Goal: Find specific page/section: Find specific page/section

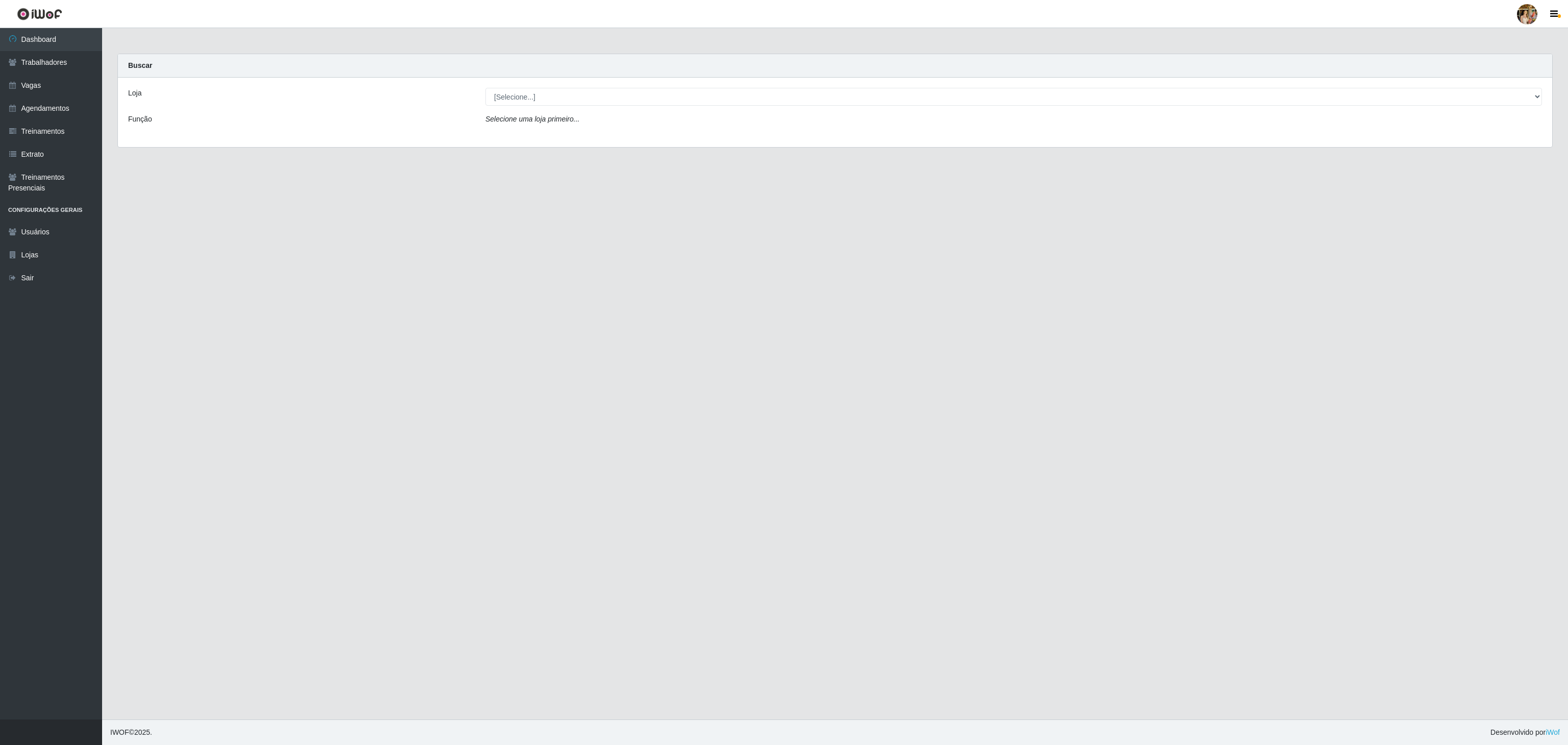
click at [601, 97] on select "[Selecione...] Atacado Vem - [GEOGRAPHIC_DATA] 30 Laranjeiras Velha Atacado Vem…" at bounding box center [1014, 96] width 1057 height 18
click at [486, 89] on select "[Selecione...] Atacado Vem - [GEOGRAPHIC_DATA] 30 Laranjeiras Velha Atacado Vem…" at bounding box center [1014, 96] width 1057 height 18
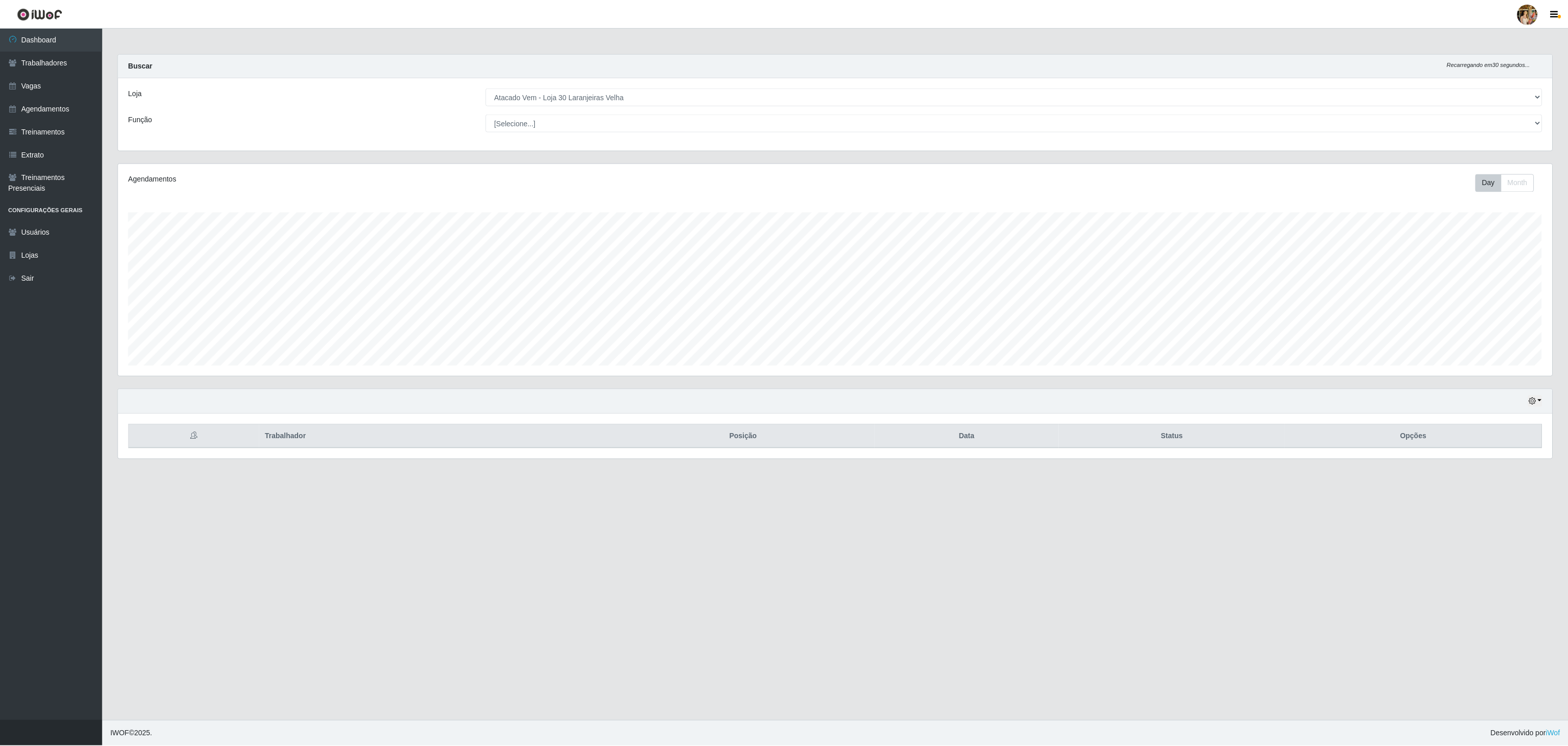
scroll to position [213, 1435]
click at [597, 102] on select "[Selecione...] Atacado Vem - [GEOGRAPHIC_DATA] 30 Laranjeiras Velha Atacado Vem…" at bounding box center [1015, 97] width 1058 height 18
click at [486, 89] on select "[Selecione...] Atacado Vem - [GEOGRAPHIC_DATA] 30 Laranjeiras Velha Atacado Vem…" at bounding box center [1015, 97] width 1058 height 18
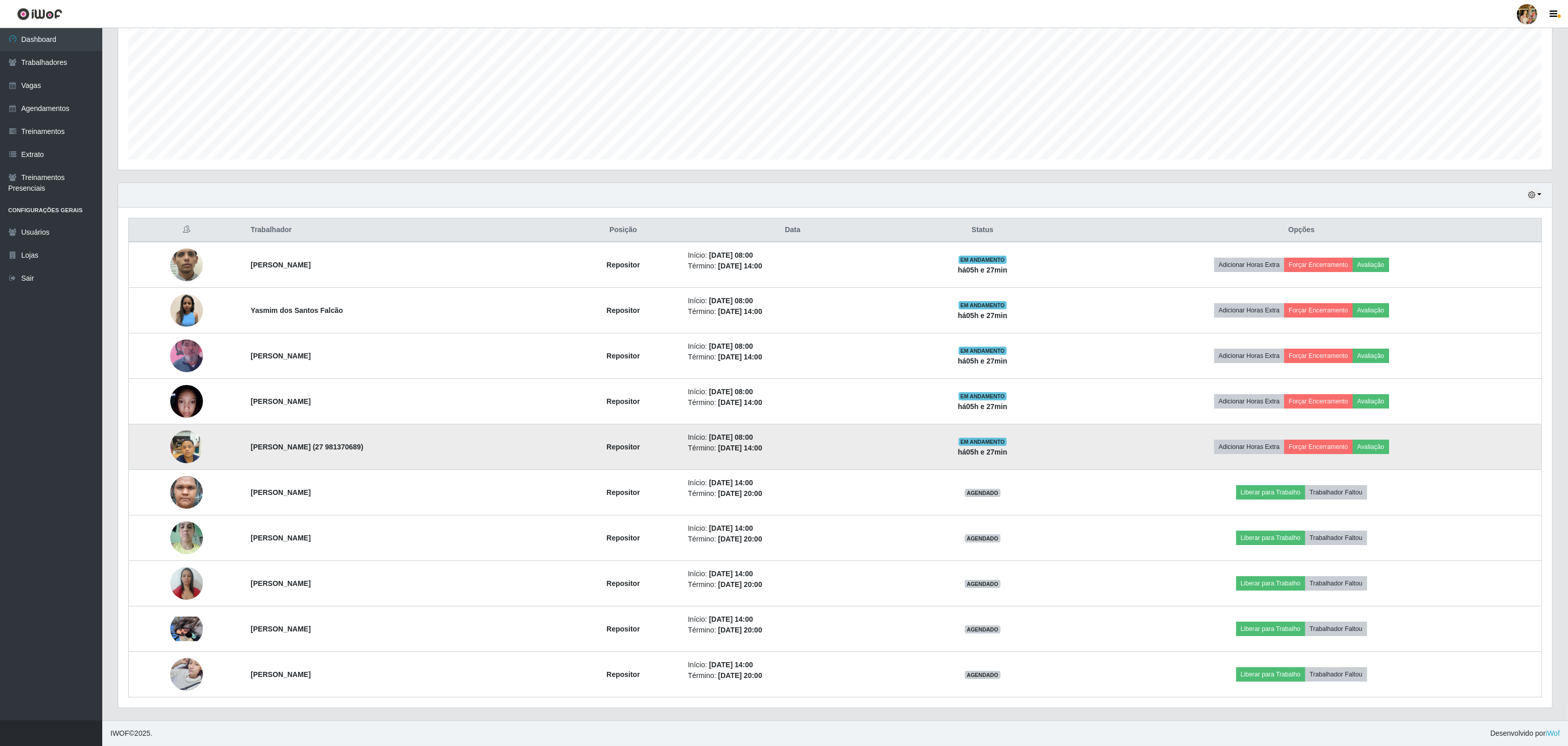
scroll to position [213, 0]
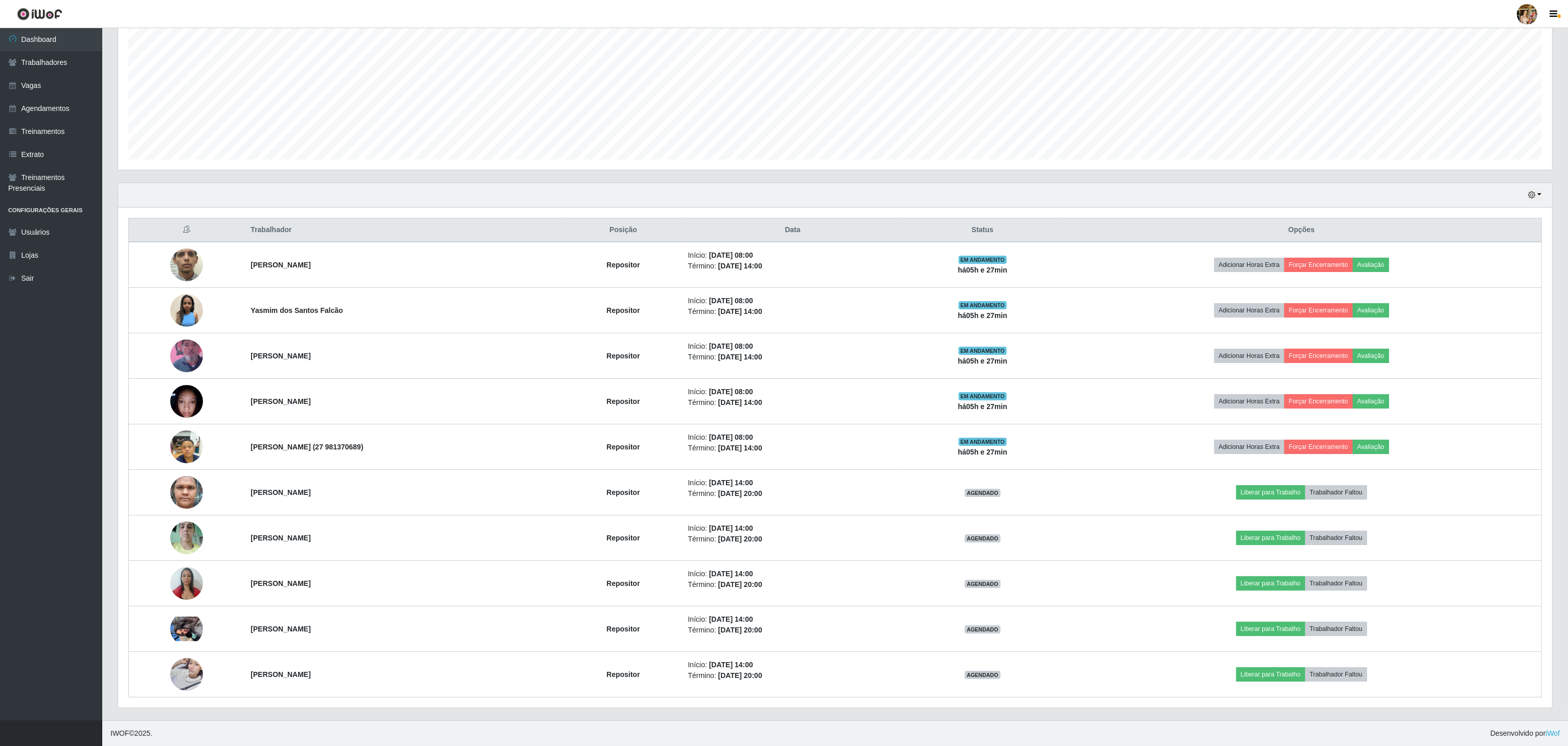
drag, startPoint x: 239, startPoint y: 255, endPoint x: 362, endPoint y: 226, distance: 126.4
click at [338, 260] on td "[PERSON_NAME]" at bounding box center [404, 264] width 320 height 46
copy strong "[PERSON_NAME]"
drag, startPoint x: 232, startPoint y: 312, endPoint x: 468, endPoint y: 177, distance: 271.9
click at [380, 310] on tr "Yasmim dos Santos Falcão Repositor Início: [DATE] 08:00 Término: [DATE] 14:00 E…" at bounding box center [835, 310] width 1413 height 46
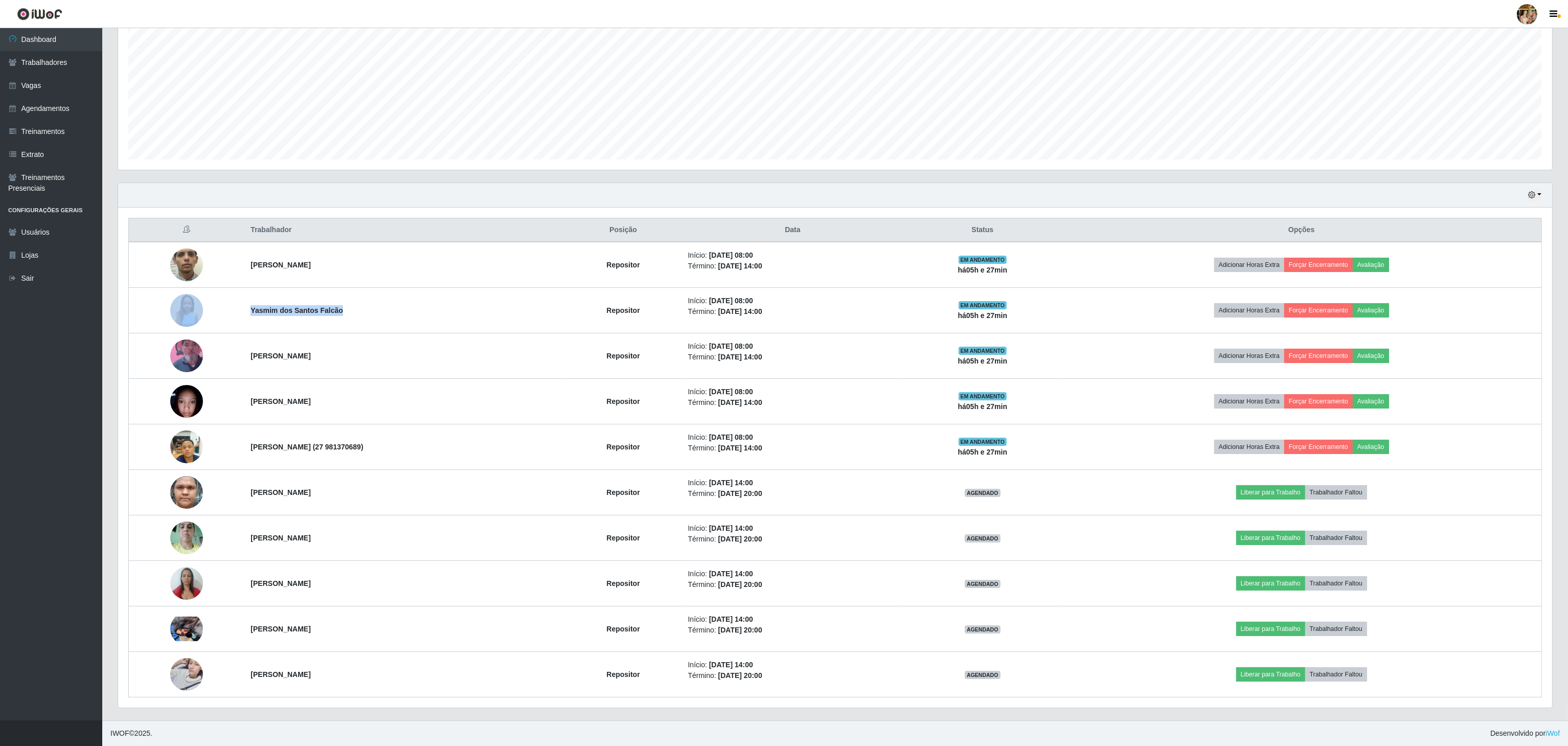
copy tr "Yasmim dos Santos Falcão"
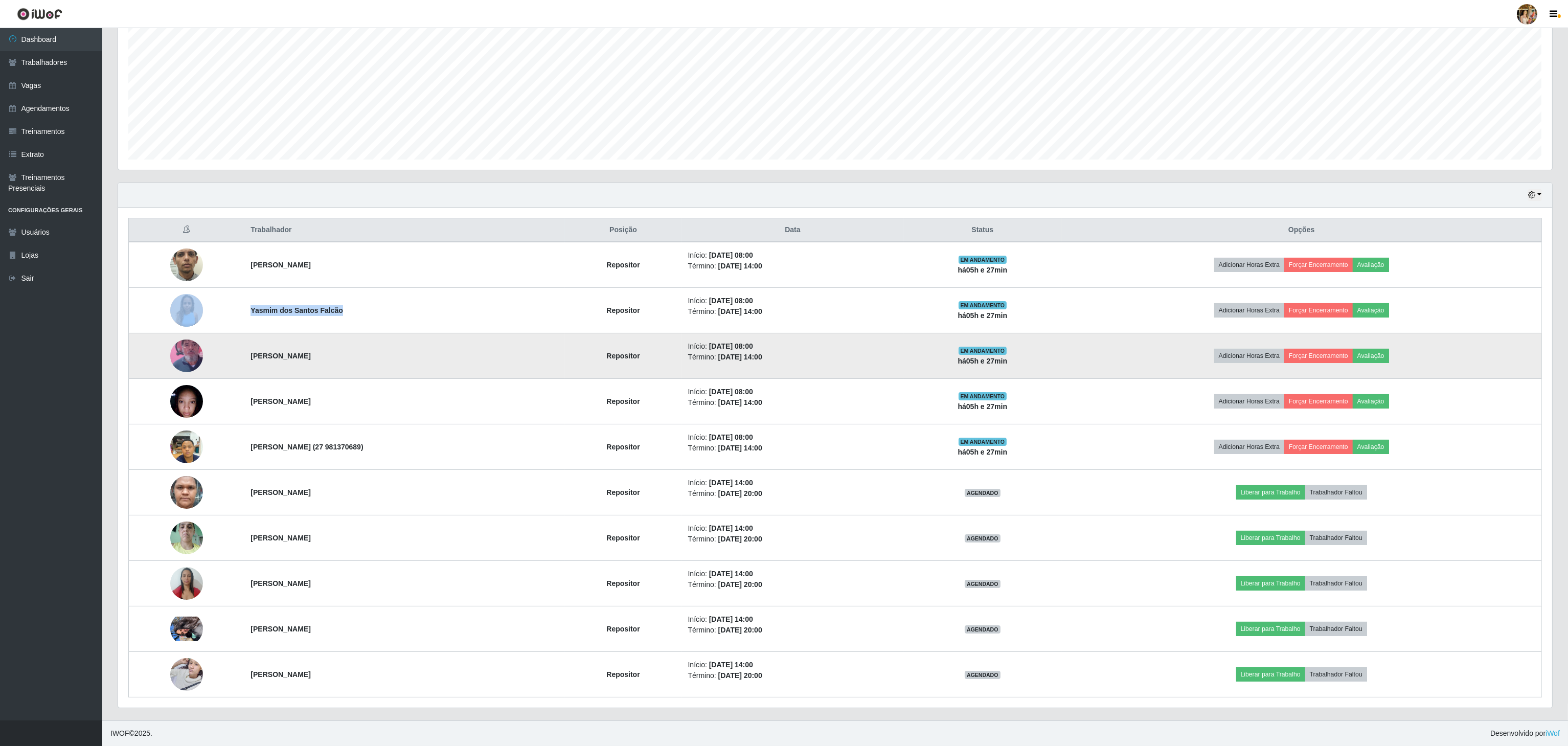
drag, startPoint x: 230, startPoint y: 352, endPoint x: 334, endPoint y: 350, distance: 104.0
click at [334, 350] on tr "[PERSON_NAME] Repositor Início: [DATE] 08:00 Término: [DATE] 14:00 EM ANDAMENTO…" at bounding box center [835, 356] width 1413 height 46
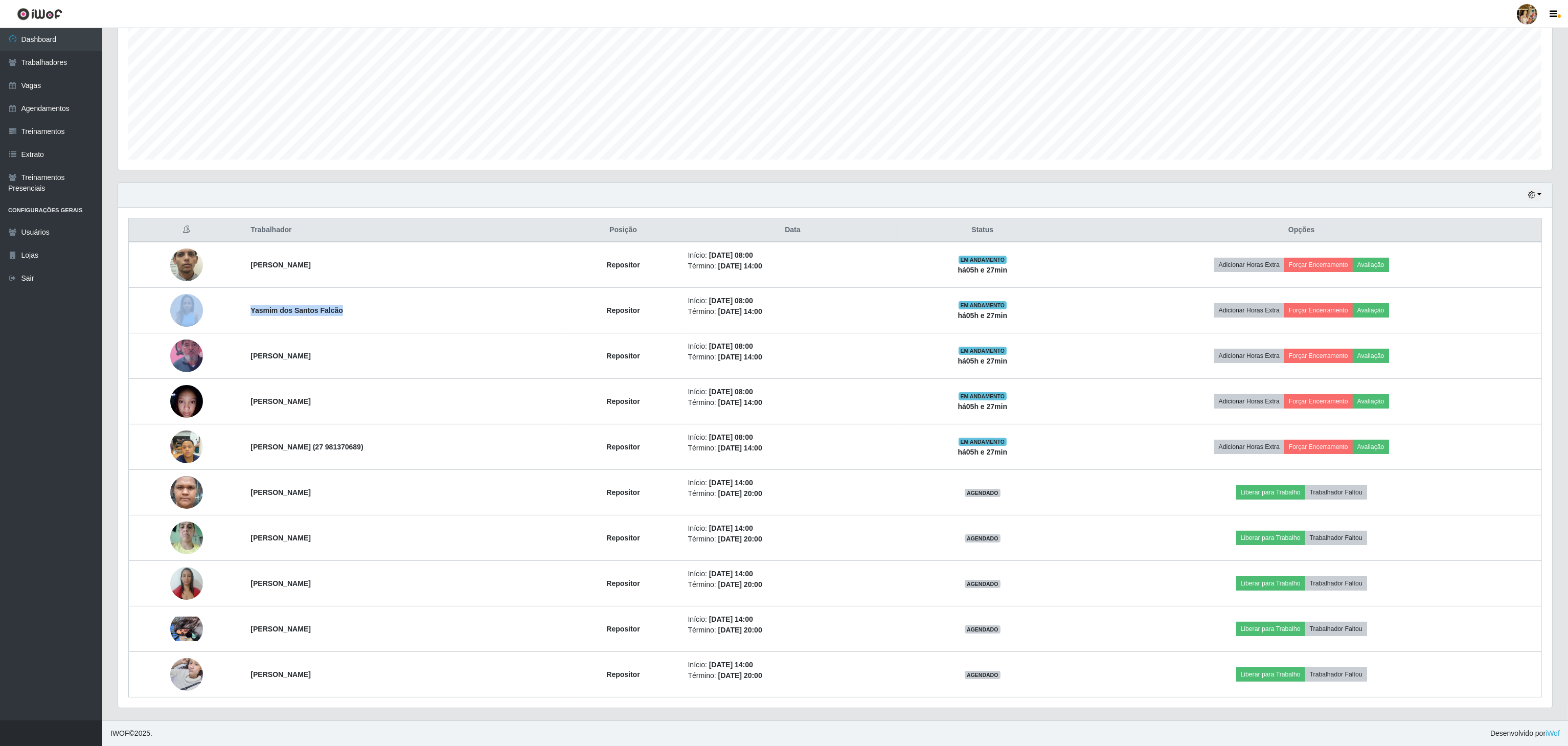
copy tr "[PERSON_NAME]"
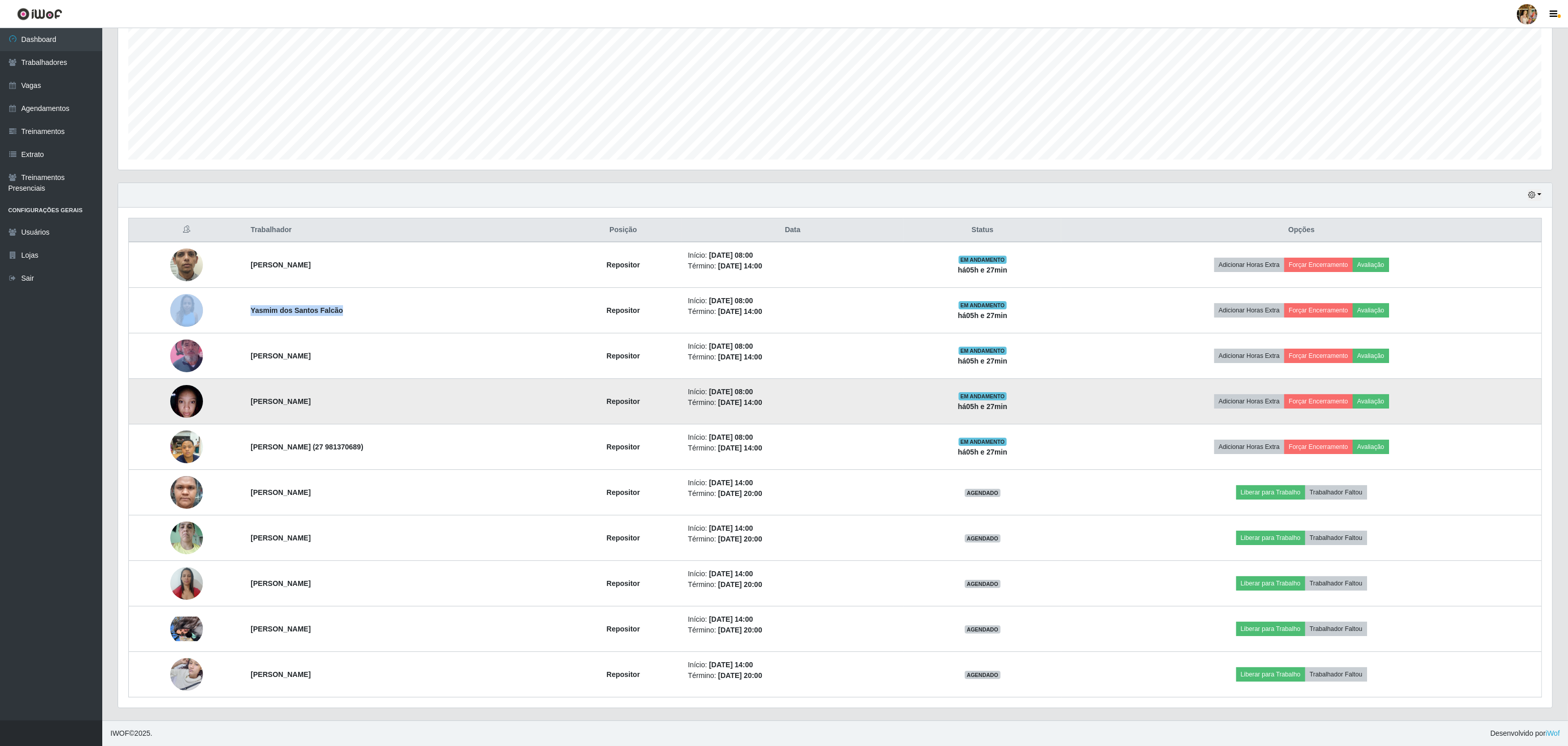
drag, startPoint x: 239, startPoint y: 394, endPoint x: 417, endPoint y: 400, distance: 178.1
click at [417, 400] on td "[PERSON_NAME]" at bounding box center [404, 402] width 320 height 46
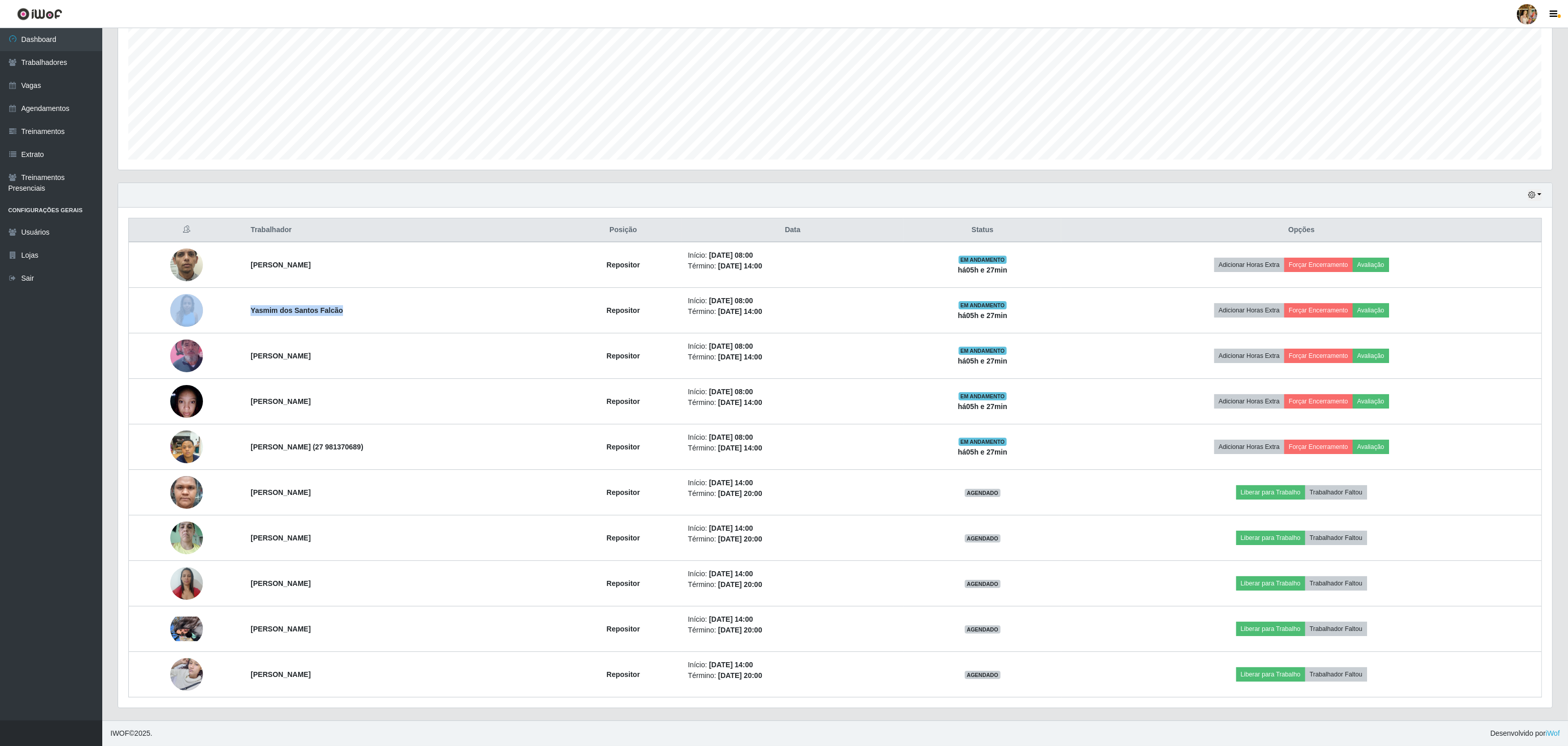
copy strong "[PERSON_NAME]"
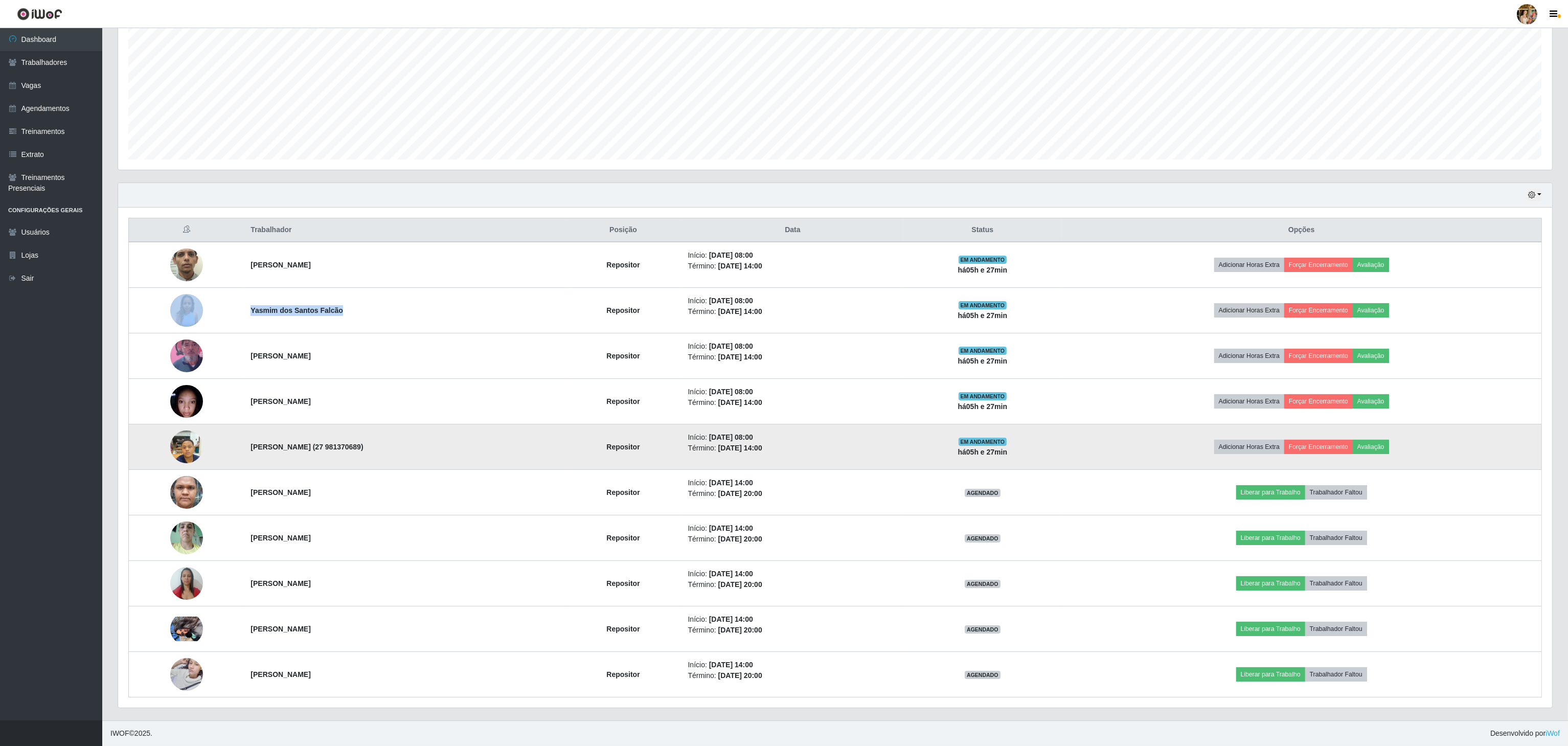
drag, startPoint x: 221, startPoint y: 441, endPoint x: 389, endPoint y: 441, distance: 168.0
click at [389, 441] on tr "[PERSON_NAME] (27 981370689) Repositor Início: [DATE] 08:00 Término: [DATE] 14:…" at bounding box center [835, 447] width 1413 height 46
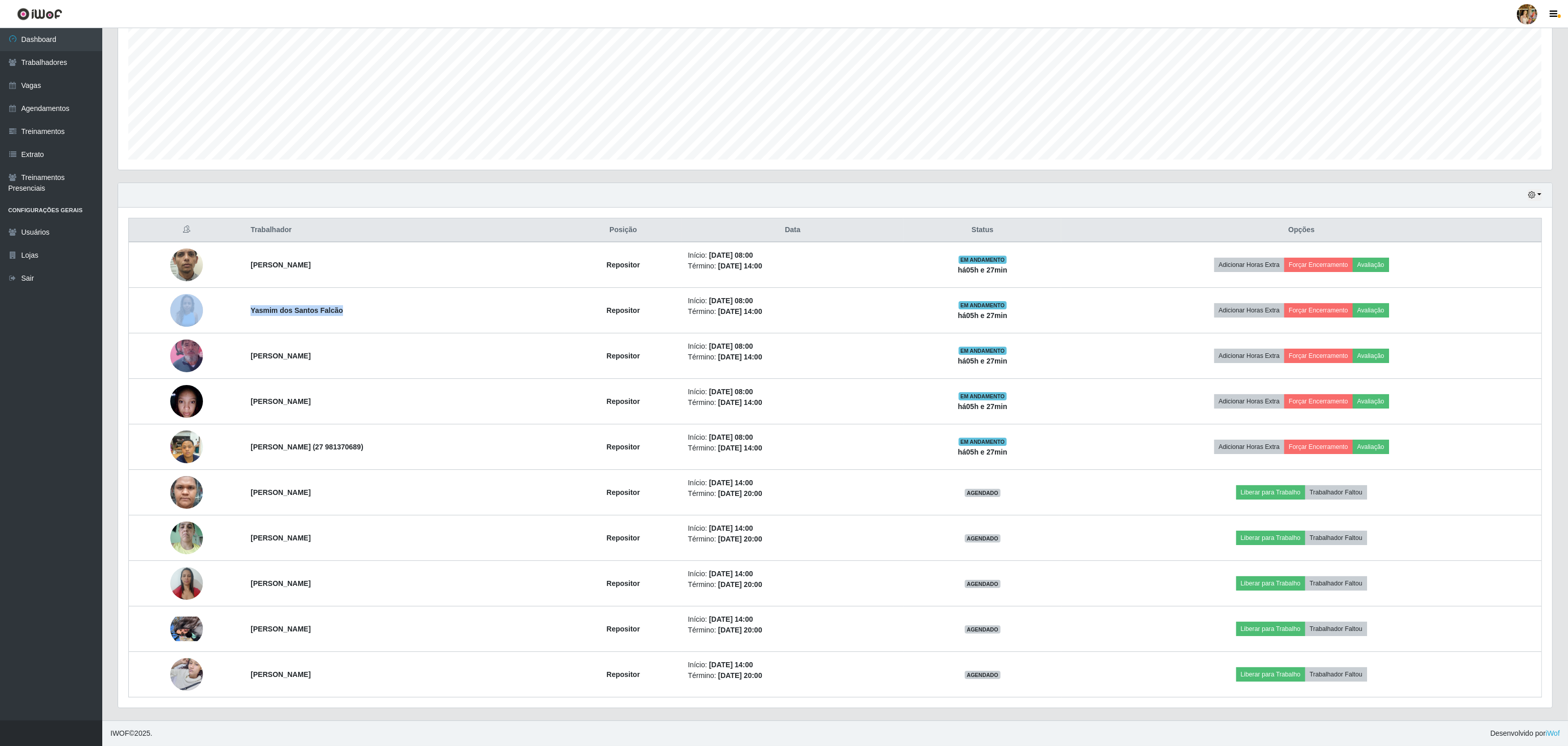
copy tr "[PERSON_NAME] (27 981370689)"
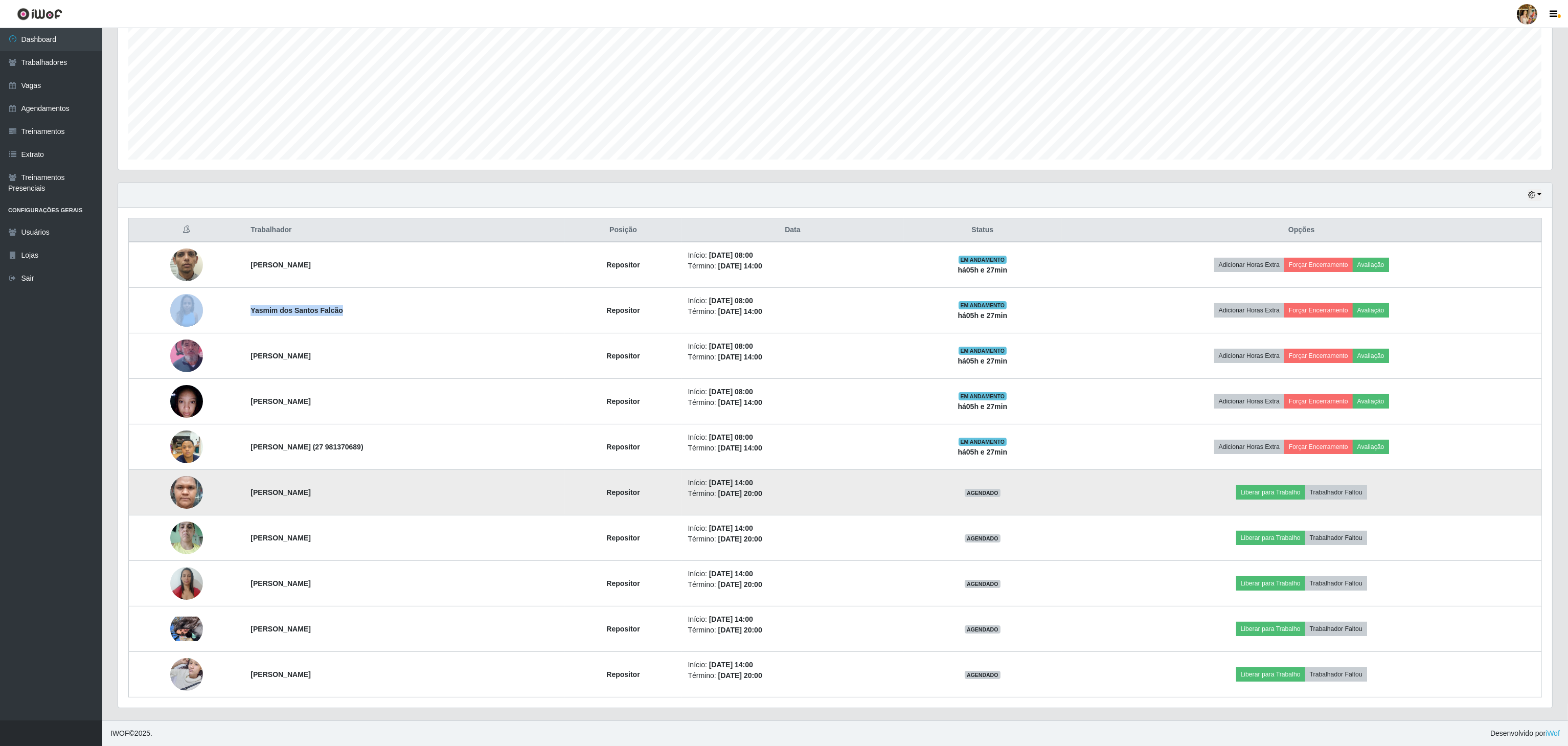
drag, startPoint x: 230, startPoint y: 487, endPoint x: 385, endPoint y: 495, distance: 155.2
click at [385, 495] on tr "[PERSON_NAME] Repositor Início: [DATE] 14:00 Término: [DATE] 20:00 AGENDADO Lib…" at bounding box center [835, 492] width 1413 height 46
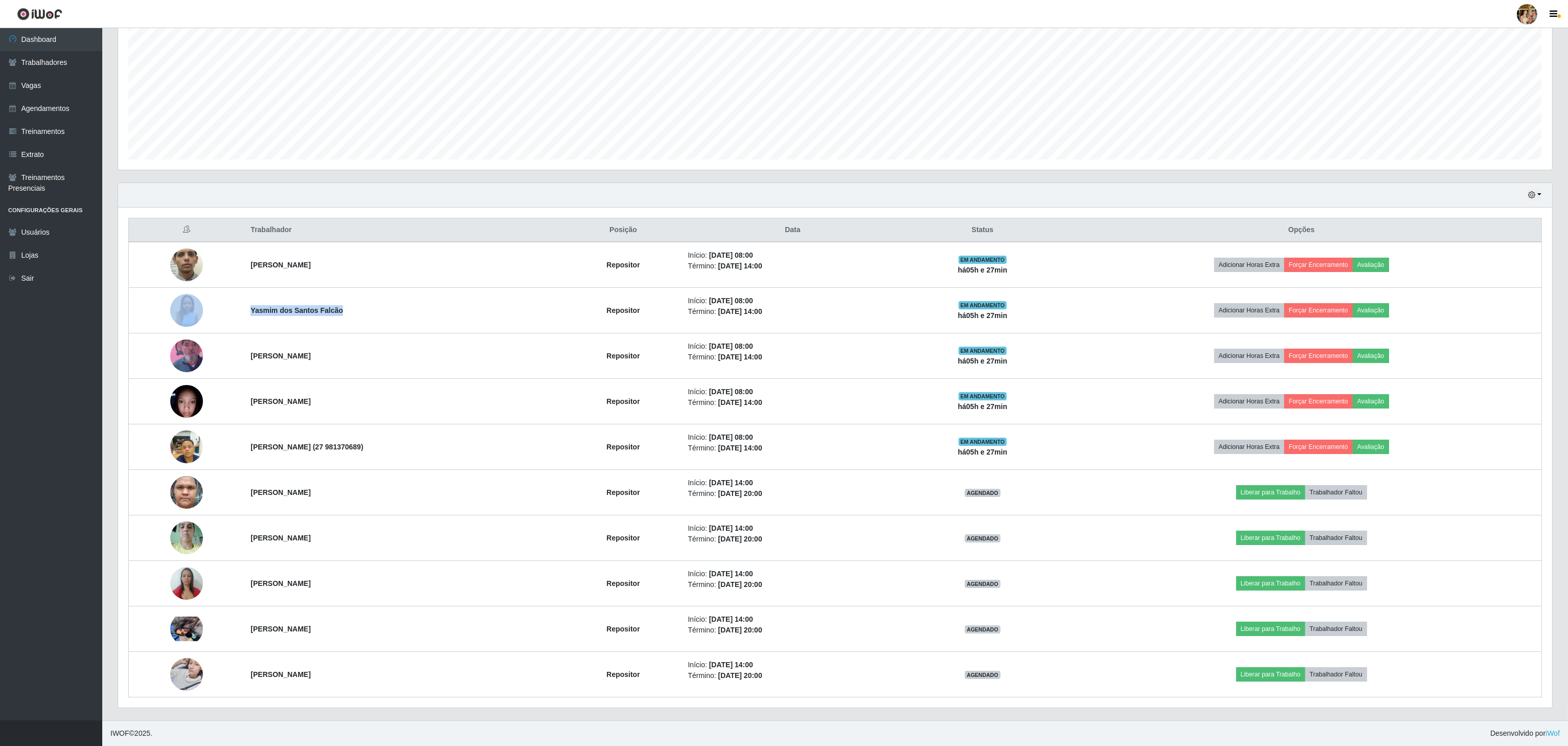
copy tr "[PERSON_NAME]"
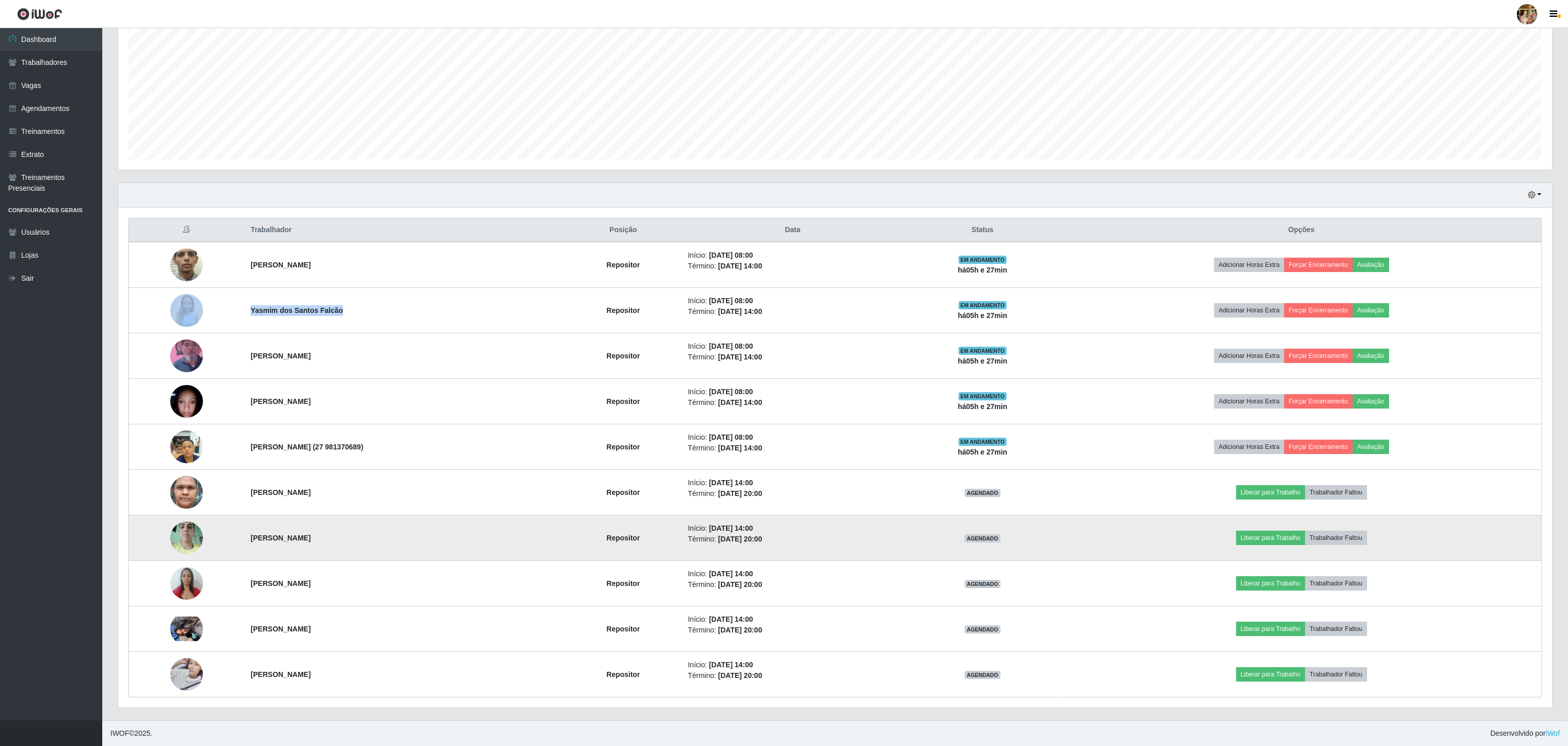
drag, startPoint x: 231, startPoint y: 545, endPoint x: 338, endPoint y: 538, distance: 107.2
click at [338, 538] on tr "[PERSON_NAME] Repositor Início: [DATE] 14:00 Término: [DATE] 20:00 AGENDADO Lib…" at bounding box center [835, 538] width 1413 height 46
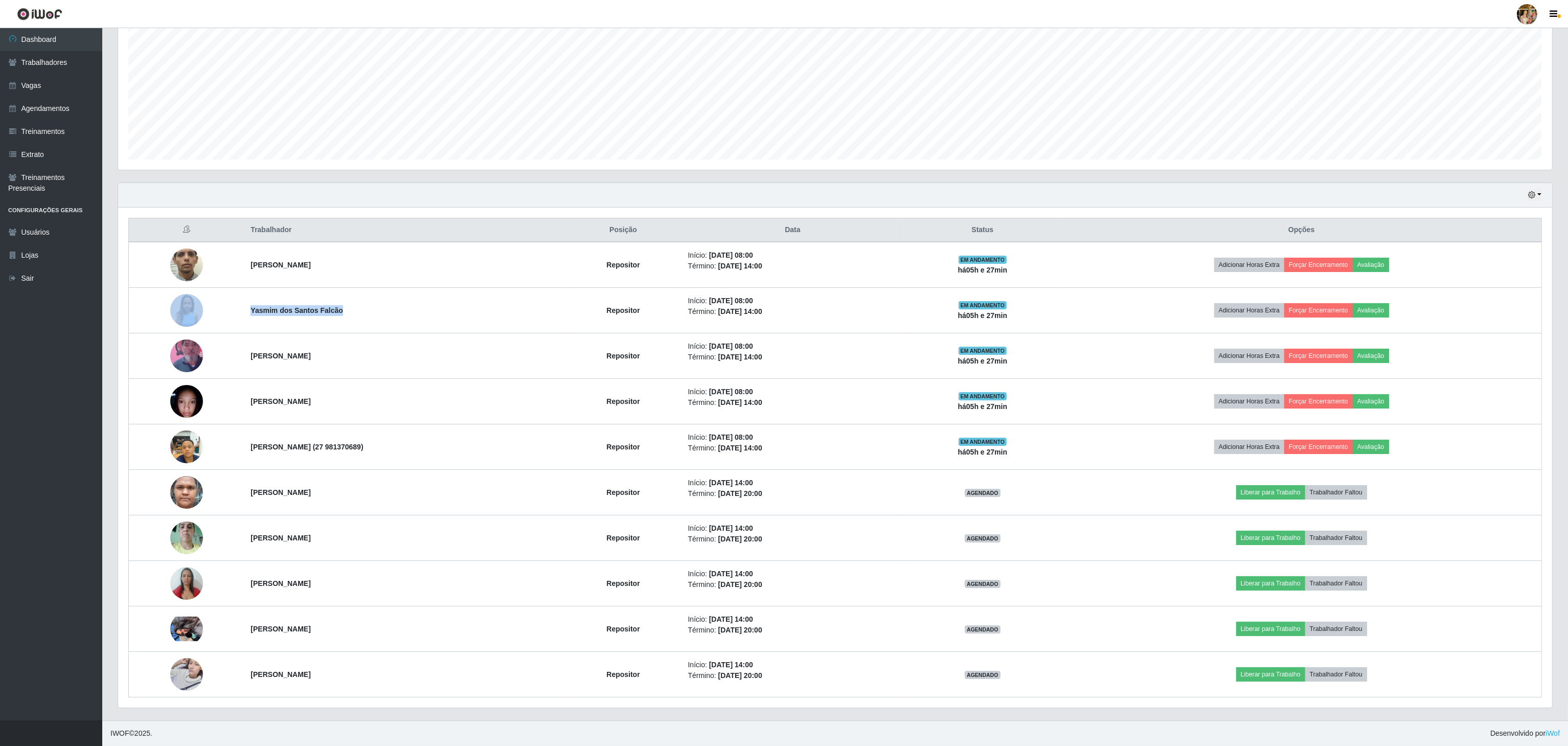
copy tr "[PERSON_NAME]"
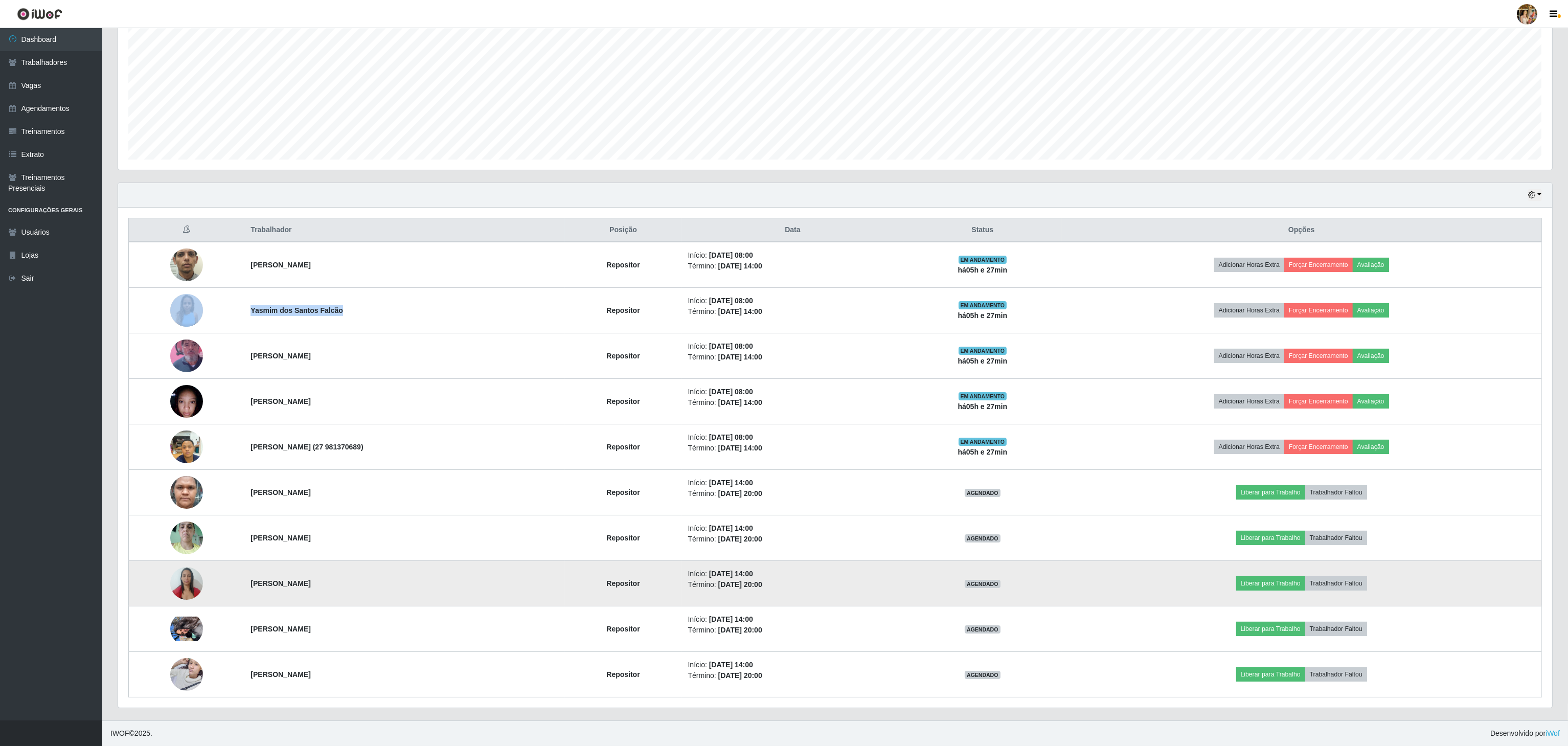
drag, startPoint x: 251, startPoint y: 579, endPoint x: 359, endPoint y: 579, distance: 108.0
click at [359, 579] on tr "[PERSON_NAME] Repositor Início: [DATE] 14:00 Término: [DATE] 20:00 AGENDADO Lib…" at bounding box center [835, 583] width 1413 height 46
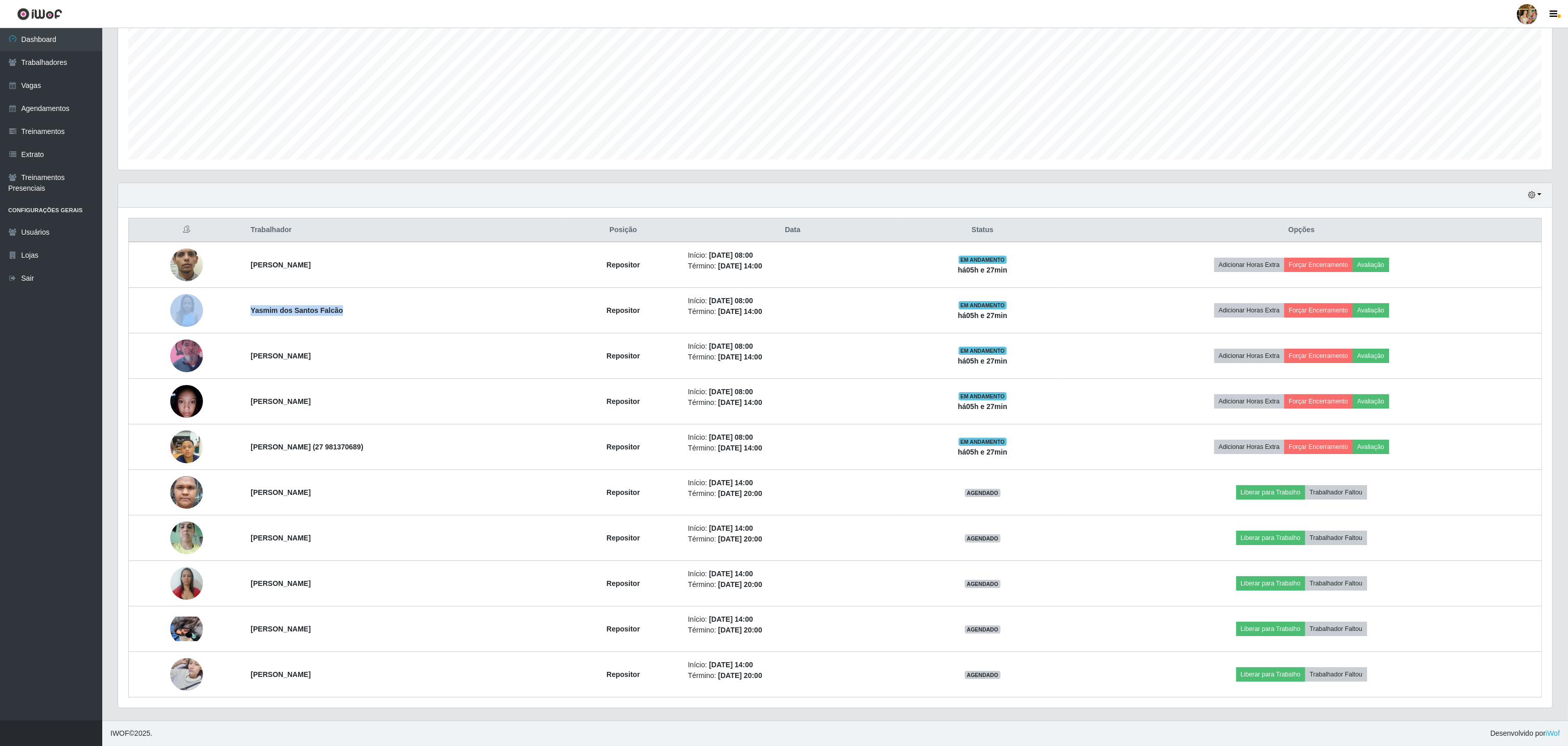
copy tr "[PERSON_NAME]"
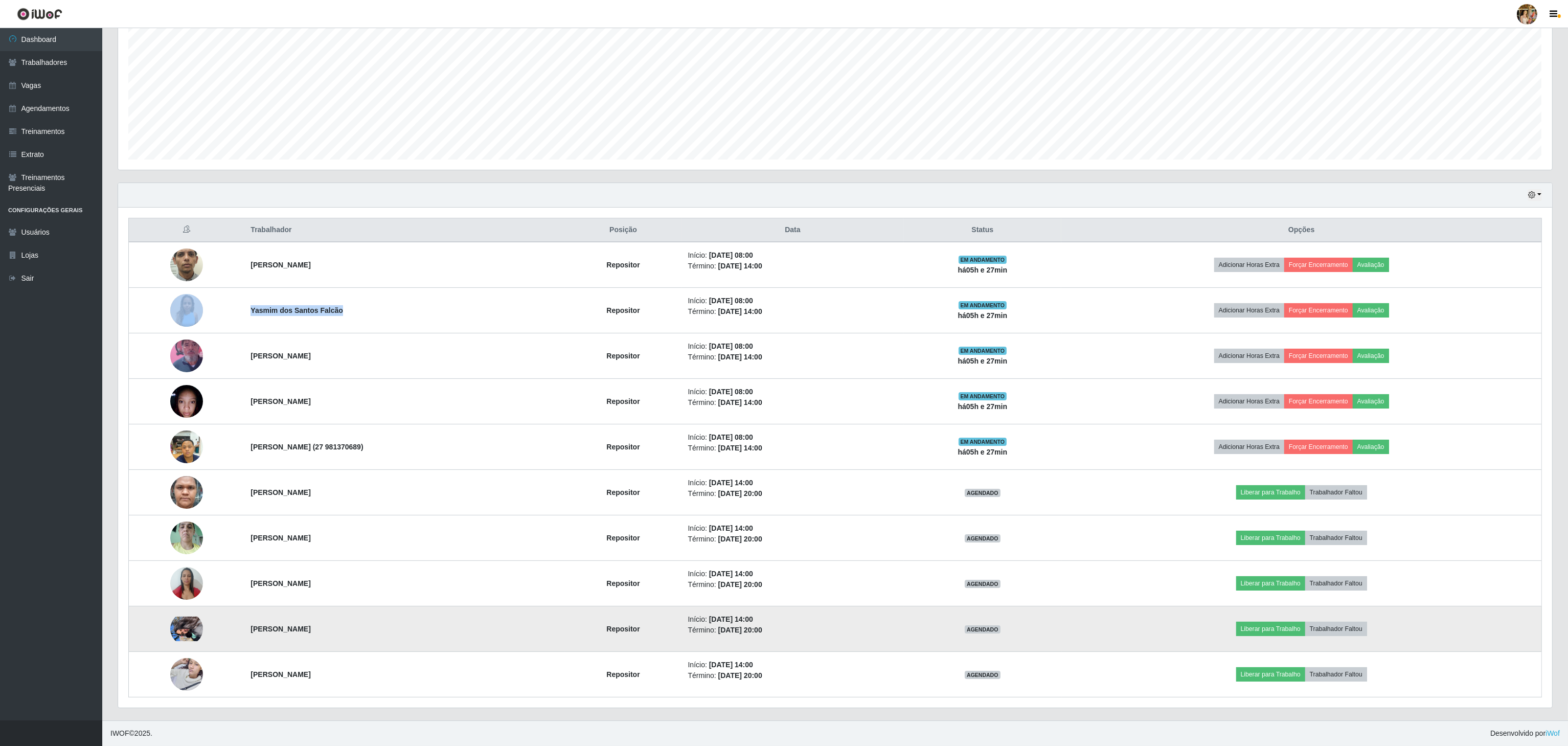
drag, startPoint x: 248, startPoint y: 624, endPoint x: 353, endPoint y: 633, distance: 105.4
click at [353, 633] on td "[PERSON_NAME]" at bounding box center [404, 629] width 320 height 46
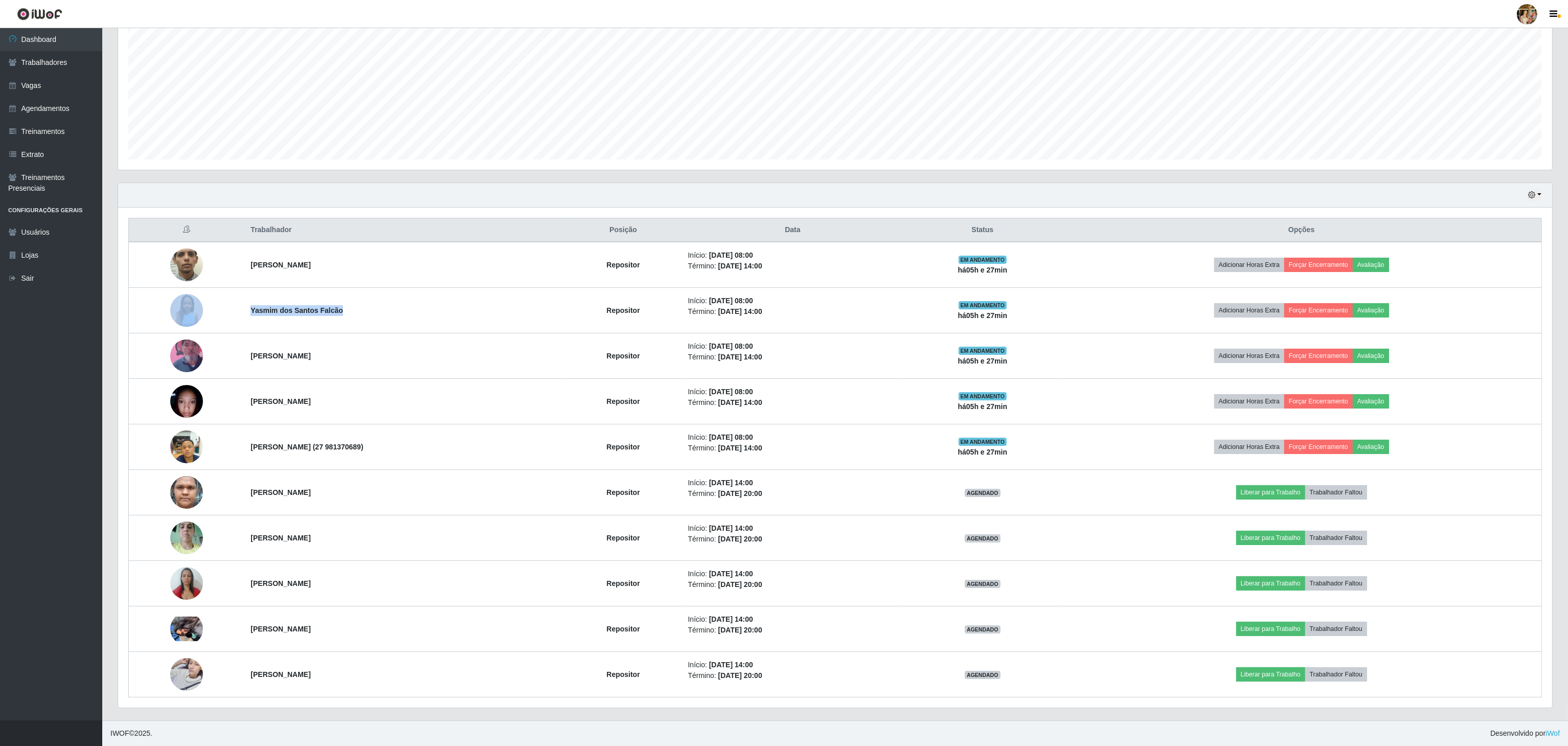
copy strong "[PERSON_NAME]"
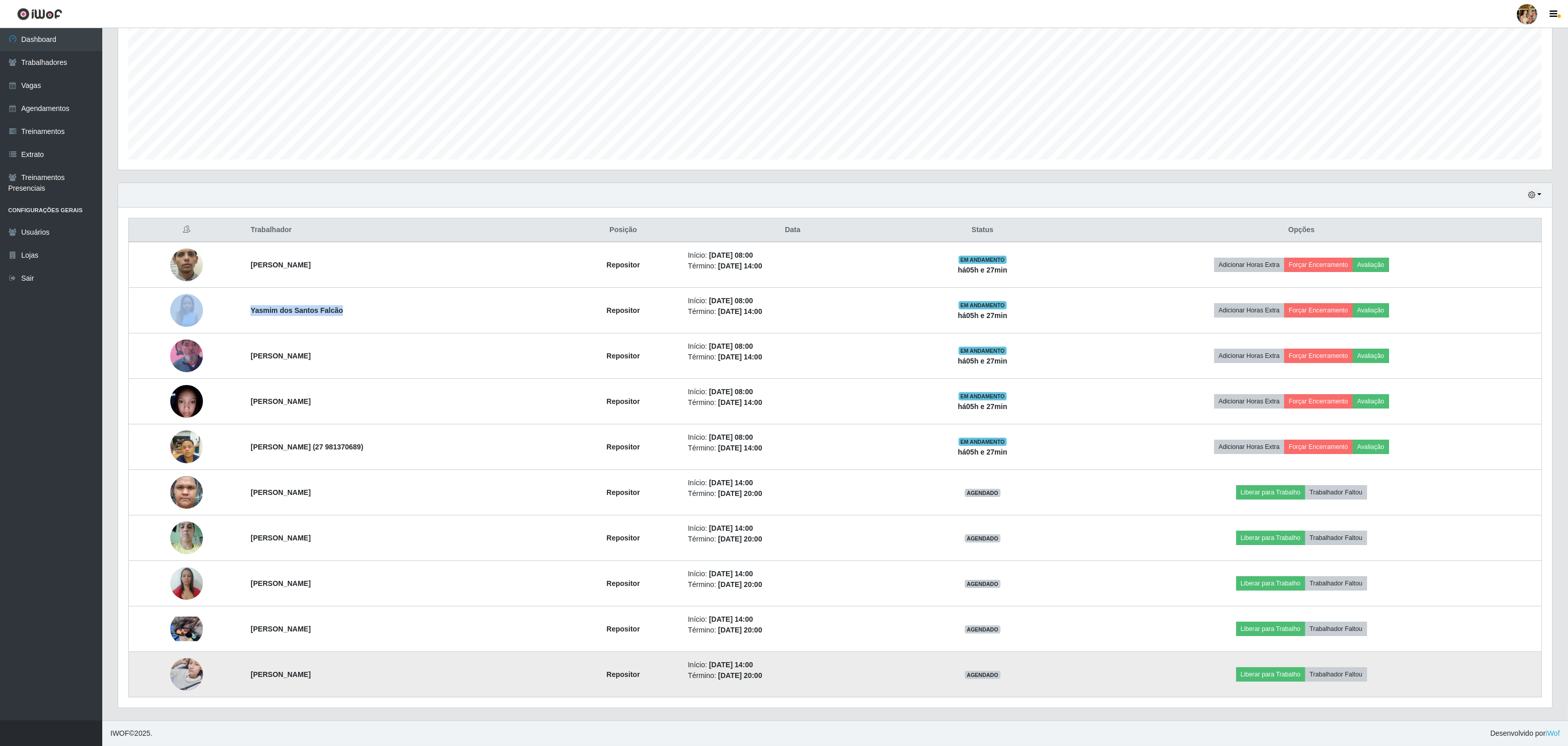
drag, startPoint x: 249, startPoint y: 667, endPoint x: 385, endPoint y: 675, distance: 136.2
click at [385, 675] on tr "[PERSON_NAME][DEMOGRAPHIC_DATA] Repositor Início: [DATE] 14:00 Término: [DATE] …" at bounding box center [835, 675] width 1413 height 46
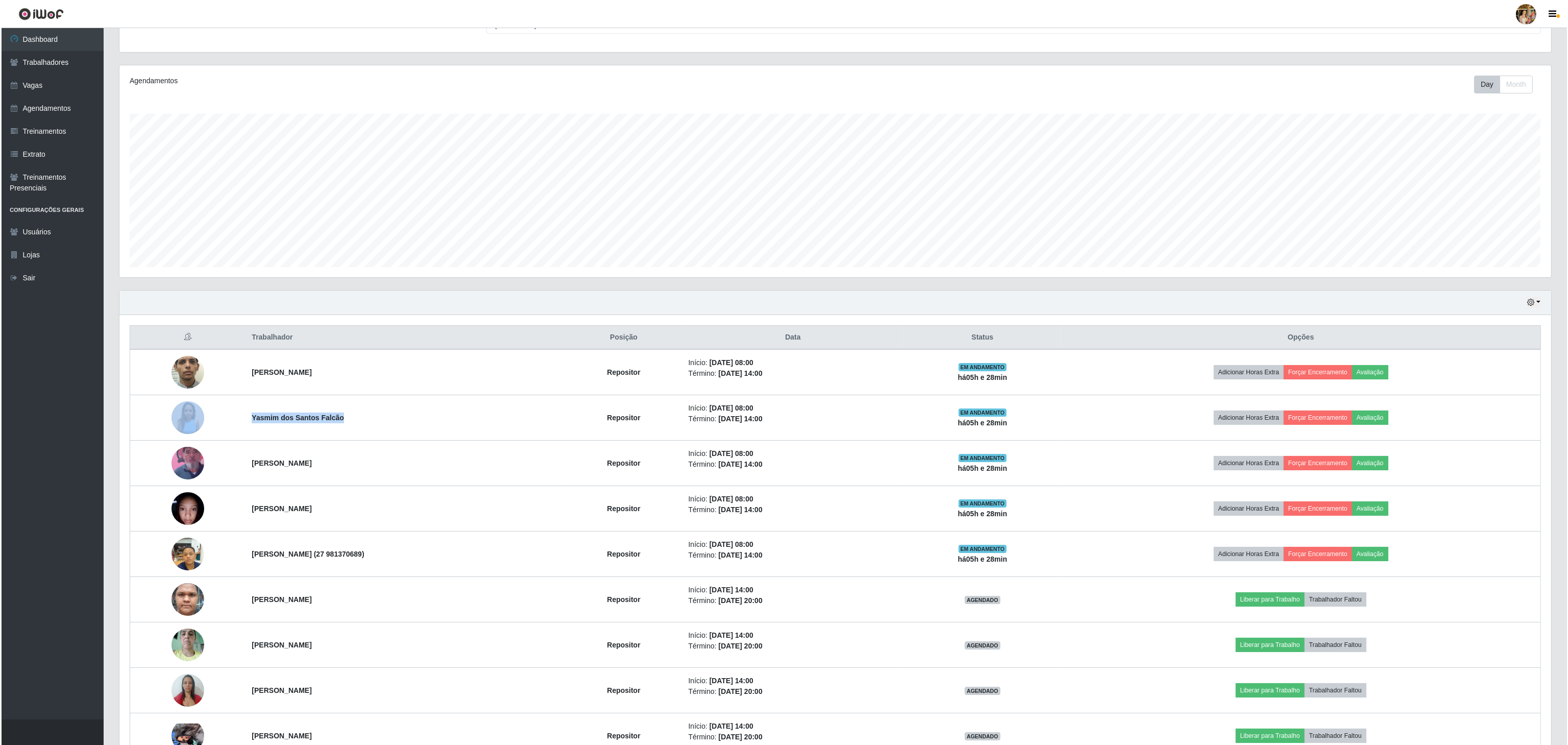
scroll to position [0, 0]
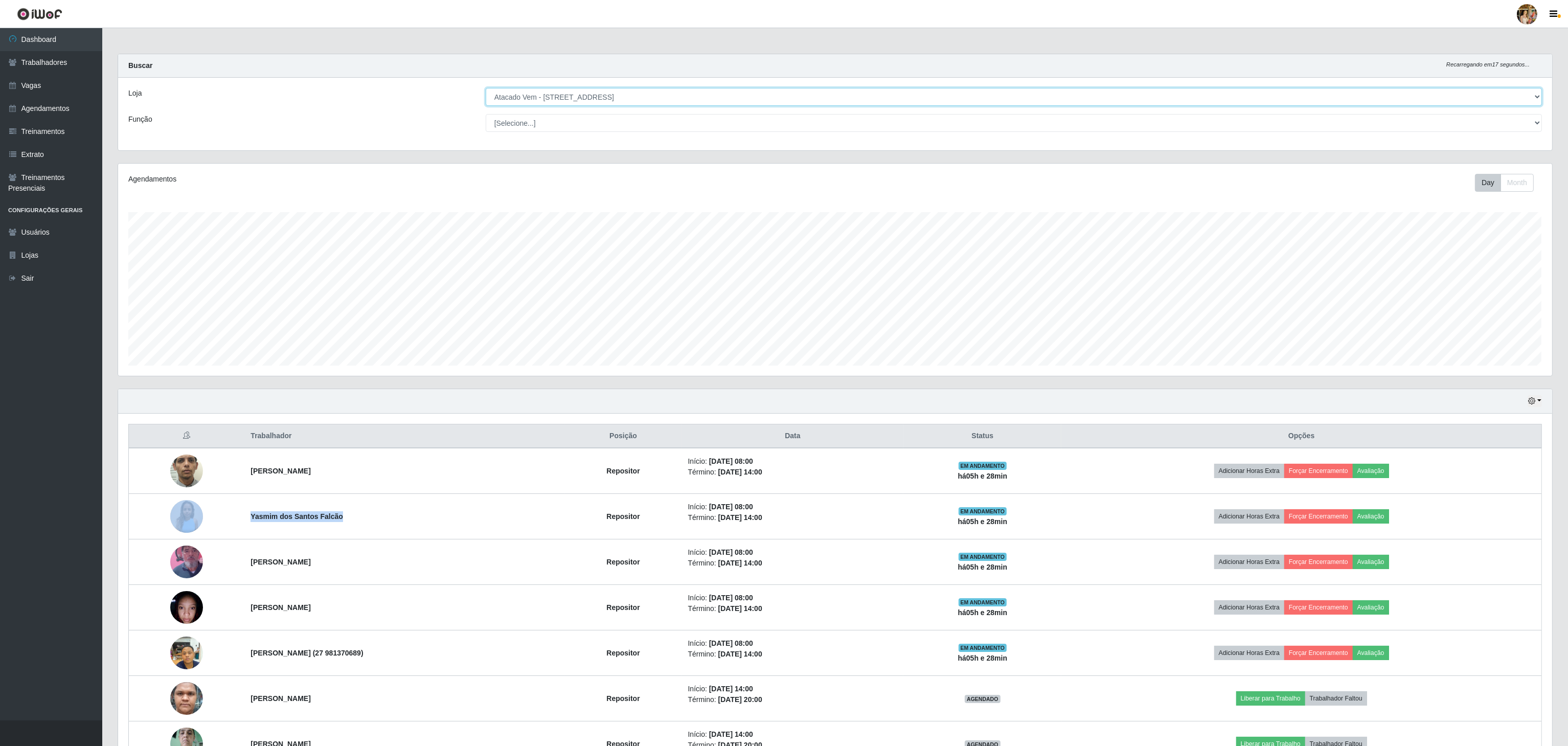
click at [610, 100] on select "[Selecione...] Atacado Vem - [GEOGRAPHIC_DATA] 30 Laranjeiras Velha Atacado Vem…" at bounding box center [1013, 97] width 1056 height 18
click at [486, 89] on select "[Selecione...] Atacado Vem - [GEOGRAPHIC_DATA] 30 Laranjeiras Velha Atacado Vem…" at bounding box center [1013, 97] width 1056 height 18
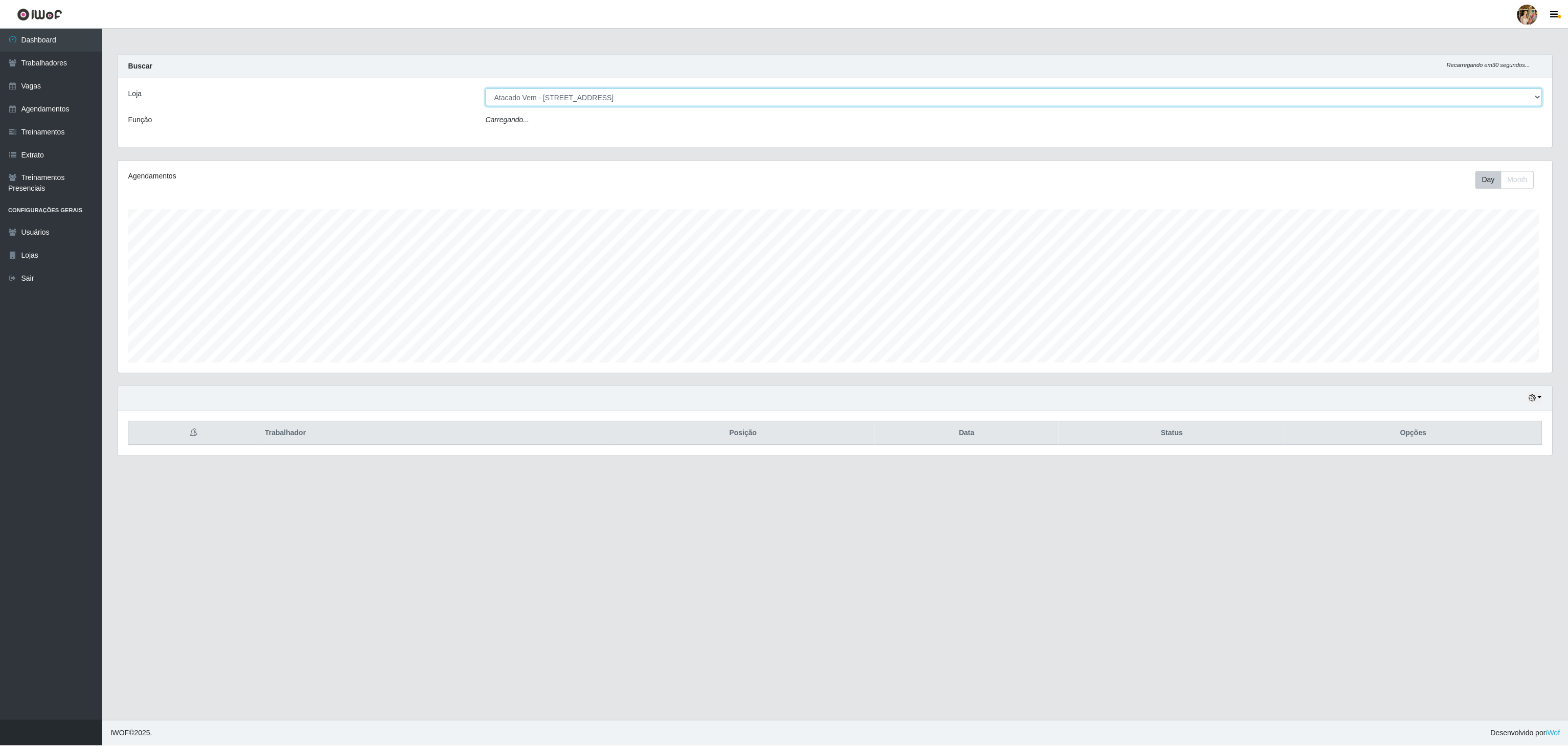
scroll to position [213, 1435]
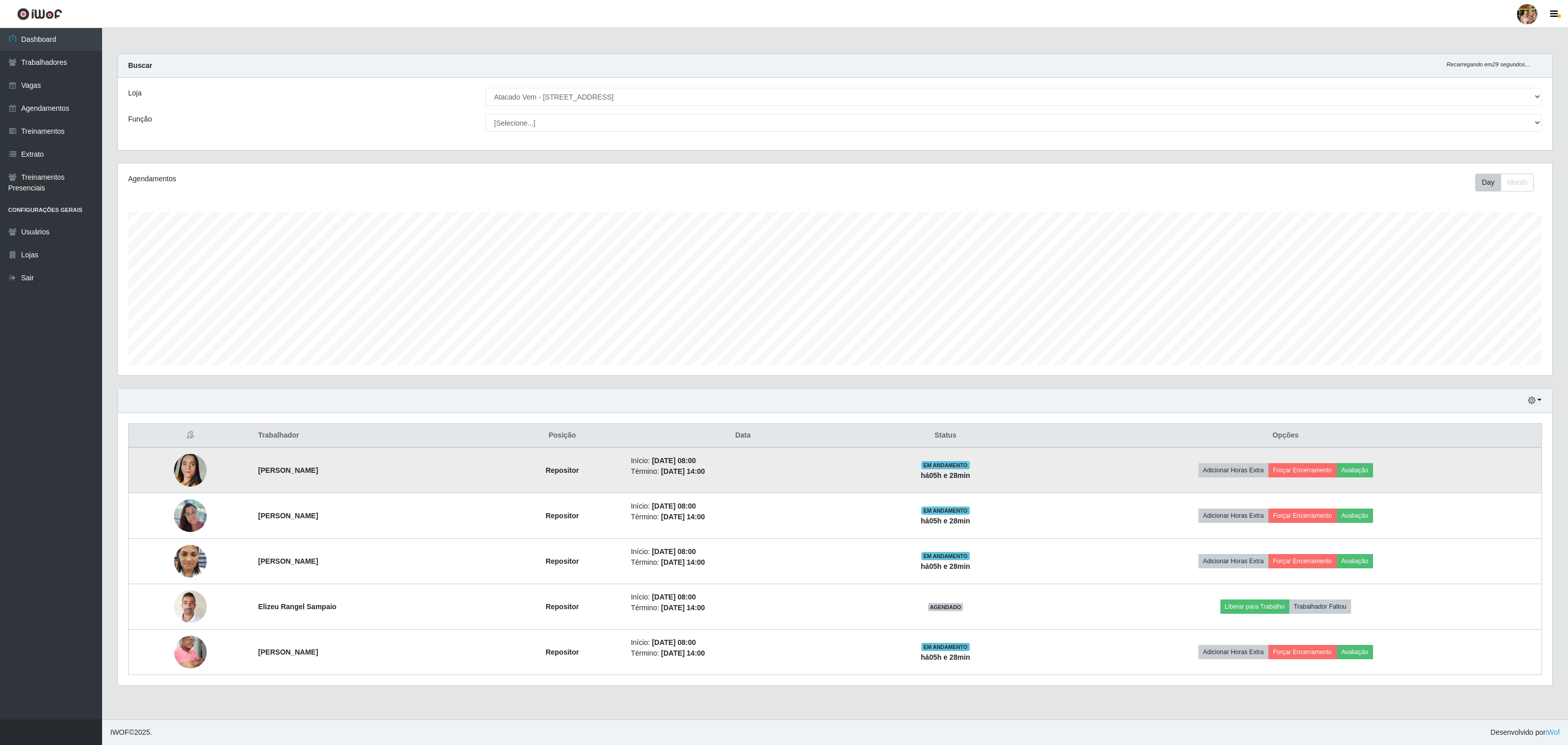
drag, startPoint x: 383, startPoint y: 481, endPoint x: 413, endPoint y: 483, distance: 30.1
click at [413, 483] on tr "[PERSON_NAME] Repositor Início: [DATE] 08:00 Término: [DATE] 14:00 EM ANDAMENTO…" at bounding box center [835, 469] width 1413 height 46
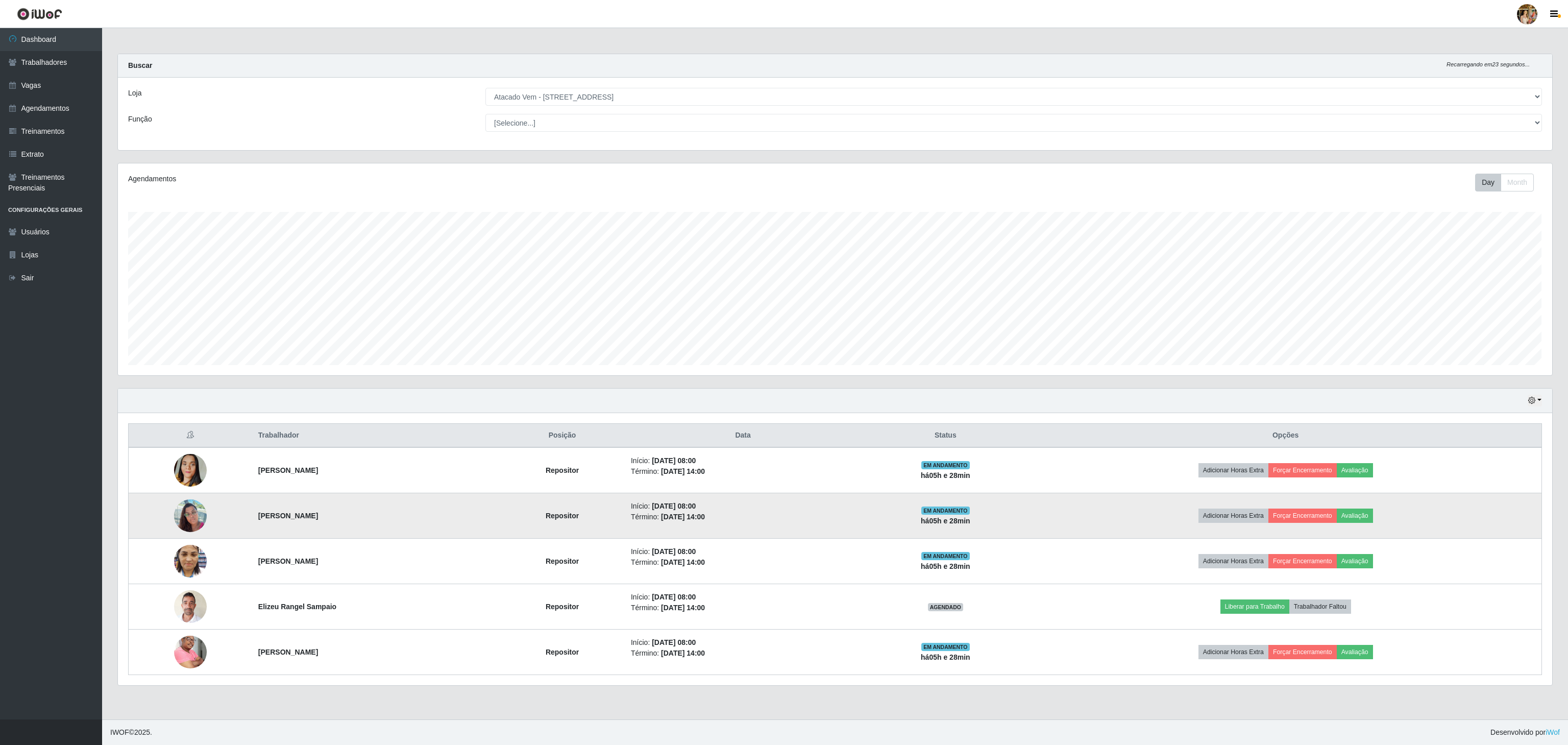
drag, startPoint x: 294, startPoint y: 512, endPoint x: 412, endPoint y: 509, distance: 118.0
click at [412, 509] on tr "[PERSON_NAME] Pedrine Repositor Início: [DATE] 08:00 Término: [DATE] 14:00 EM A…" at bounding box center [835, 516] width 1413 height 46
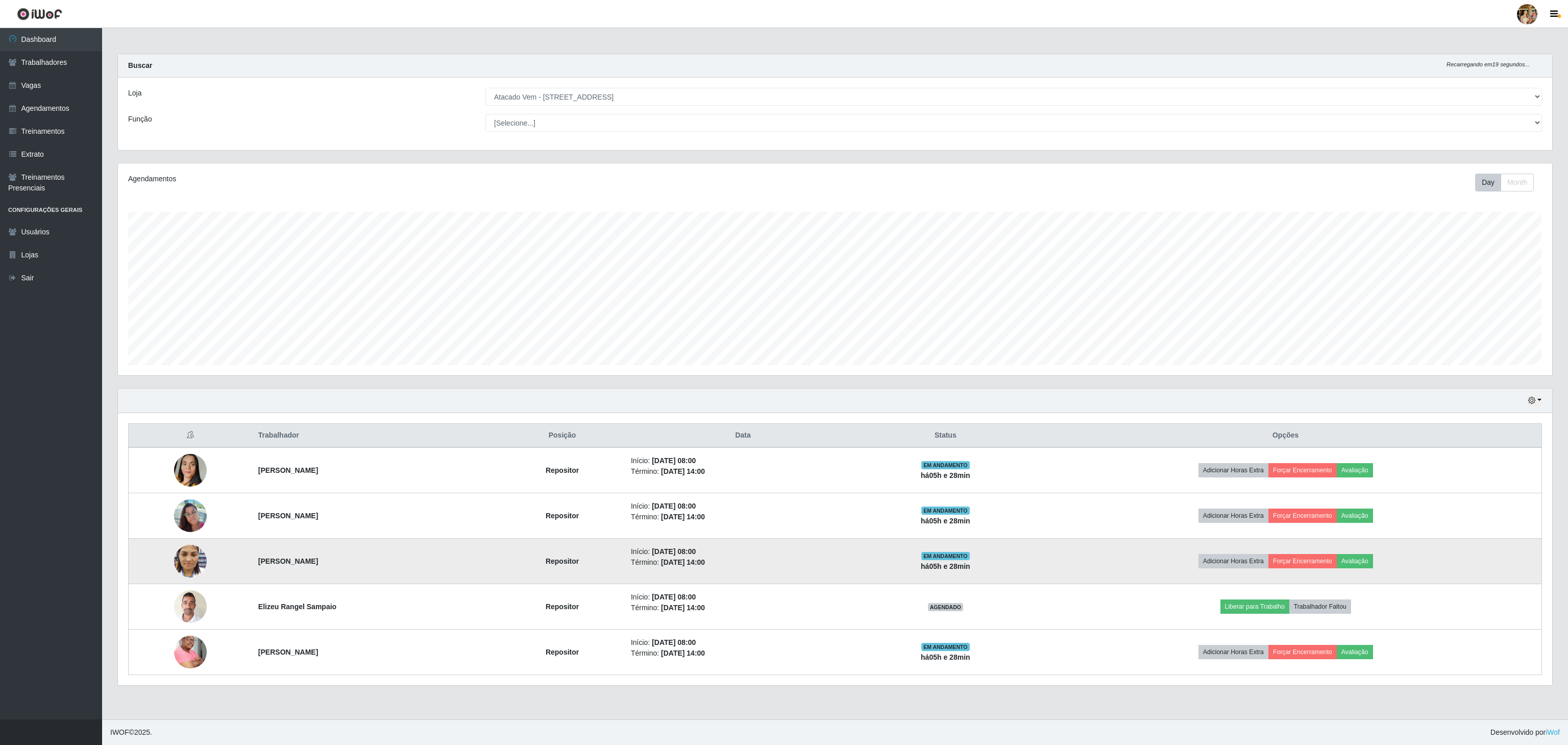
drag, startPoint x: 273, startPoint y: 567, endPoint x: 340, endPoint y: 568, distance: 67.0
click at [340, 568] on tr "[PERSON_NAME] Repositor Início: [DATE] 08:00 Término: [DATE] 14:00 EM ANDAMENTO…" at bounding box center [835, 561] width 1413 height 46
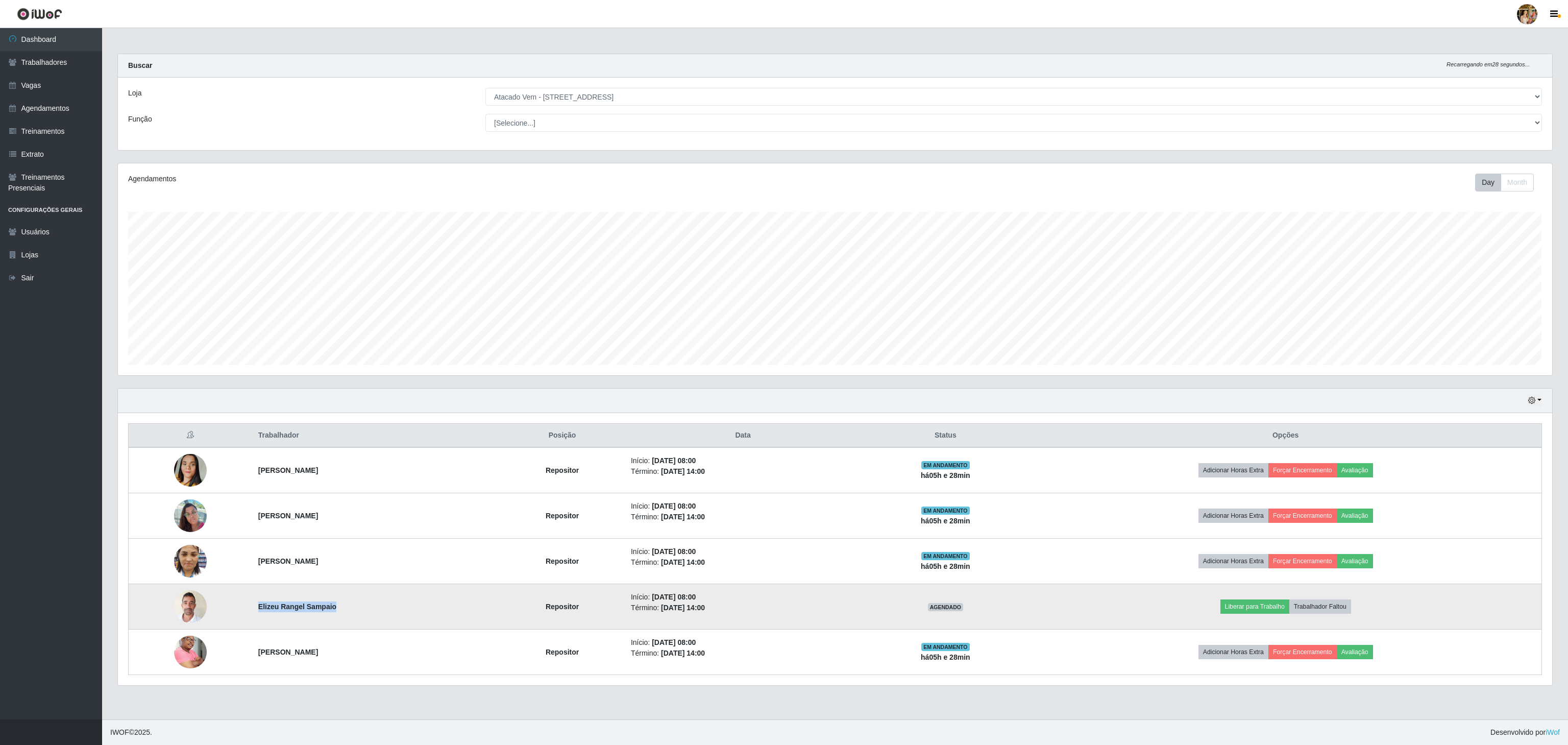
drag, startPoint x: 249, startPoint y: 612, endPoint x: 382, endPoint y: 622, distance: 133.4
click at [382, 622] on td "Elizeu Rangel Sampaio" at bounding box center [376, 607] width 247 height 46
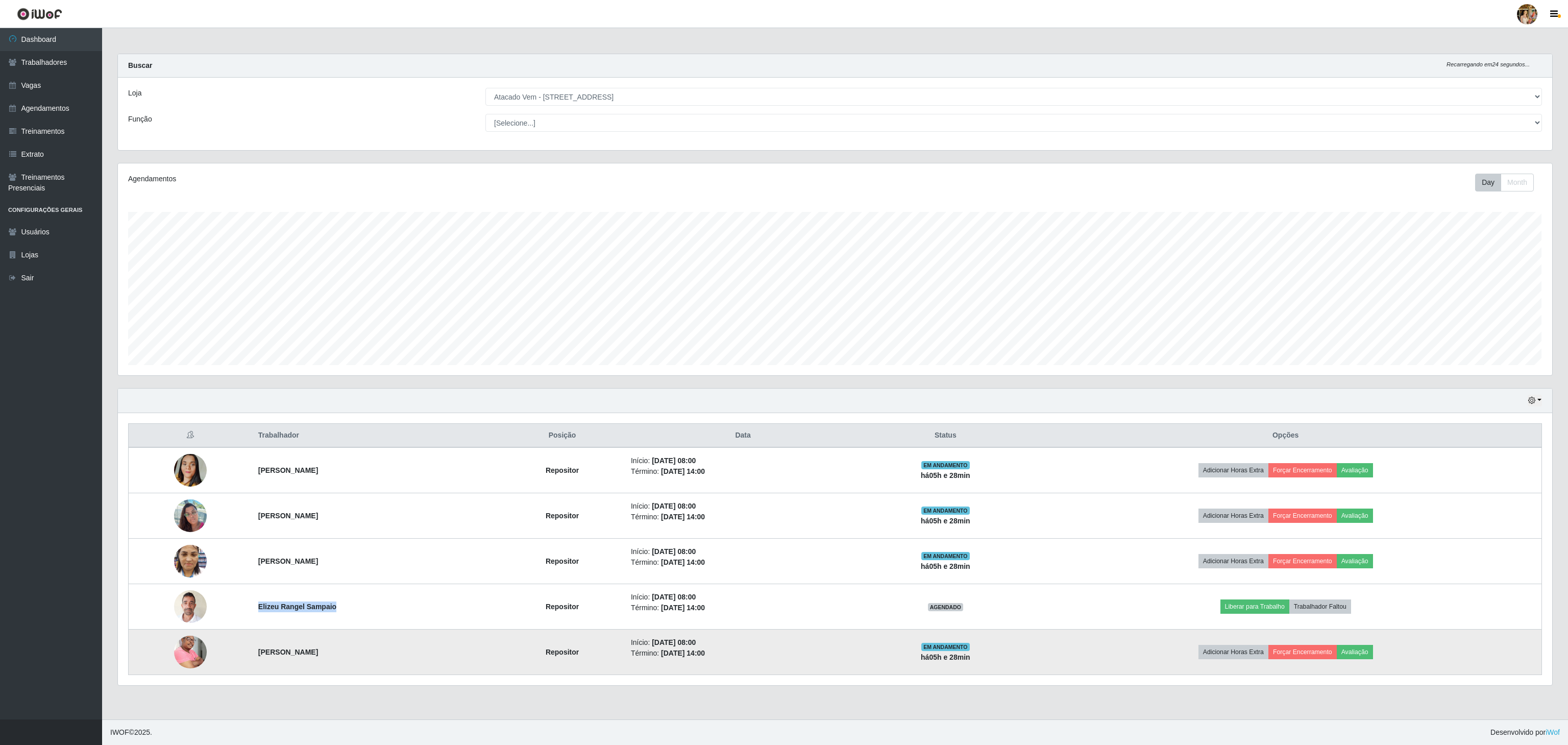
drag, startPoint x: 268, startPoint y: 663, endPoint x: 366, endPoint y: 663, distance: 98.0
click at [366, 663] on tr "[PERSON_NAME] Repositor Início: [DATE] 08:00 Término: [DATE] 14:00 EM ANDAMENTO…" at bounding box center [835, 652] width 1413 height 46
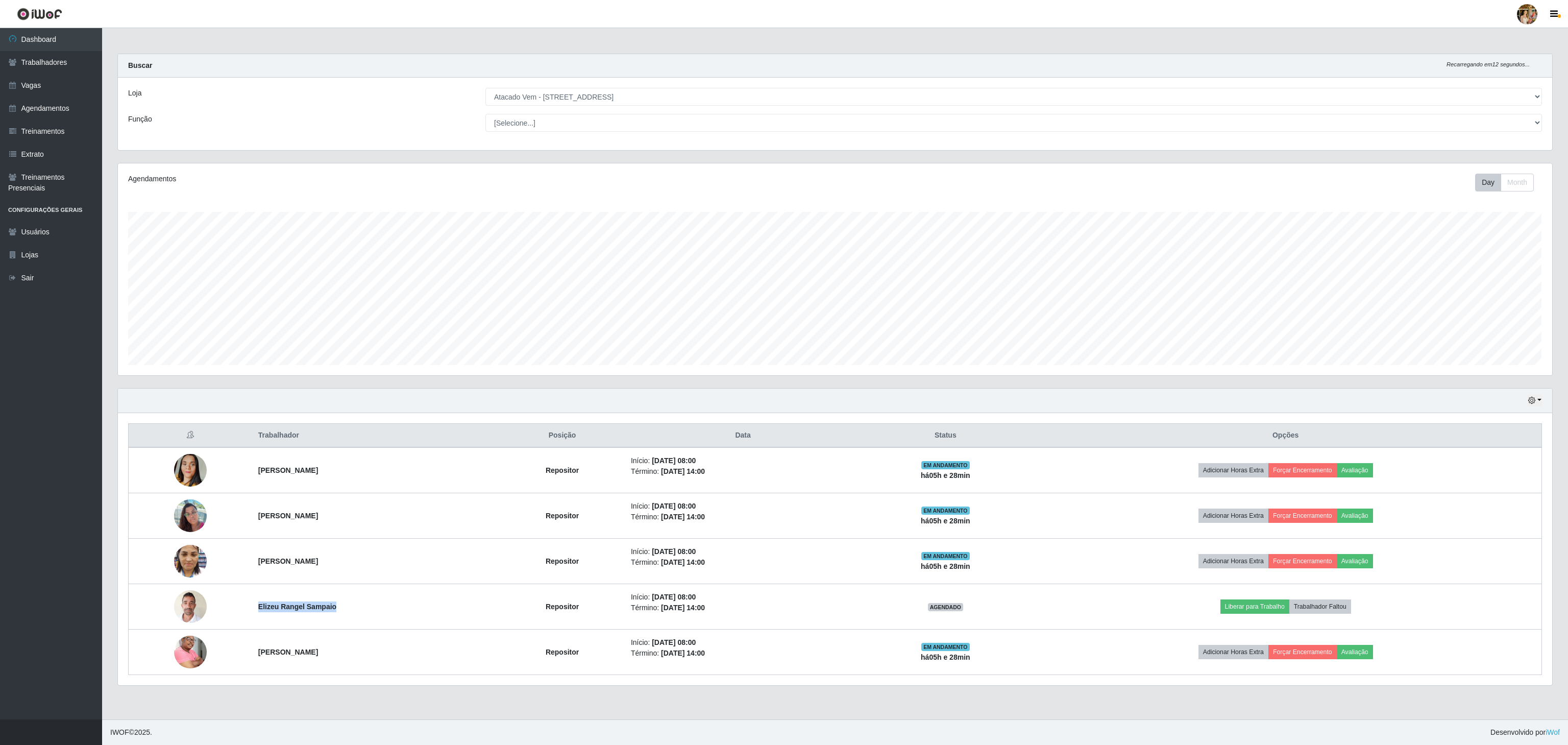
click at [1228, 373] on div "Agendamentos Day Month 03/07 Agendamentos 12" at bounding box center [835, 270] width 1435 height 212
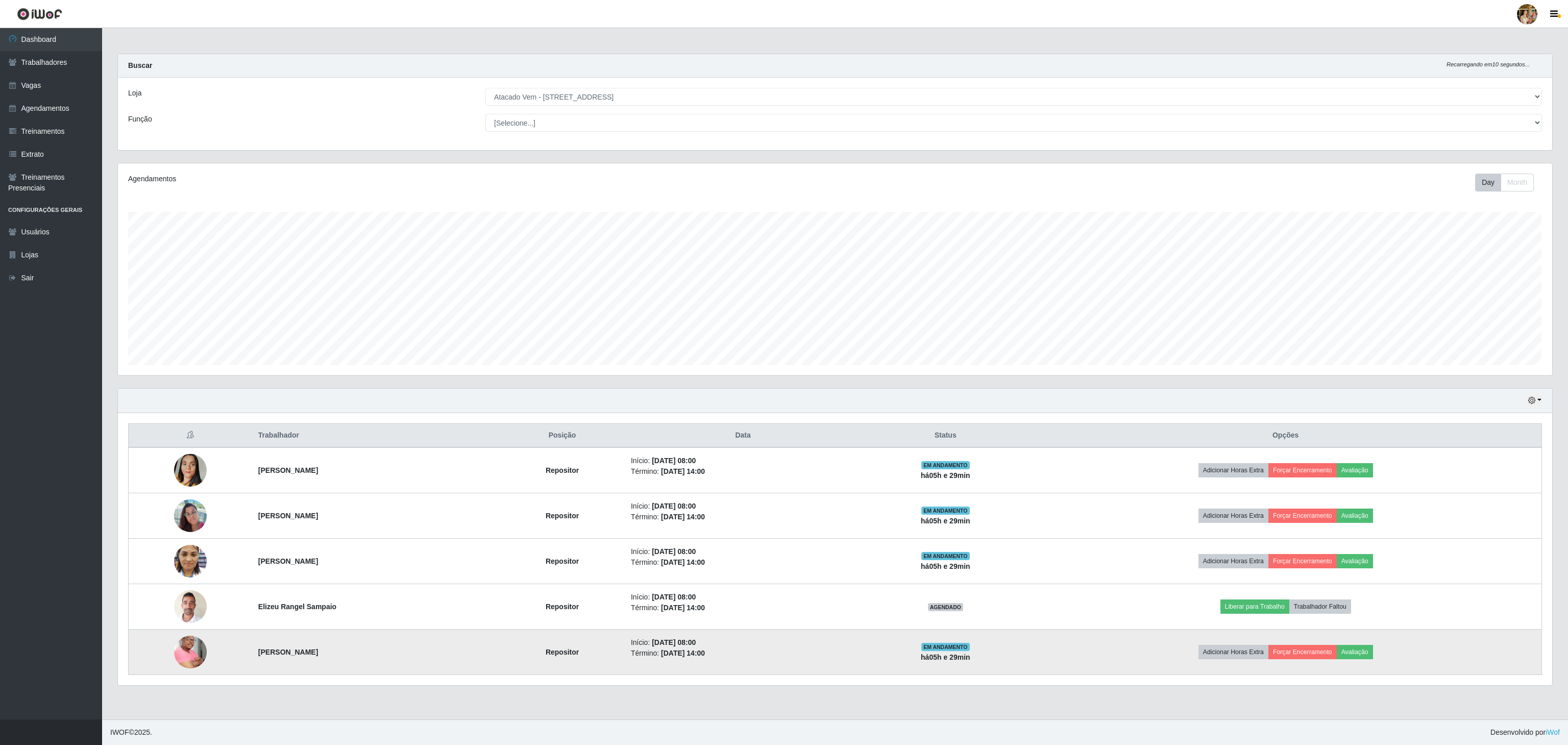
drag, startPoint x: 237, startPoint y: 652, endPoint x: 433, endPoint y: 659, distance: 196.1
click at [433, 659] on tr "[PERSON_NAME] Repositor Início: [DATE] 08:00 Término: [DATE] 14:00 EM ANDAMENTO…" at bounding box center [835, 652] width 1413 height 46
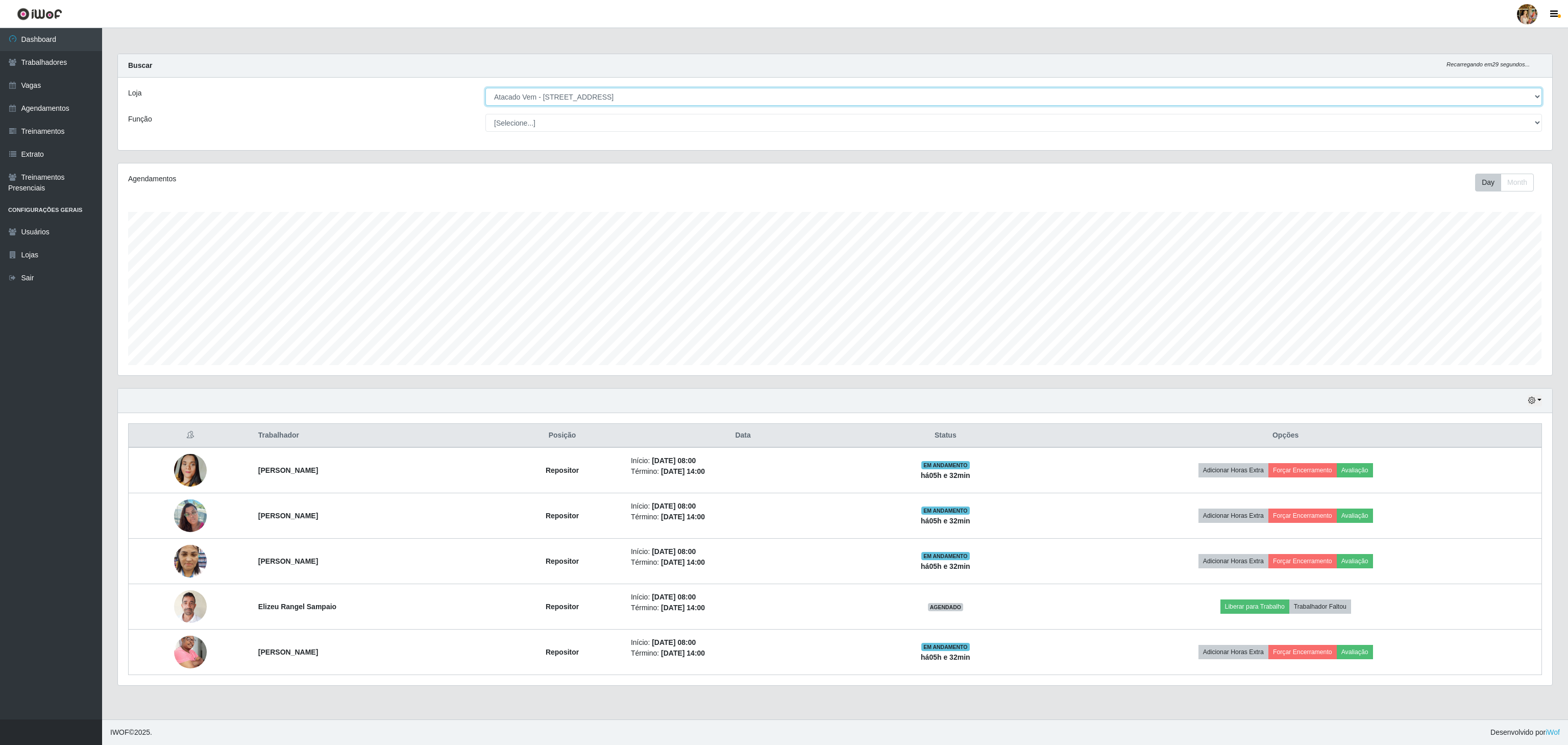
click at [613, 95] on select "[Selecione...] Atacado Vem - [GEOGRAPHIC_DATA] 30 Laranjeiras Velha Atacado Vem…" at bounding box center [1014, 96] width 1057 height 18
click at [486, 89] on select "[Selecione...] Atacado Vem - [GEOGRAPHIC_DATA] 30 Laranjeiras Velha Atacado Vem…" at bounding box center [1014, 96] width 1057 height 18
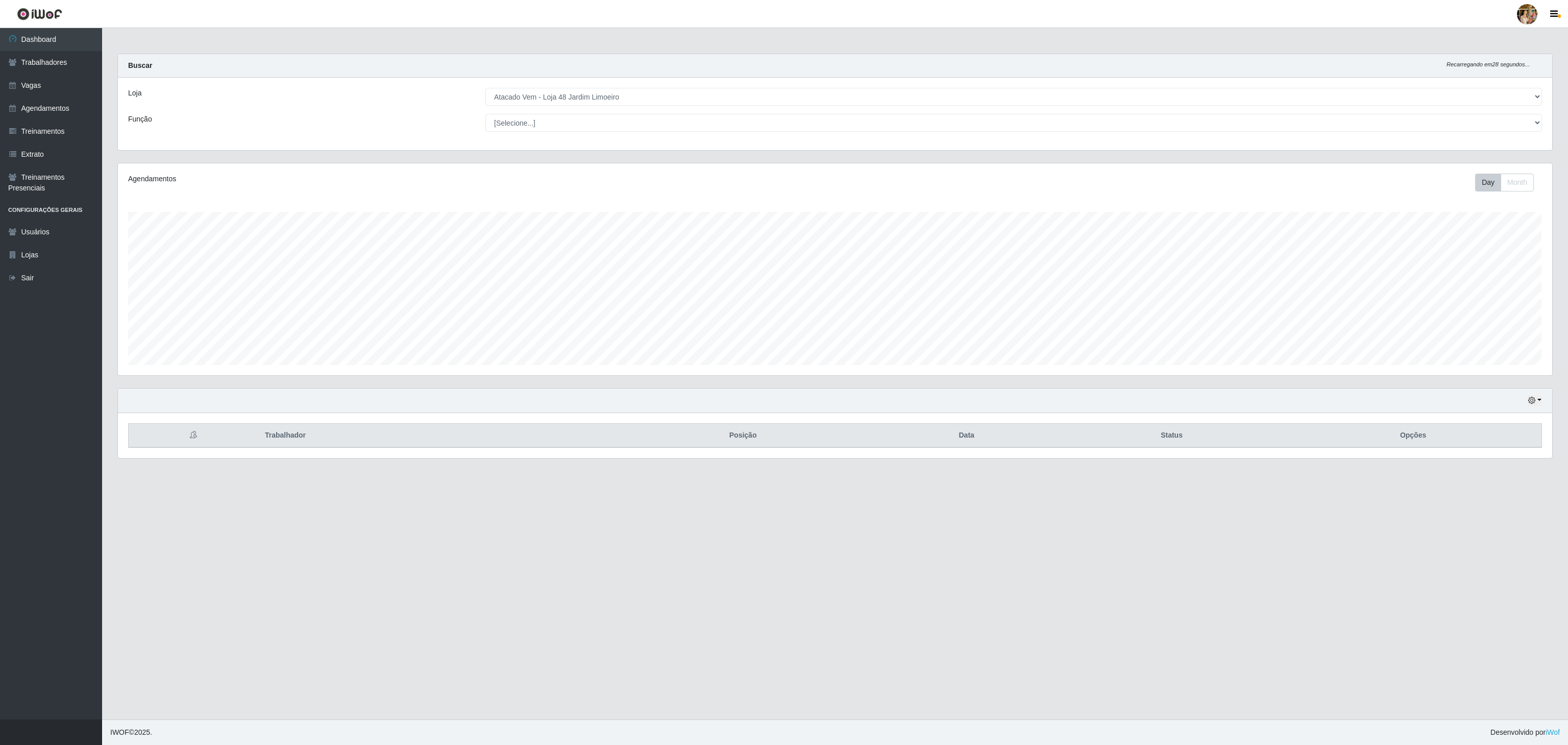
click at [583, 86] on div "Loja [Selecione...] Atacado Vem - [GEOGRAPHIC_DATA] 30 Laranjeiras Velha Atacad…" at bounding box center [835, 114] width 1435 height 72
click at [580, 94] on select "[Selecione...] Atacado Vem - [GEOGRAPHIC_DATA] 30 Laranjeiras Velha Atacado Vem…" at bounding box center [1014, 96] width 1057 height 18
click at [486, 89] on select "[Selecione...] Atacado Vem - [GEOGRAPHIC_DATA] 30 Laranjeiras Velha Atacado Vem…" at bounding box center [1014, 96] width 1057 height 18
click at [624, 95] on select "[Selecione...] Atacado Vem - [GEOGRAPHIC_DATA] 30 Laranjeiras Velha Atacado Vem…" at bounding box center [1014, 96] width 1057 height 18
click at [486, 89] on select "[Selecione...] Atacado Vem - [GEOGRAPHIC_DATA] 30 Laranjeiras Velha Atacado Vem…" at bounding box center [1014, 96] width 1057 height 18
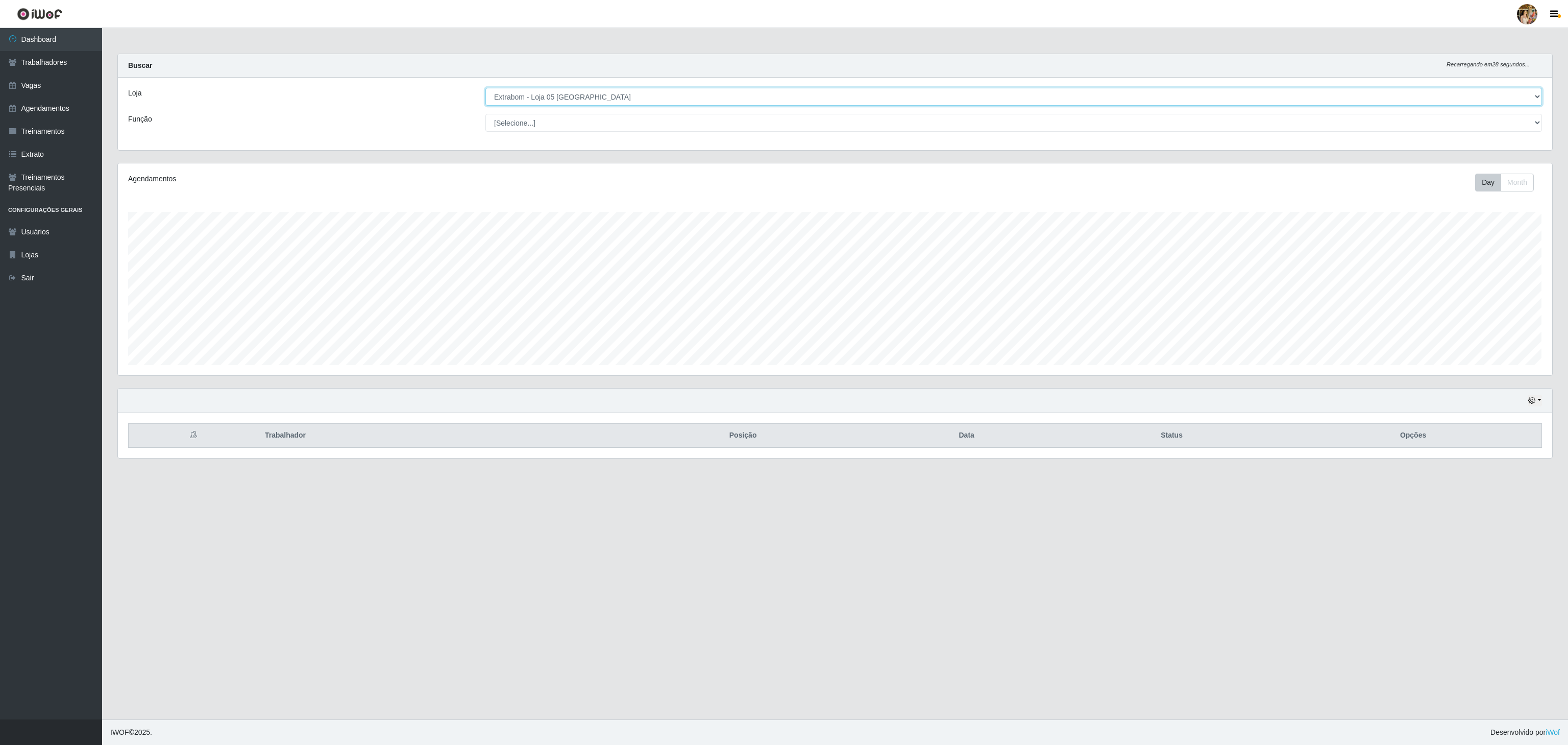
click at [633, 96] on select "[Selecione...] Atacado Vem - [GEOGRAPHIC_DATA] 30 Laranjeiras Velha Atacado Vem…" at bounding box center [1014, 96] width 1057 height 18
click at [486, 89] on select "[Selecione...] Atacado Vem - [GEOGRAPHIC_DATA] 30 Laranjeiras Velha Atacado Vem…" at bounding box center [1014, 96] width 1057 height 18
click at [601, 93] on select "[Selecione...] Atacado Vem - [GEOGRAPHIC_DATA] 30 Laranjeiras Velha Atacado Vem…" at bounding box center [1014, 96] width 1057 height 18
click at [486, 89] on select "[Selecione...] Atacado Vem - [GEOGRAPHIC_DATA] 30 Laranjeiras Velha Atacado Vem…" at bounding box center [1014, 96] width 1057 height 18
click at [576, 91] on select "[Selecione...] Atacado Vem - [GEOGRAPHIC_DATA] 30 Laranjeiras Velha Atacado Vem…" at bounding box center [1014, 96] width 1057 height 18
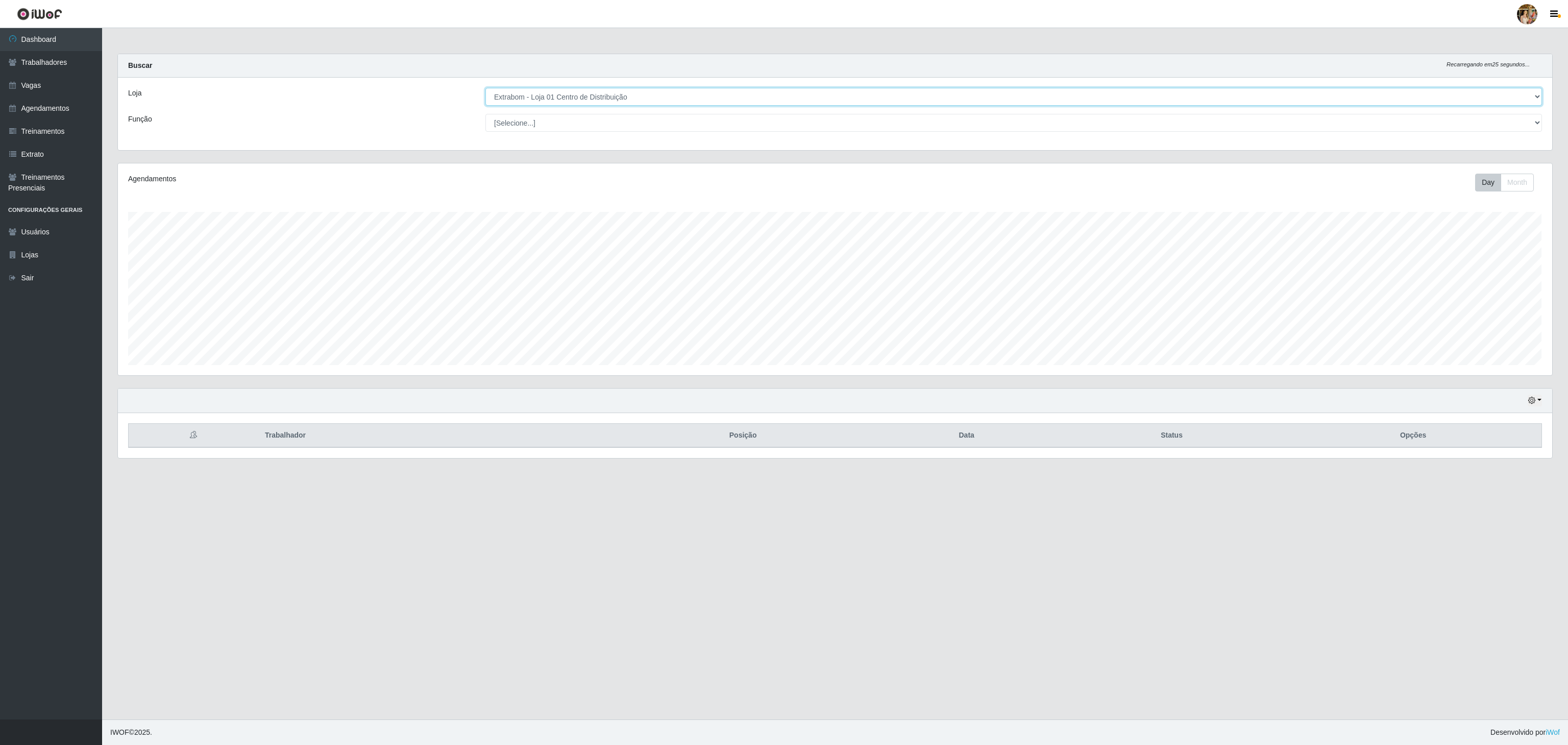
click at [486, 89] on select "[Selecione...] Atacado Vem - [GEOGRAPHIC_DATA] 30 Laranjeiras Velha Atacado Vem…" at bounding box center [1014, 96] width 1057 height 18
click at [577, 99] on select "[Selecione...] Atacado Vem - [GEOGRAPHIC_DATA] 30 Laranjeiras Velha Atacado Vem…" at bounding box center [1014, 96] width 1057 height 18
click at [486, 89] on select "[Selecione...] Atacado Vem - [GEOGRAPHIC_DATA] 30 Laranjeiras Velha Atacado Vem…" at bounding box center [1014, 96] width 1057 height 18
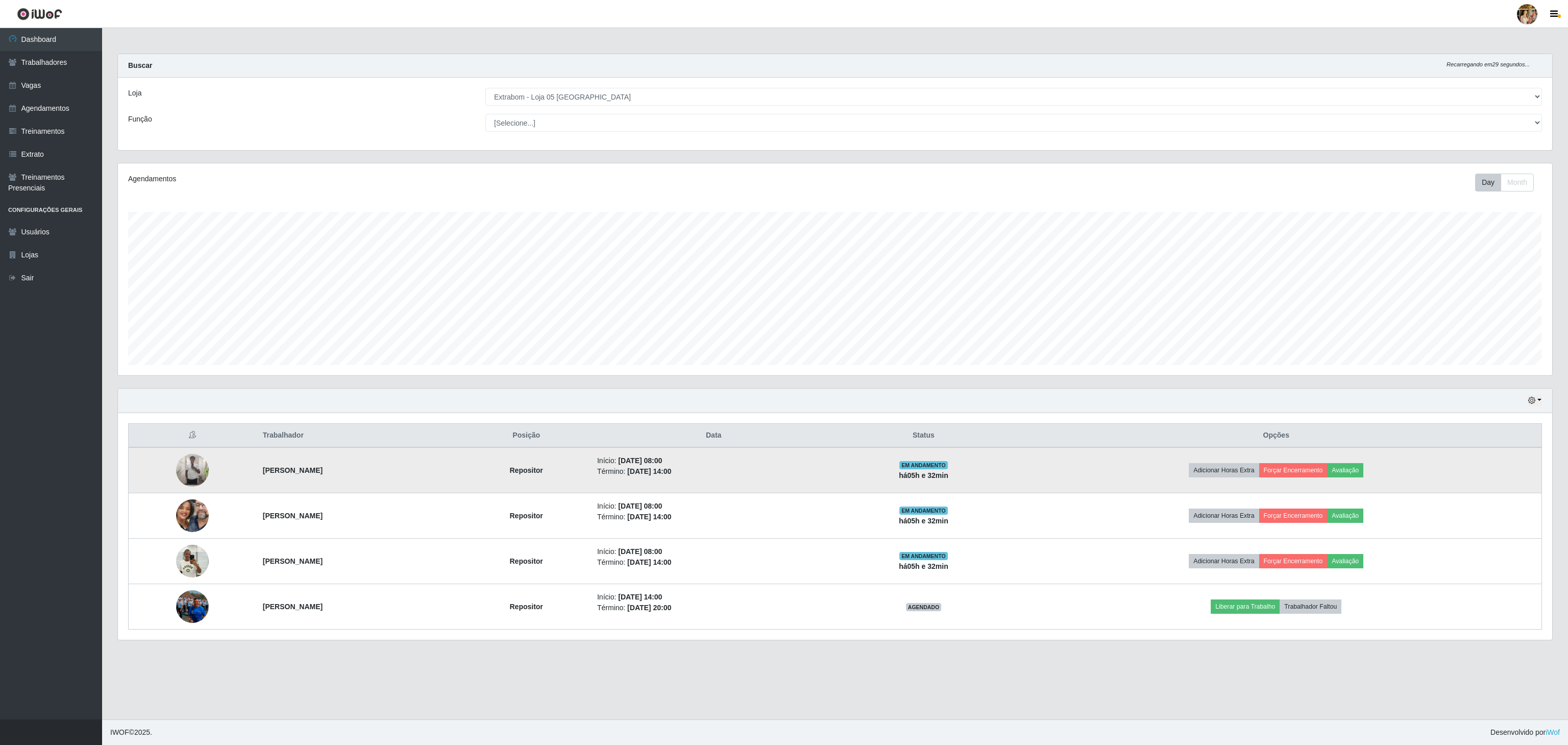
drag, startPoint x: 244, startPoint y: 477, endPoint x: 413, endPoint y: 477, distance: 169.0
click at [413, 477] on td "[PERSON_NAME]" at bounding box center [359, 469] width 205 height 46
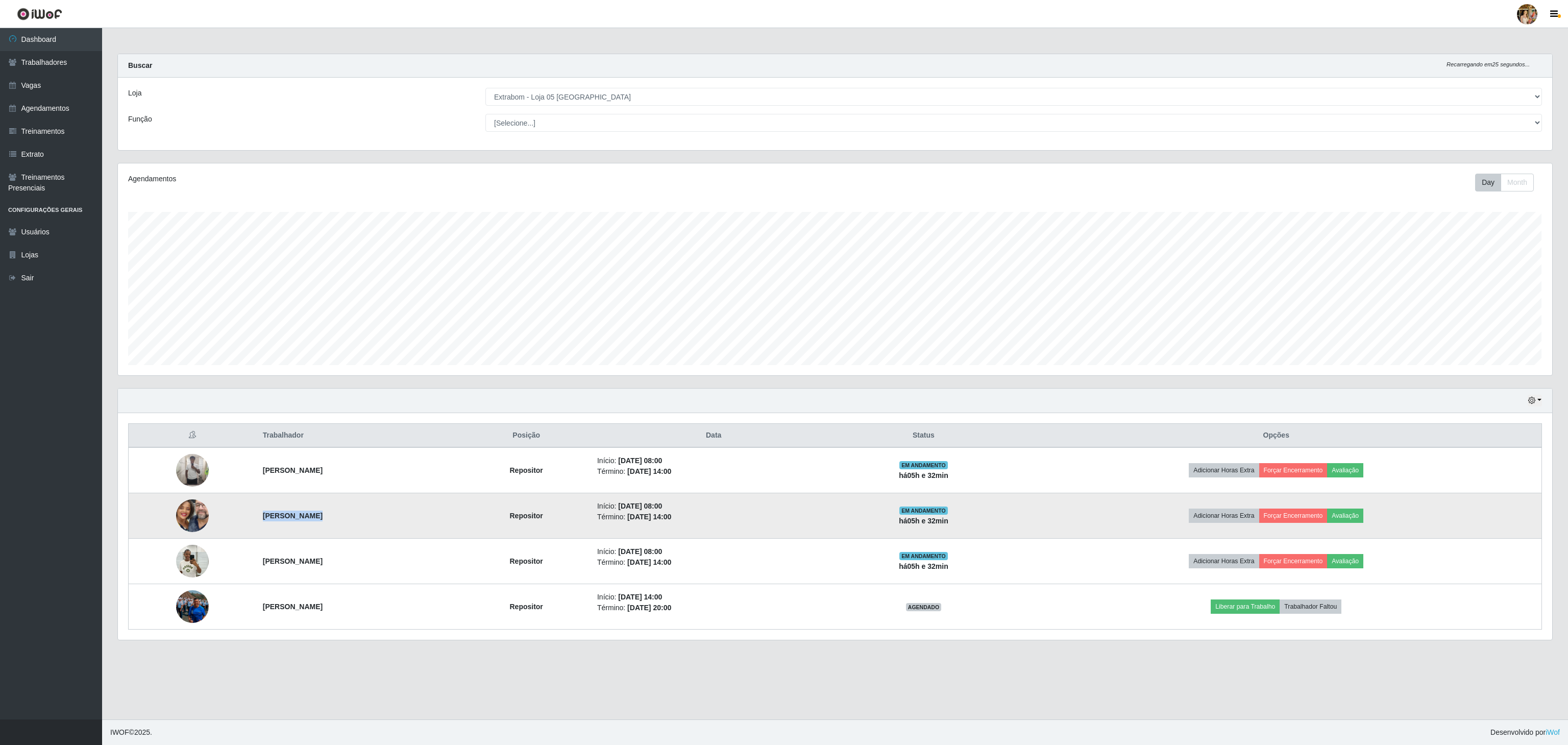
drag, startPoint x: 241, startPoint y: 520, endPoint x: 341, endPoint y: 530, distance: 100.5
click at [341, 530] on td "[PERSON_NAME]" at bounding box center [359, 516] width 205 height 46
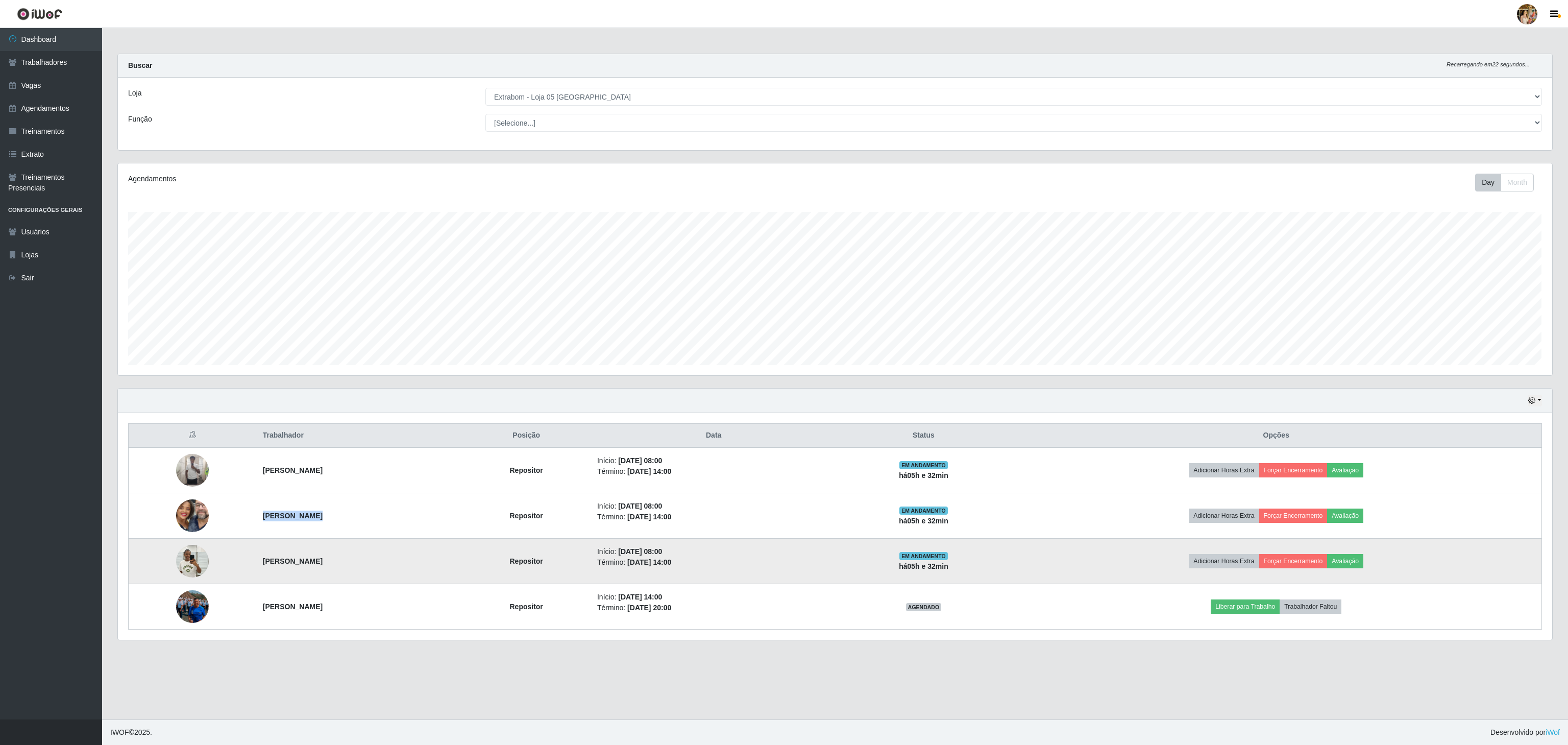
drag, startPoint x: 248, startPoint y: 561, endPoint x: 389, endPoint y: 565, distance: 141.1
click at [389, 565] on td "[PERSON_NAME]" at bounding box center [359, 561] width 205 height 46
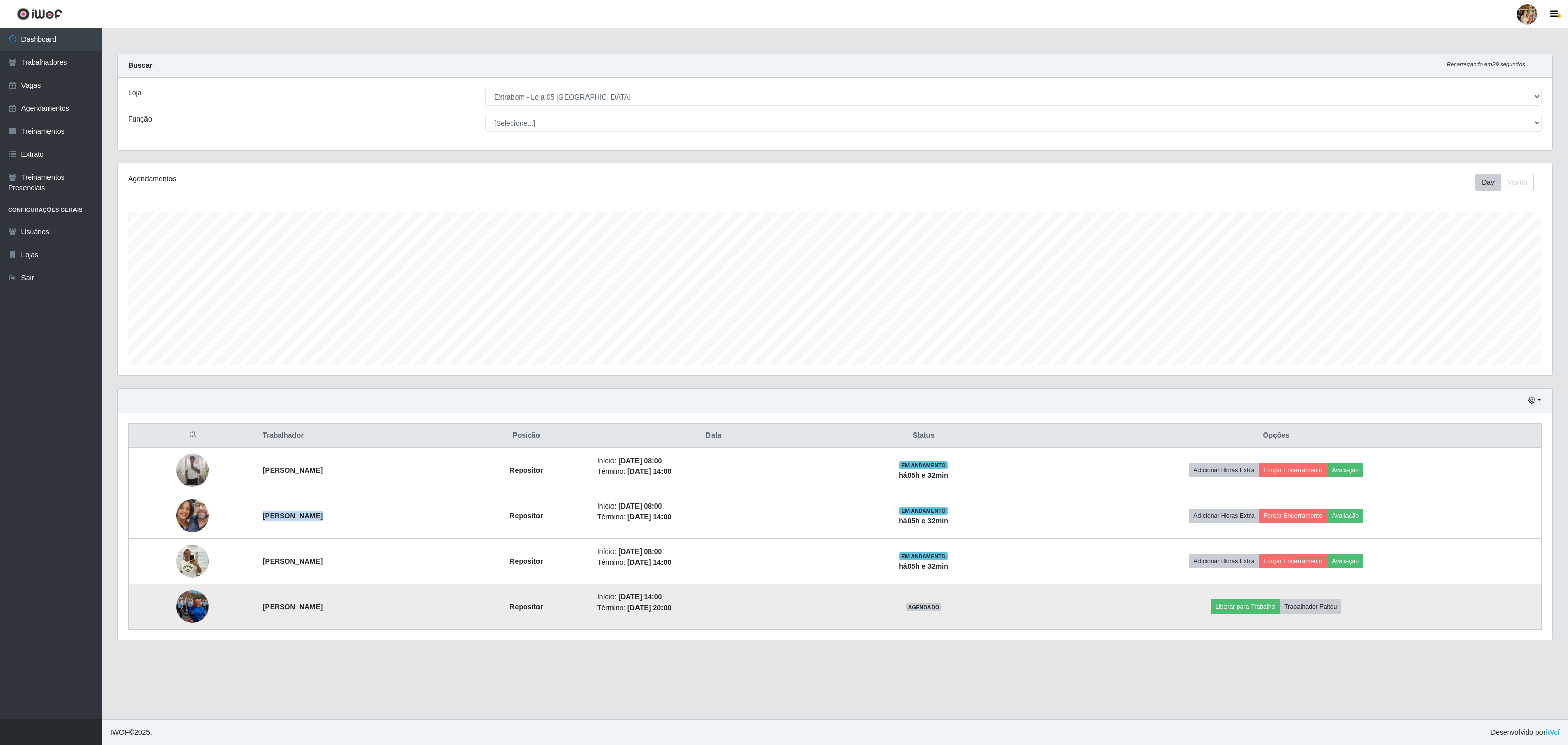
drag, startPoint x: 266, startPoint y: 612, endPoint x: 379, endPoint y: 609, distance: 113.0
click at [373, 615] on tr "[PERSON_NAME] Repositor Início: [DATE] 14:00 Término: [DATE] 20:00 AGENDADO Lib…" at bounding box center [835, 607] width 1413 height 46
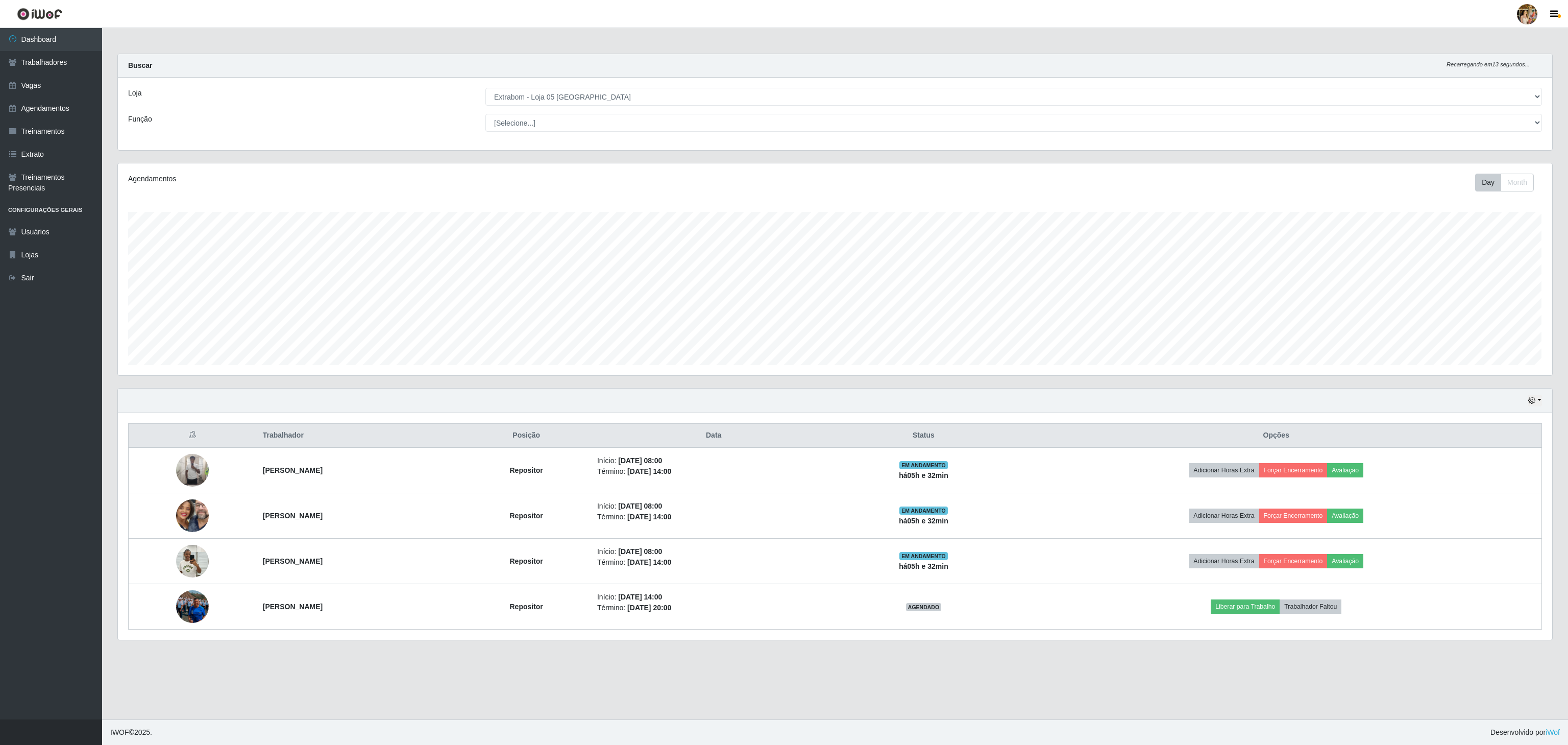
click at [539, 85] on div "Loja [Selecione...] Atacado Vem - [GEOGRAPHIC_DATA] 30 Laranjeiras Velha Atacad…" at bounding box center [835, 114] width 1435 height 72
click at [553, 102] on select "[Selecione...] Atacado Vem - [GEOGRAPHIC_DATA] 30 Laranjeiras Velha Atacado Vem…" at bounding box center [1014, 96] width 1057 height 18
click at [486, 89] on select "[Selecione...] Atacado Vem - [GEOGRAPHIC_DATA] 30 Laranjeiras Velha Atacado Vem…" at bounding box center [1014, 96] width 1057 height 18
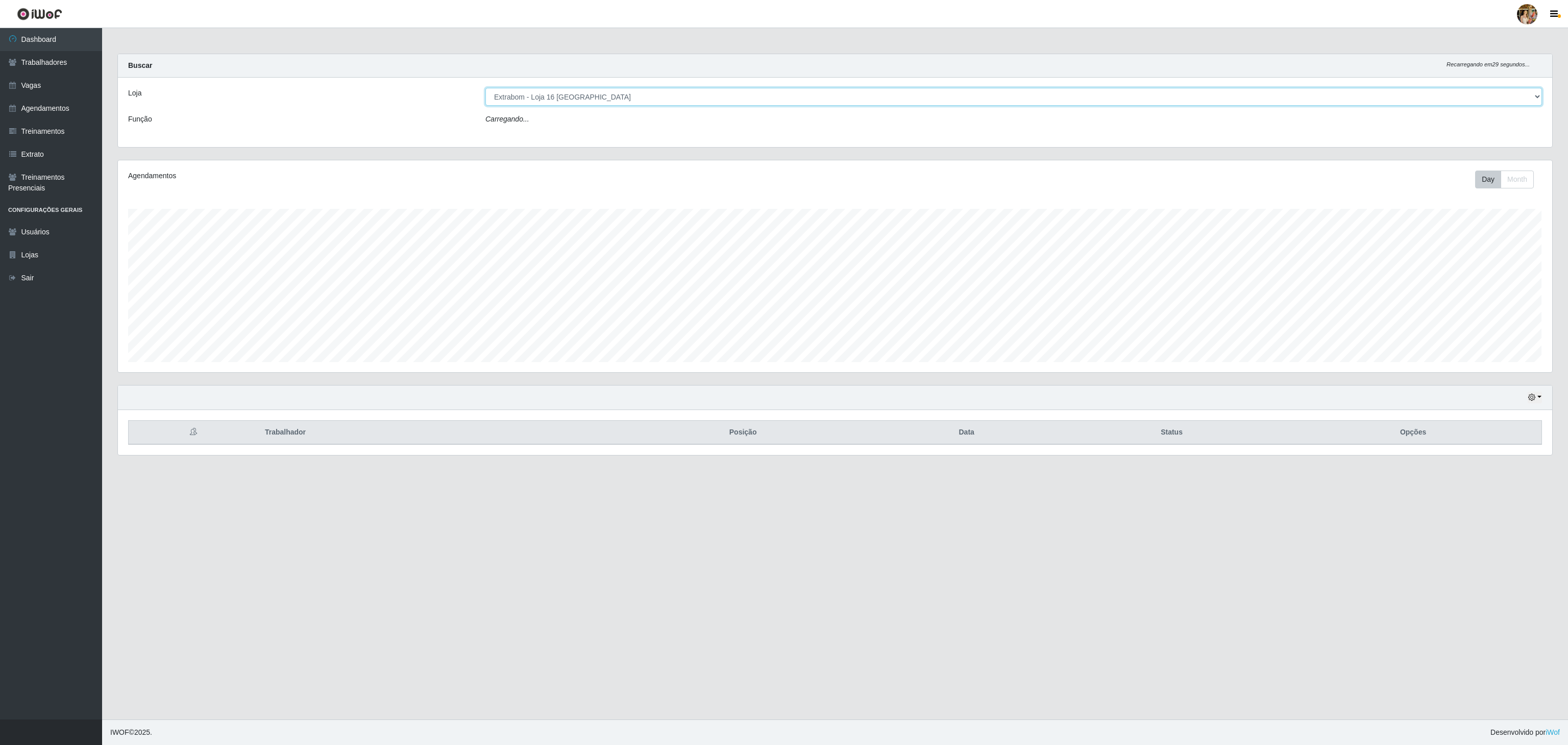
click at [579, 95] on select "[Selecione...] Atacado Vem - [GEOGRAPHIC_DATA] 30 Laranjeiras Velha Atacado Vem…" at bounding box center [1014, 96] width 1057 height 18
click at [486, 89] on select "[Selecione...] Atacado Vem - [GEOGRAPHIC_DATA] 30 Laranjeiras Velha Atacado Vem…" at bounding box center [1014, 96] width 1057 height 18
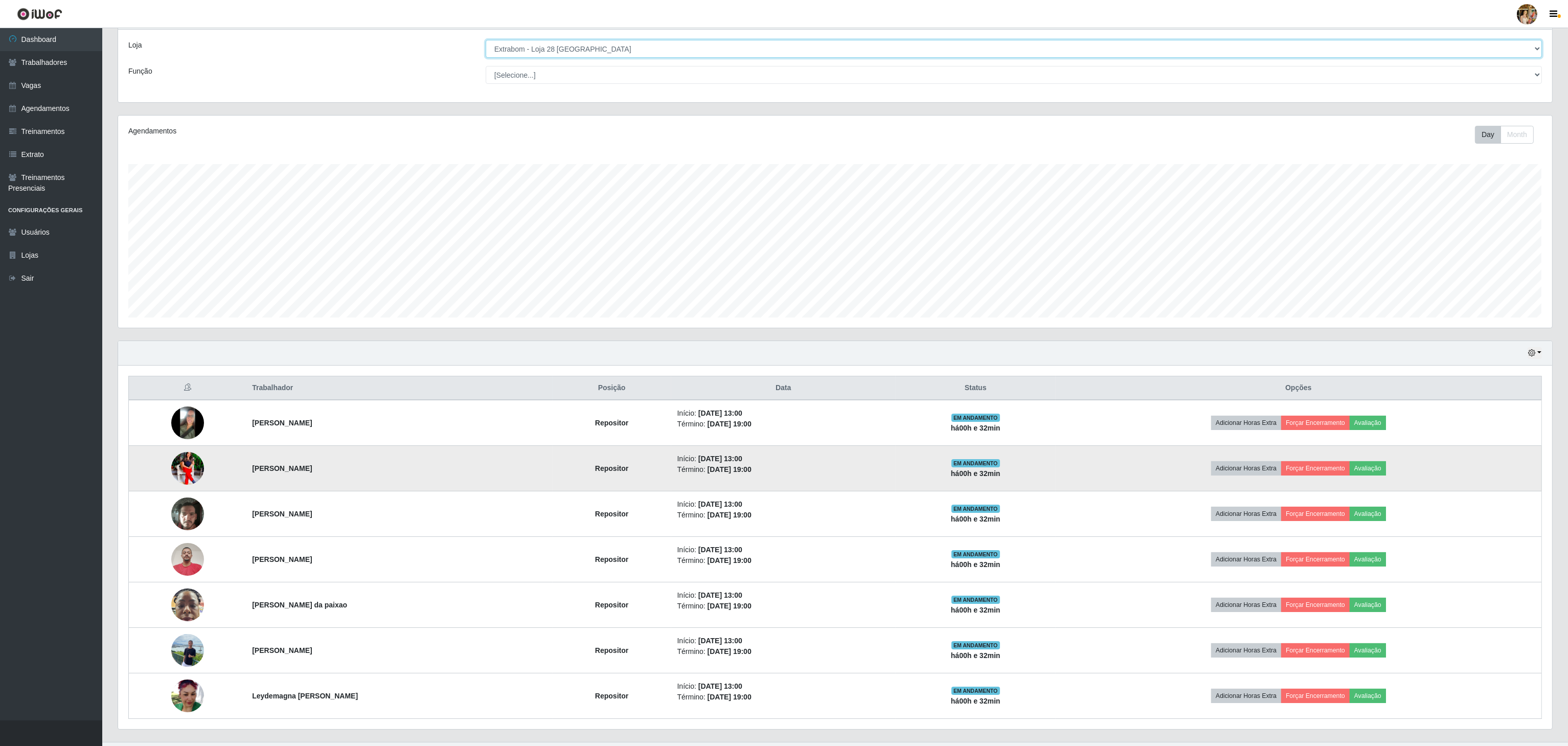
scroll to position [75, 0]
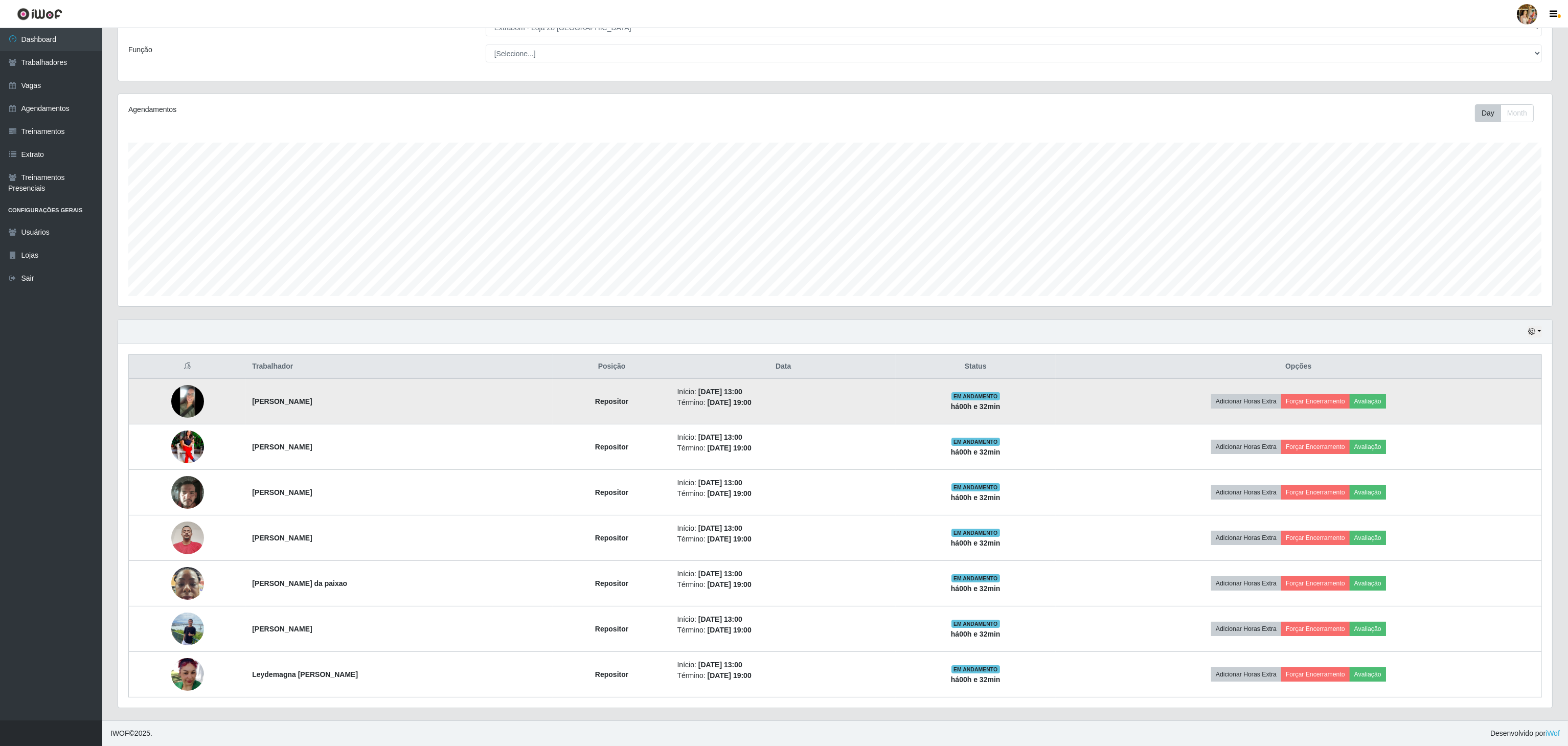
drag, startPoint x: 264, startPoint y: 398, endPoint x: 419, endPoint y: 398, distance: 155.0
click at [419, 398] on td "[PERSON_NAME]" at bounding box center [399, 401] width 306 height 46
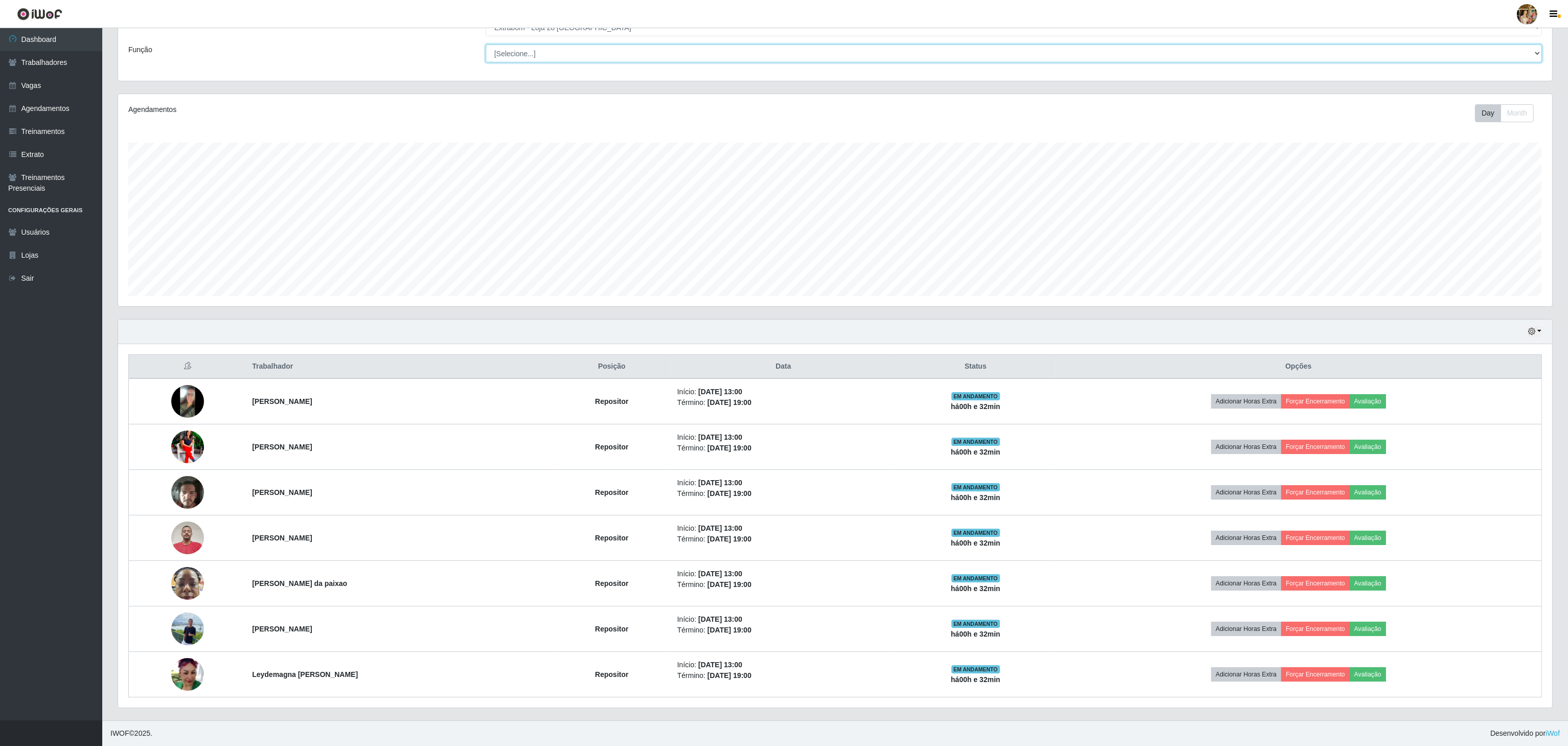
click at [587, 50] on select "[Selecione...] Carregador e Descarregador de Caminhão Carregador e Descarregado…" at bounding box center [1013, 54] width 1056 height 18
click at [362, 97] on div "Agendamentos Day Month 06/07 Agendamentos 18" at bounding box center [834, 201] width 1434 height 213
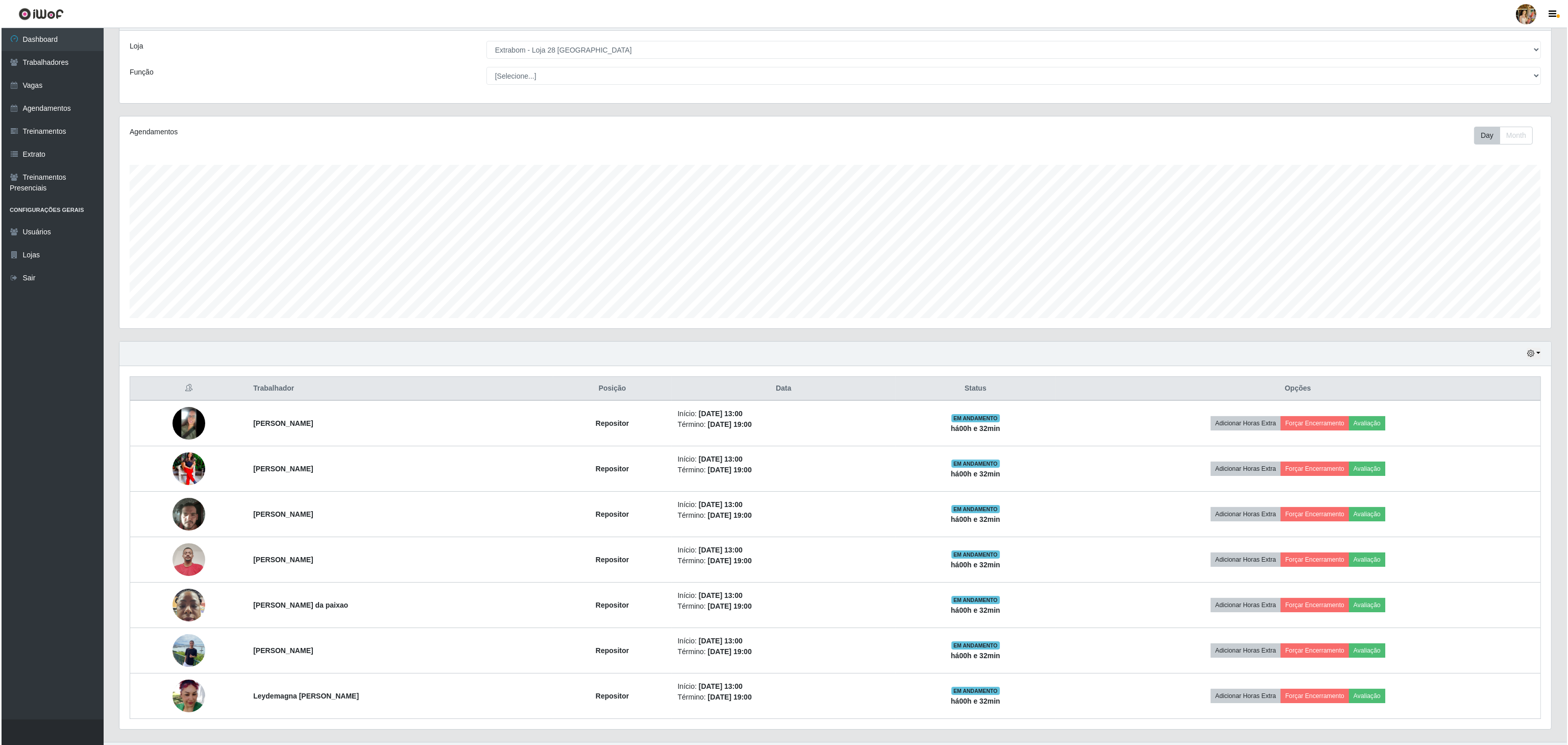
scroll to position [0, 0]
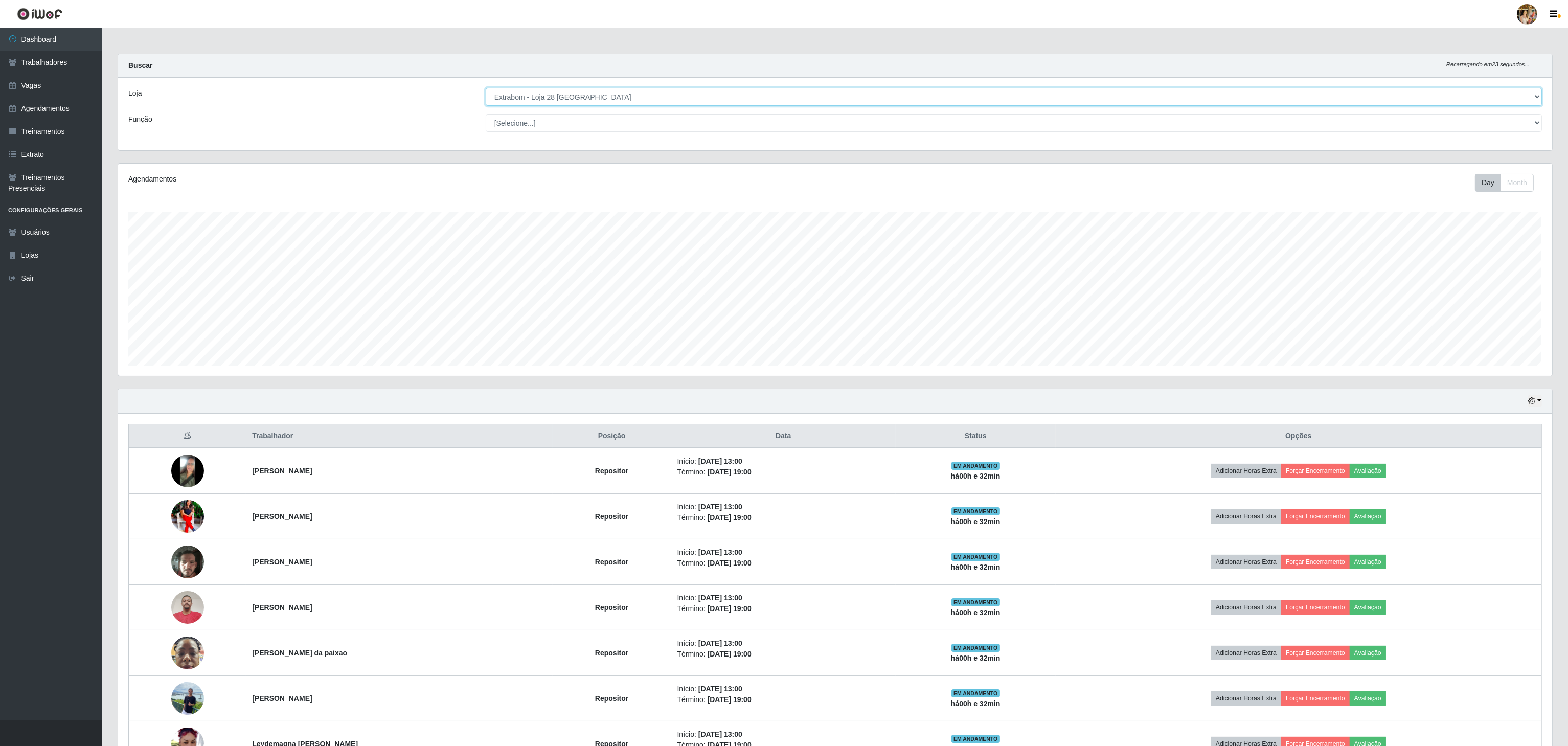
click at [571, 105] on select "[Selecione...] Atacado Vem - [GEOGRAPHIC_DATA] 30 Laranjeiras Velha Atacado Vem…" at bounding box center [1013, 97] width 1056 height 18
click at [486, 89] on select "[Selecione...] Atacado Vem - [GEOGRAPHIC_DATA] 30 Laranjeiras Velha Atacado Vem…" at bounding box center [1013, 97] width 1056 height 18
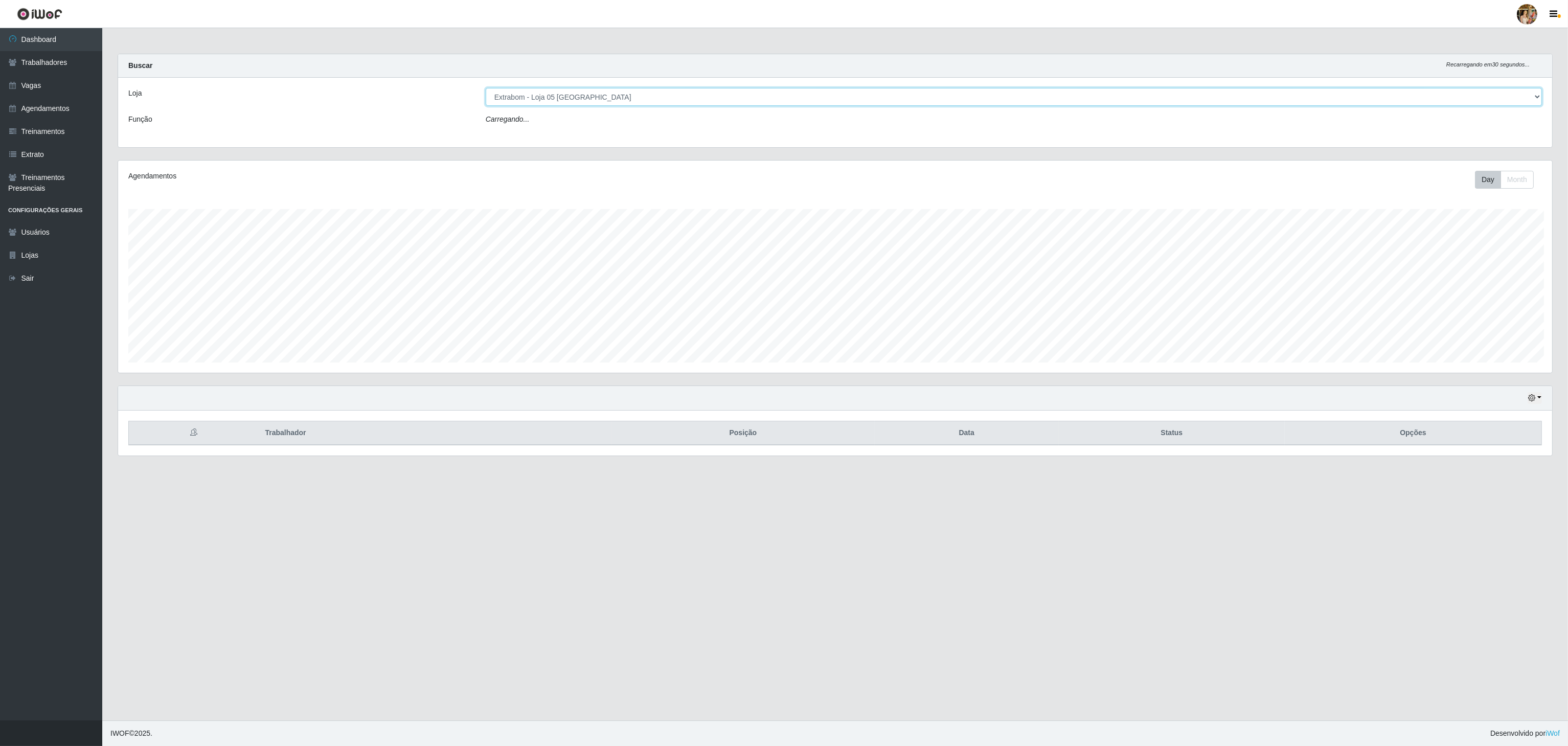
scroll to position [213, 1435]
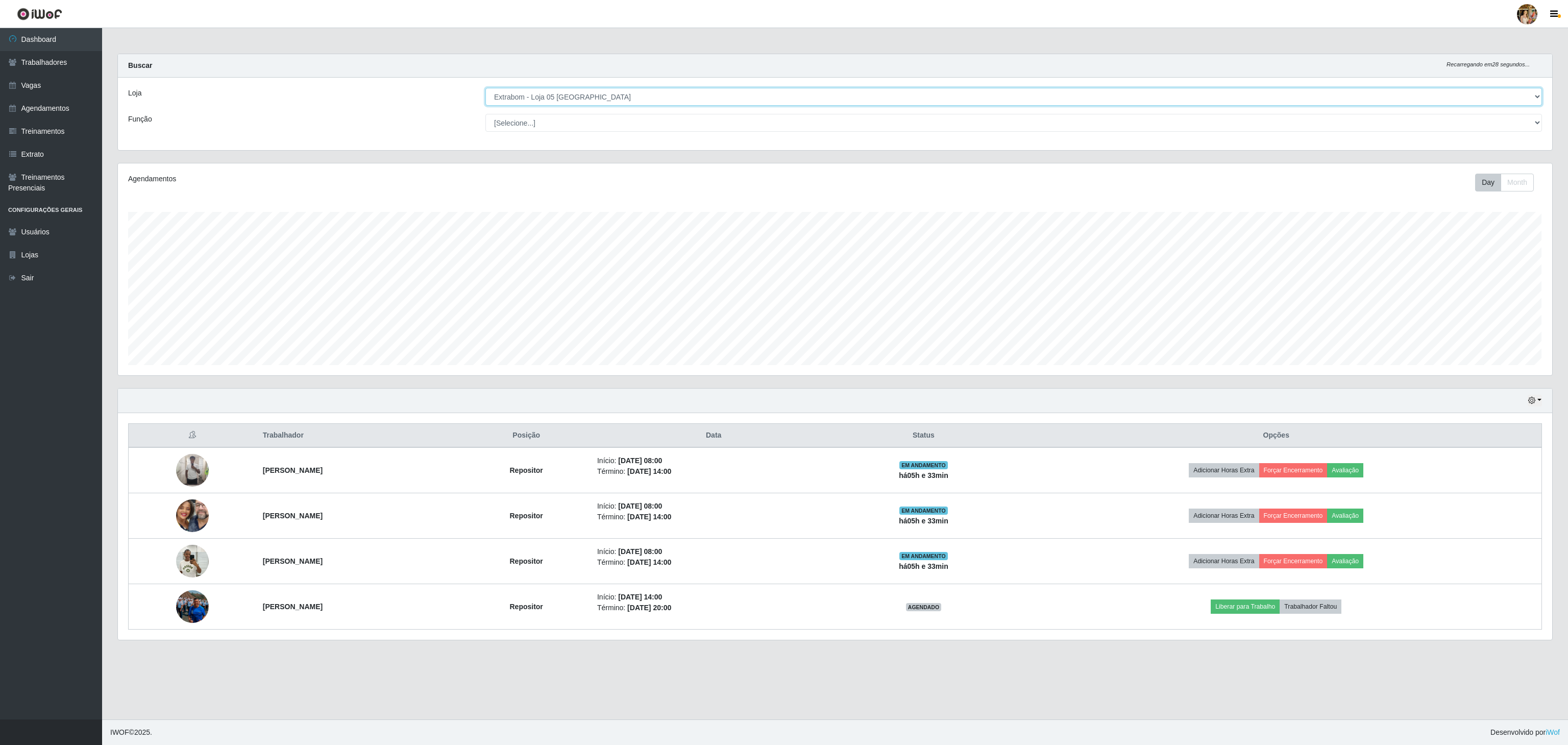
click at [616, 99] on select "[Selecione...] Atacado Vem - [GEOGRAPHIC_DATA] 30 Laranjeiras Velha Atacado Vem…" at bounding box center [1014, 96] width 1057 height 18
click at [486, 89] on select "[Selecione...] Atacado Vem - [GEOGRAPHIC_DATA] 30 Laranjeiras Velha Atacado Vem…" at bounding box center [1014, 96] width 1057 height 18
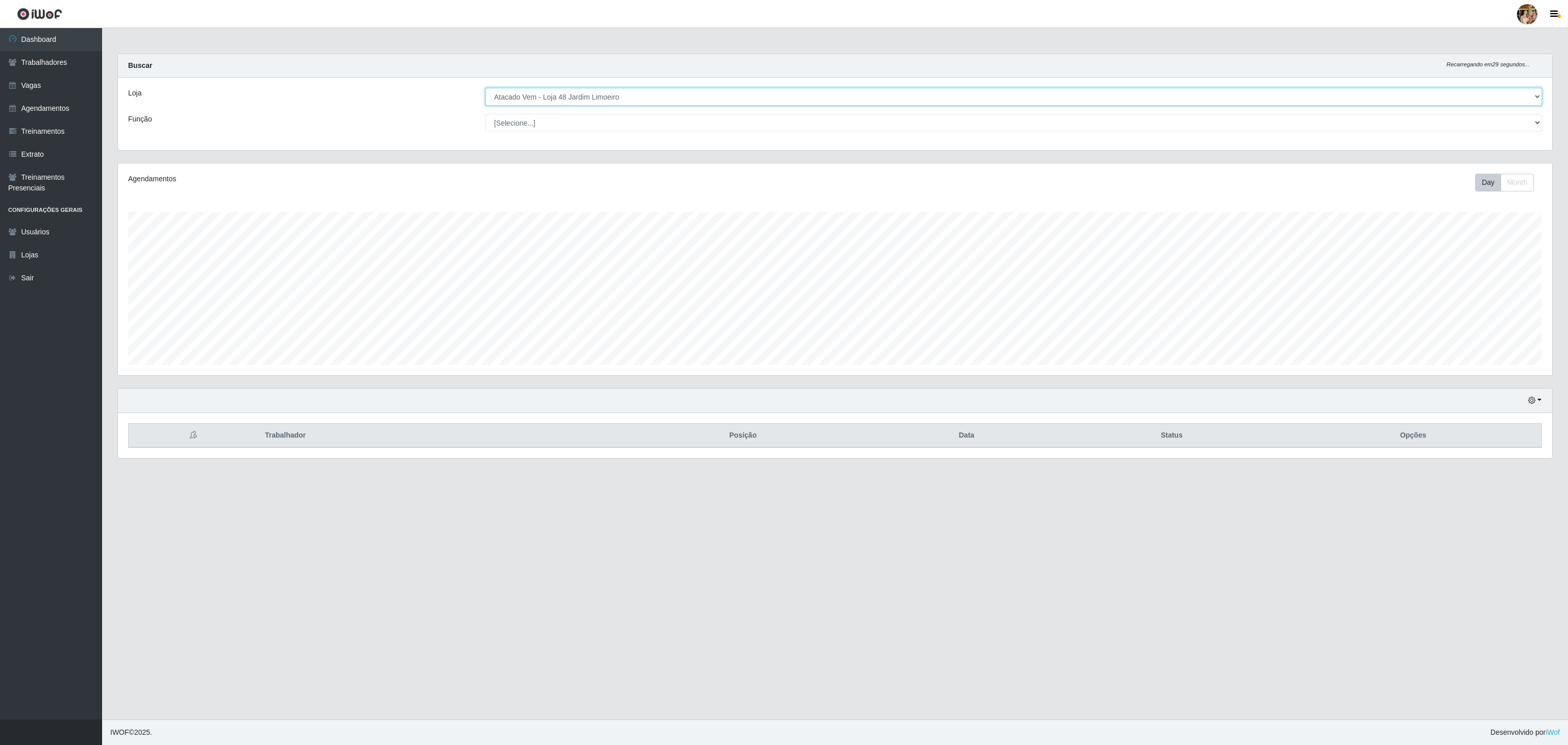
click at [586, 100] on select "[Selecione...] Atacado Vem - [GEOGRAPHIC_DATA] 30 Laranjeiras Velha Atacado Vem…" at bounding box center [1014, 96] width 1057 height 18
click at [486, 89] on select "[Selecione...] Atacado Vem - [GEOGRAPHIC_DATA] 30 Laranjeiras Velha Atacado Vem…" at bounding box center [1014, 96] width 1057 height 18
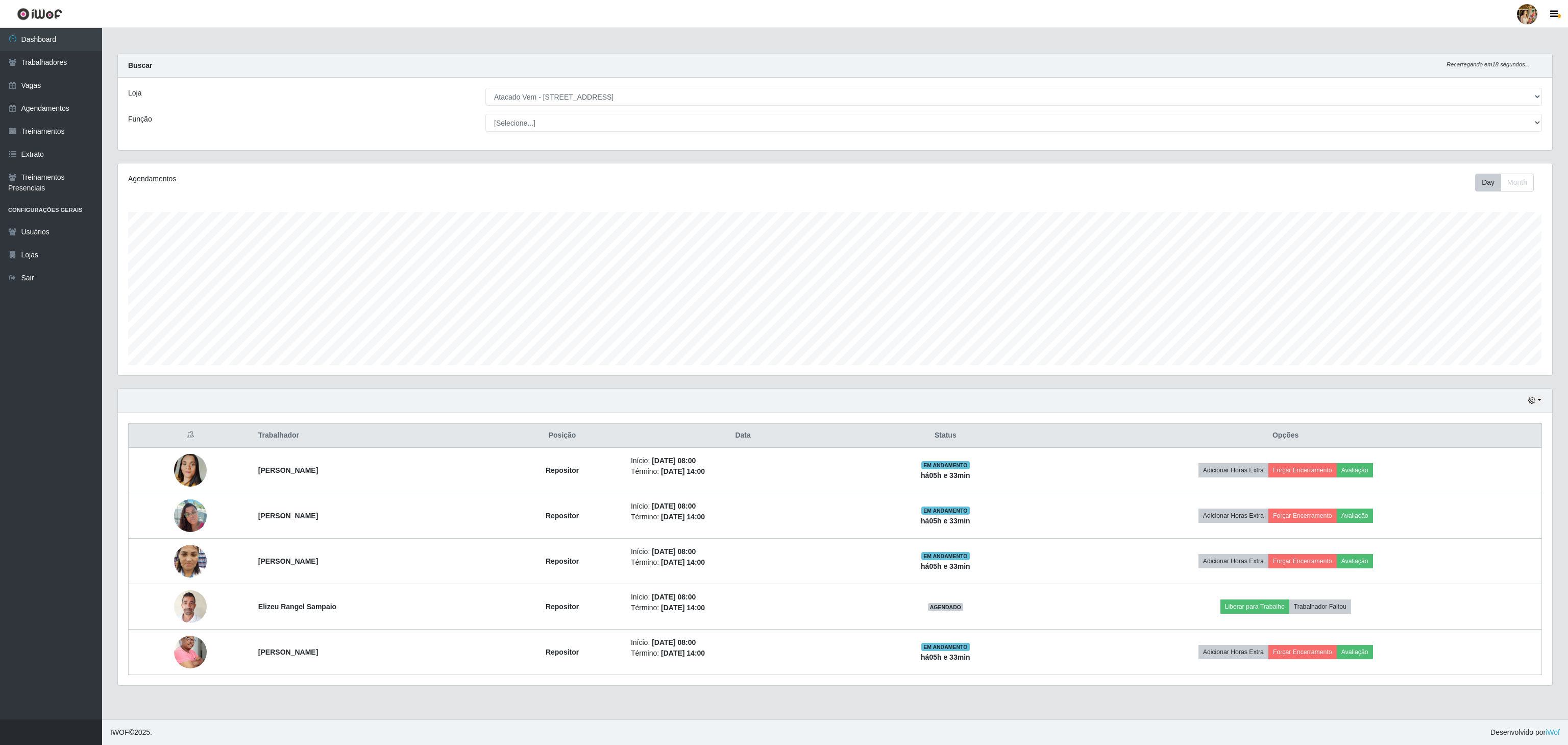
click at [631, 91] on div "Loja [Selecione...] Atacado Vem - [GEOGRAPHIC_DATA] 30 Laranjeiras Velha Atacad…" at bounding box center [835, 114] width 1435 height 72
click at [628, 89] on select "[Selecione...] Atacado Vem - [GEOGRAPHIC_DATA] 30 Laranjeiras Velha Atacado Vem…" at bounding box center [1014, 96] width 1057 height 18
click at [486, 89] on select "[Selecione...] Atacado Vem - [GEOGRAPHIC_DATA] 30 Laranjeiras Velha Atacado Vem…" at bounding box center [1014, 96] width 1057 height 18
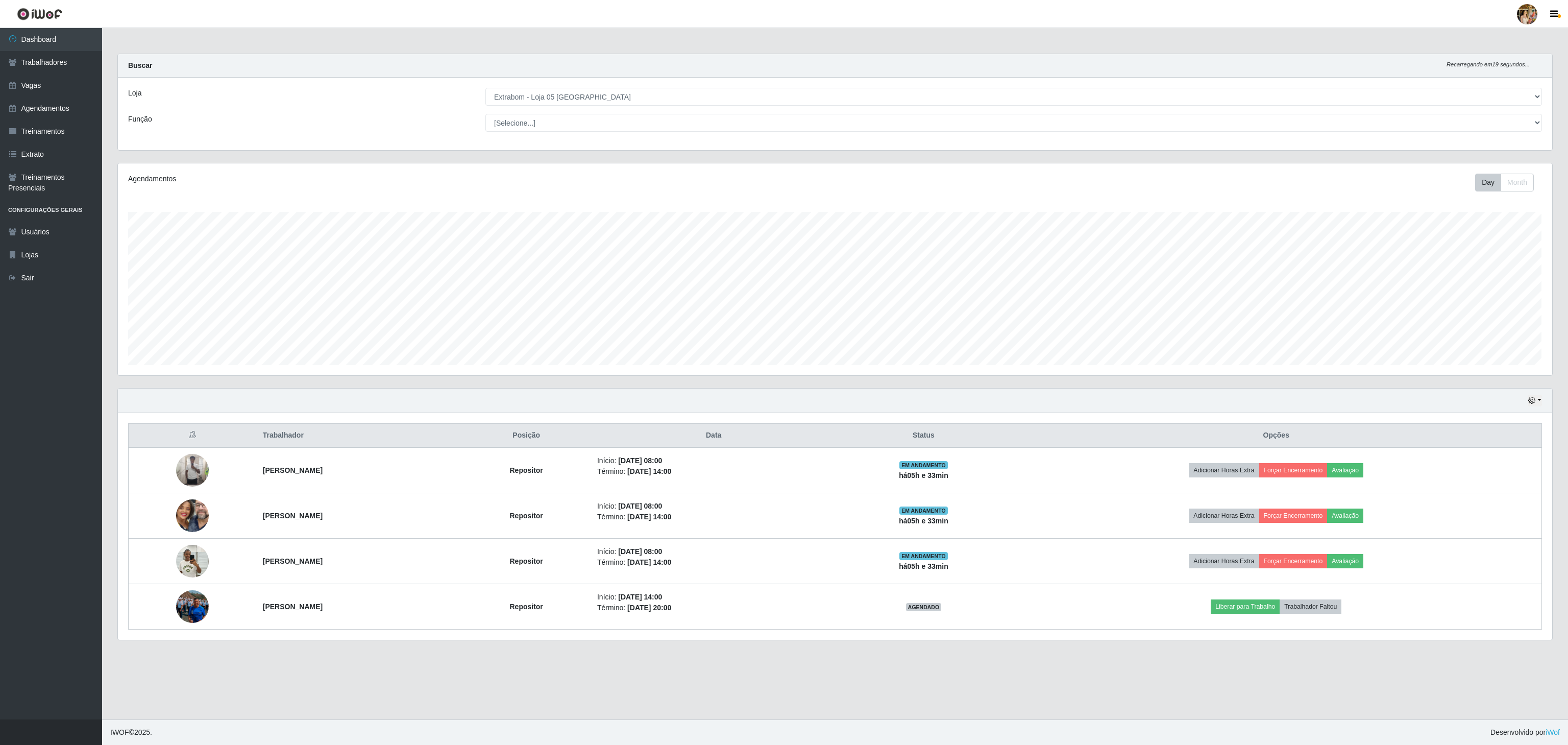
click at [564, 88] on div "Loja [Selecione...] Atacado Vem - [GEOGRAPHIC_DATA] 30 Laranjeiras Velha Atacad…" at bounding box center [835, 114] width 1435 height 72
click at [563, 101] on select "[Selecione...] Atacado Vem - [GEOGRAPHIC_DATA] 30 Laranjeiras Velha Atacado Vem…" at bounding box center [1014, 96] width 1057 height 18
click at [486, 89] on select "[Selecione...] Atacado Vem - [GEOGRAPHIC_DATA] 30 Laranjeiras Velha Atacado Vem…" at bounding box center [1014, 96] width 1057 height 18
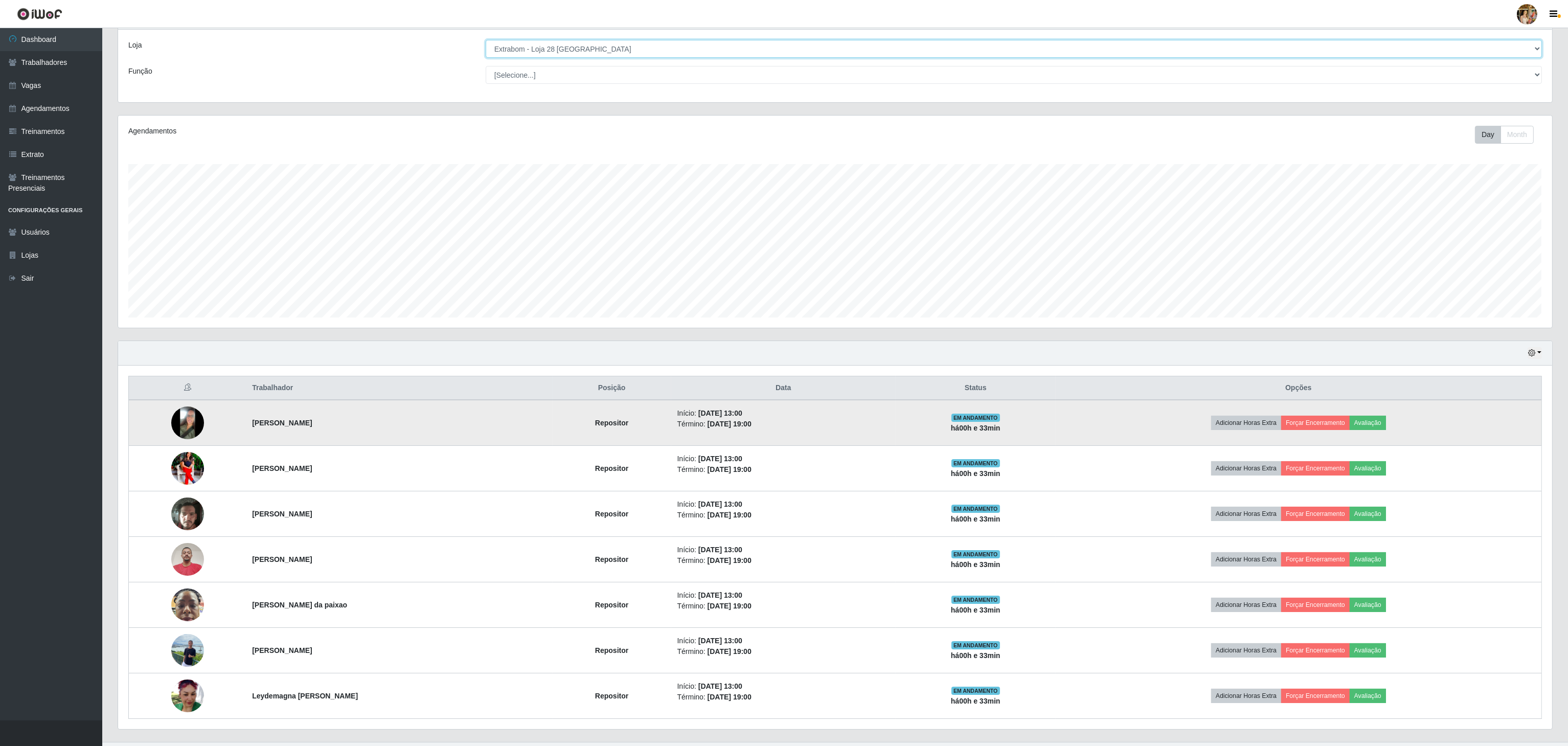
scroll to position [75, 0]
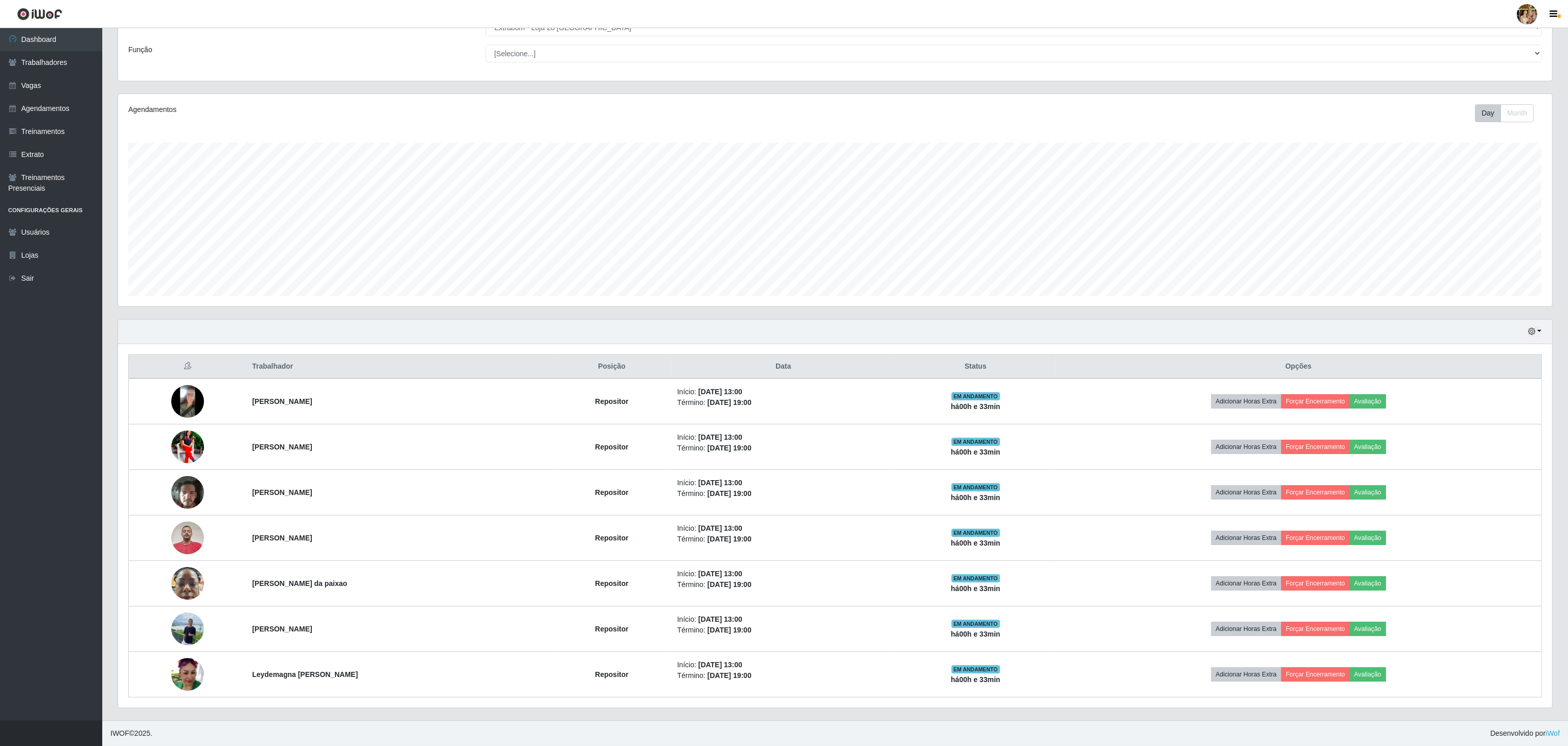
drag, startPoint x: 232, startPoint y: 393, endPoint x: 478, endPoint y: 325, distance: 255.2
click at [460, 398] on tr "[PERSON_NAME] Repositor Início: [DATE] 13:00 Término: [DATE] 19:00 EM ANDAMENTO…" at bounding box center [835, 401] width 1413 height 46
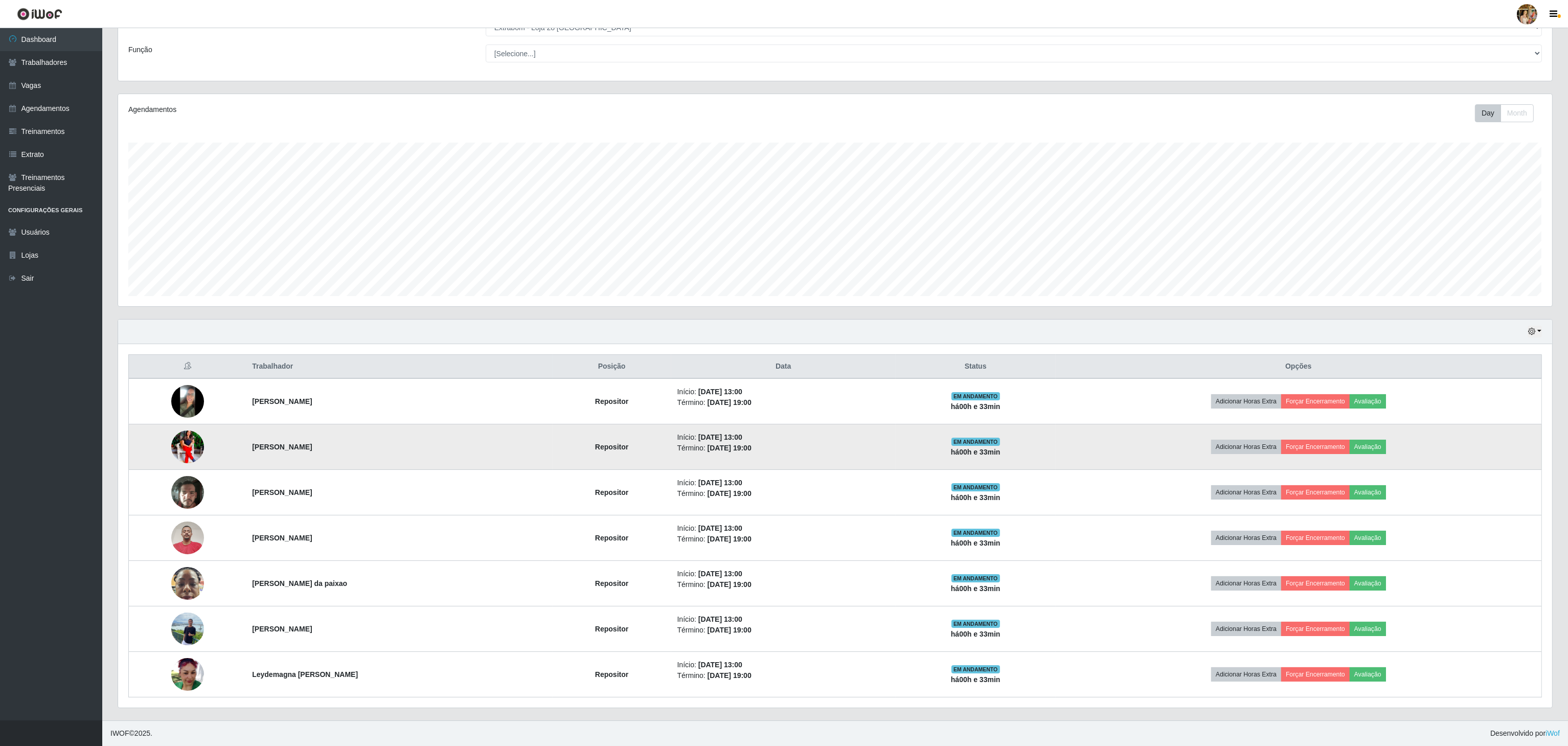
drag, startPoint x: 244, startPoint y: 455, endPoint x: 402, endPoint y: 444, distance: 158.4
click at [402, 444] on tr "[PERSON_NAME] Repositor Início: [DATE] 13:00 Término: [DATE] 19:00 EM ANDAMENTO…" at bounding box center [835, 447] width 1413 height 46
drag, startPoint x: 312, startPoint y: 492, endPoint x: 476, endPoint y: 435, distance: 173.6
click at [450, 491] on tr "[PERSON_NAME] Repositor Início: [DATE] 13:00 Término: [DATE] 19:00 EM ANDAMENTO…" at bounding box center [835, 492] width 1413 height 46
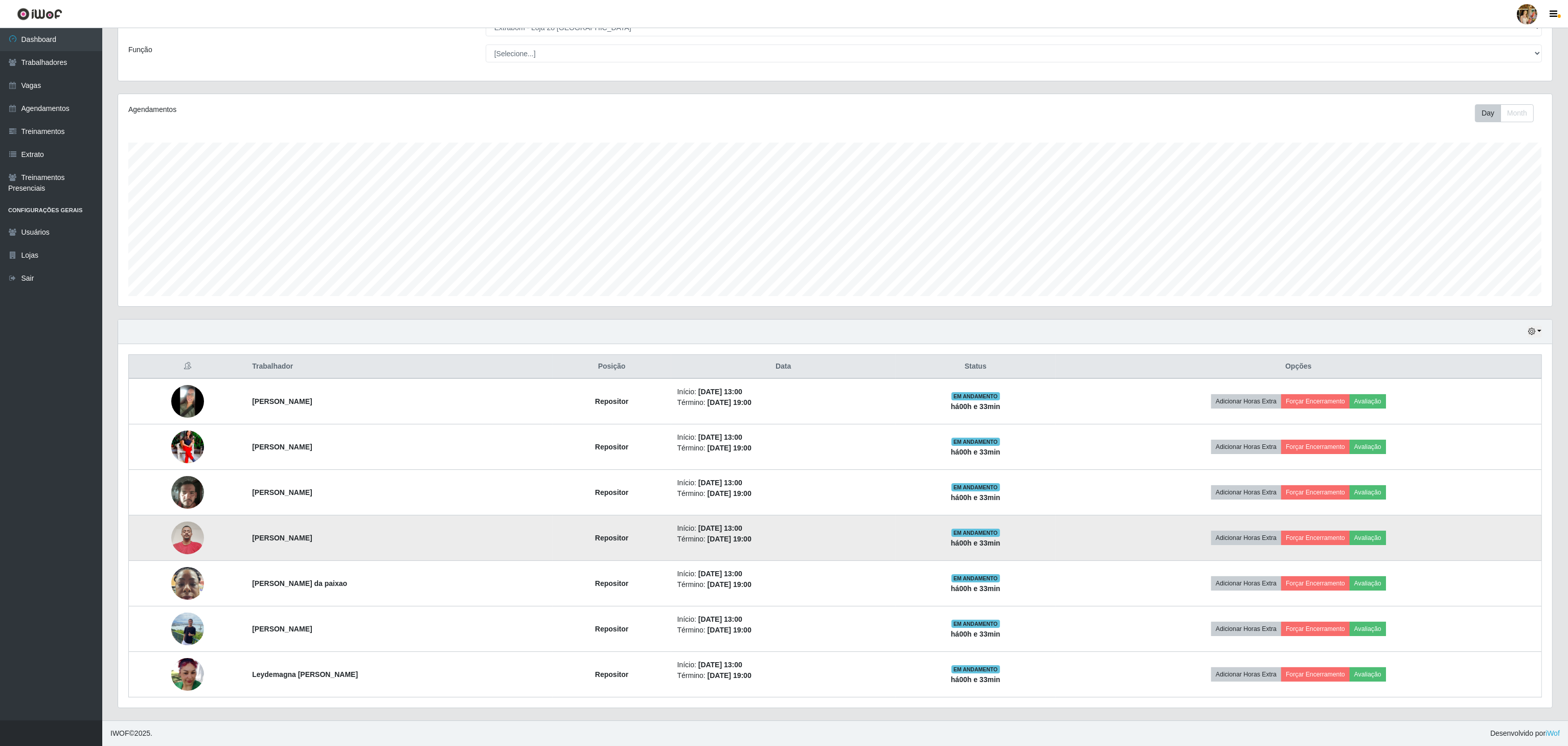
drag, startPoint x: 249, startPoint y: 527, endPoint x: 400, endPoint y: 537, distance: 151.3
click at [400, 537] on tr "[PERSON_NAME] Repositor Início: [DATE] 13:00 Término: [DATE] 19:00 EM ANDAMENTO…" at bounding box center [835, 538] width 1413 height 46
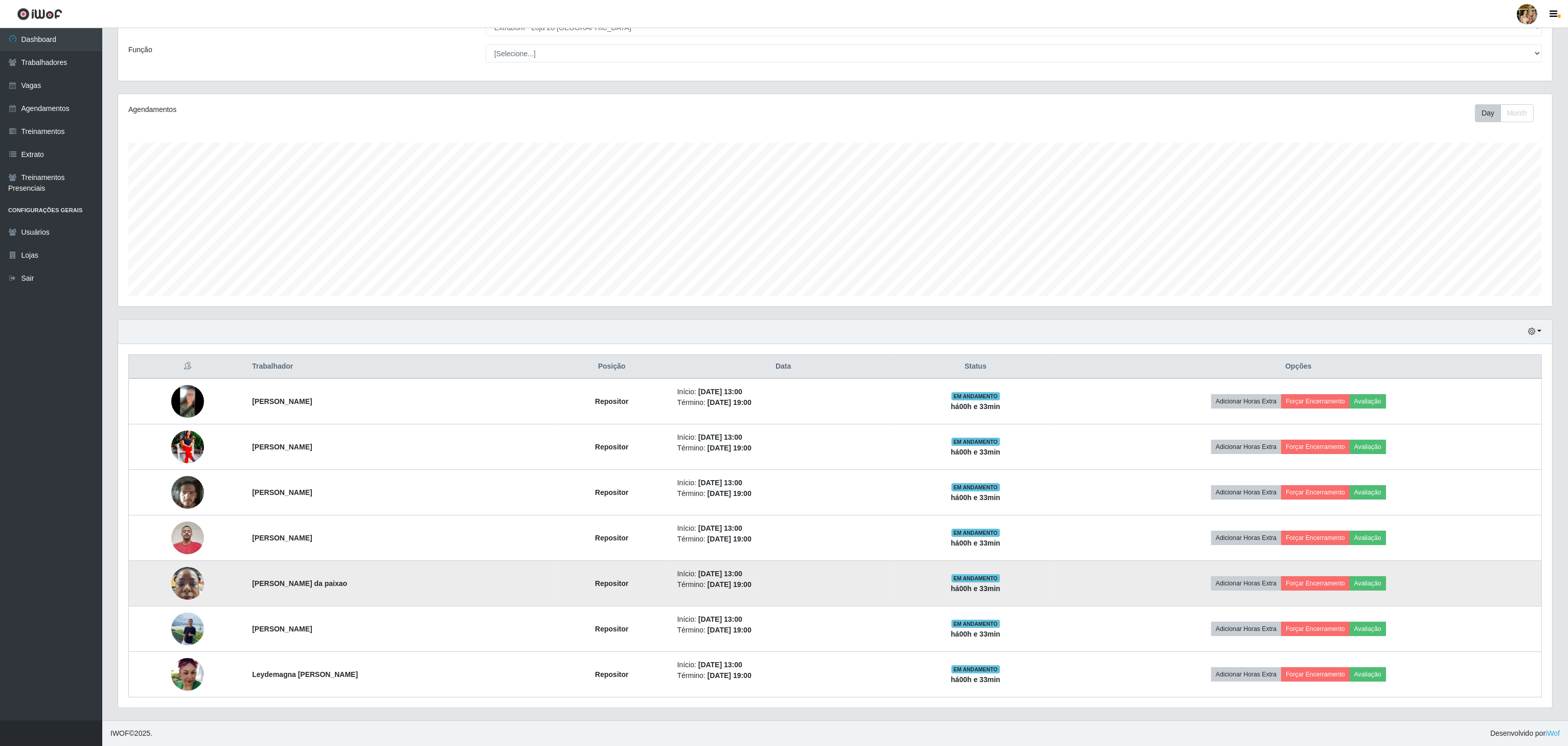
drag, startPoint x: 245, startPoint y: 588, endPoint x: 414, endPoint y: 587, distance: 169.0
click at [415, 595] on td "[PERSON_NAME] da paixao" at bounding box center [399, 583] width 306 height 46
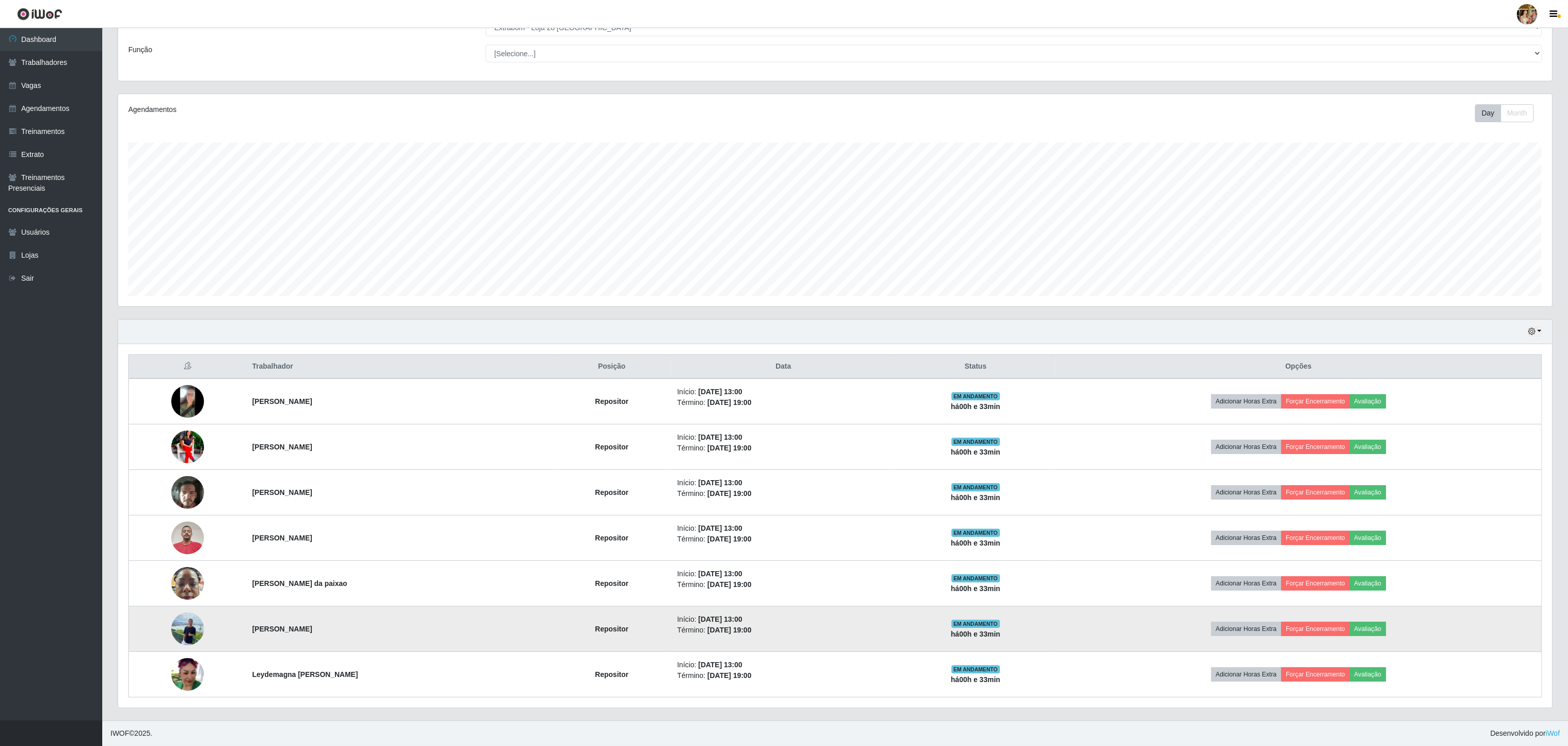
drag, startPoint x: 246, startPoint y: 626, endPoint x: 399, endPoint y: 622, distance: 153.1
click at [399, 622] on td "[PERSON_NAME]" at bounding box center [399, 629] width 306 height 46
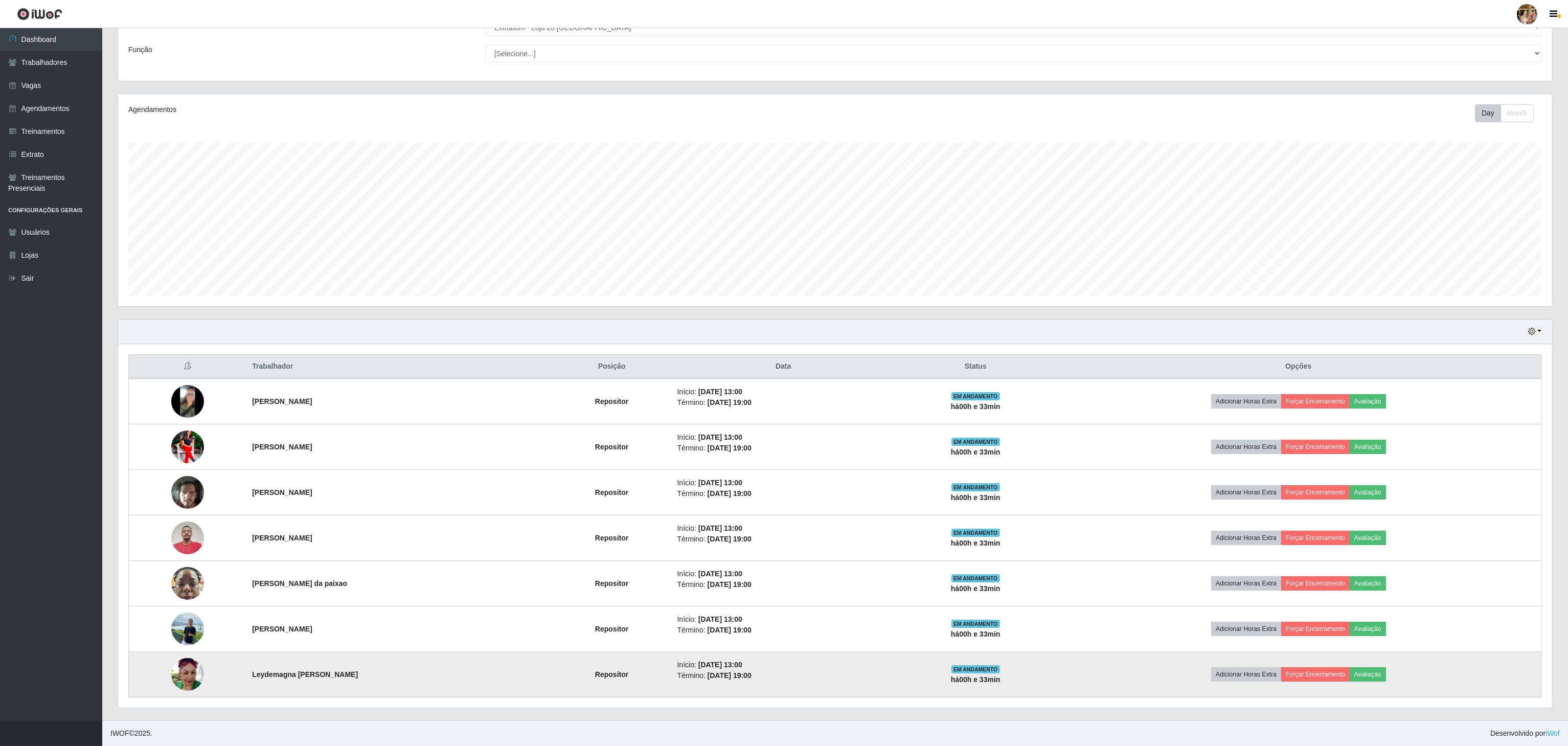
drag, startPoint x: 272, startPoint y: 678, endPoint x: 452, endPoint y: 665, distance: 180.5
click at [452, 665] on tr "Leydemagna [PERSON_NAME] Repositor Início: [DATE] 13:00 Término: [DATE] 19:00 E…" at bounding box center [835, 675] width 1413 height 46
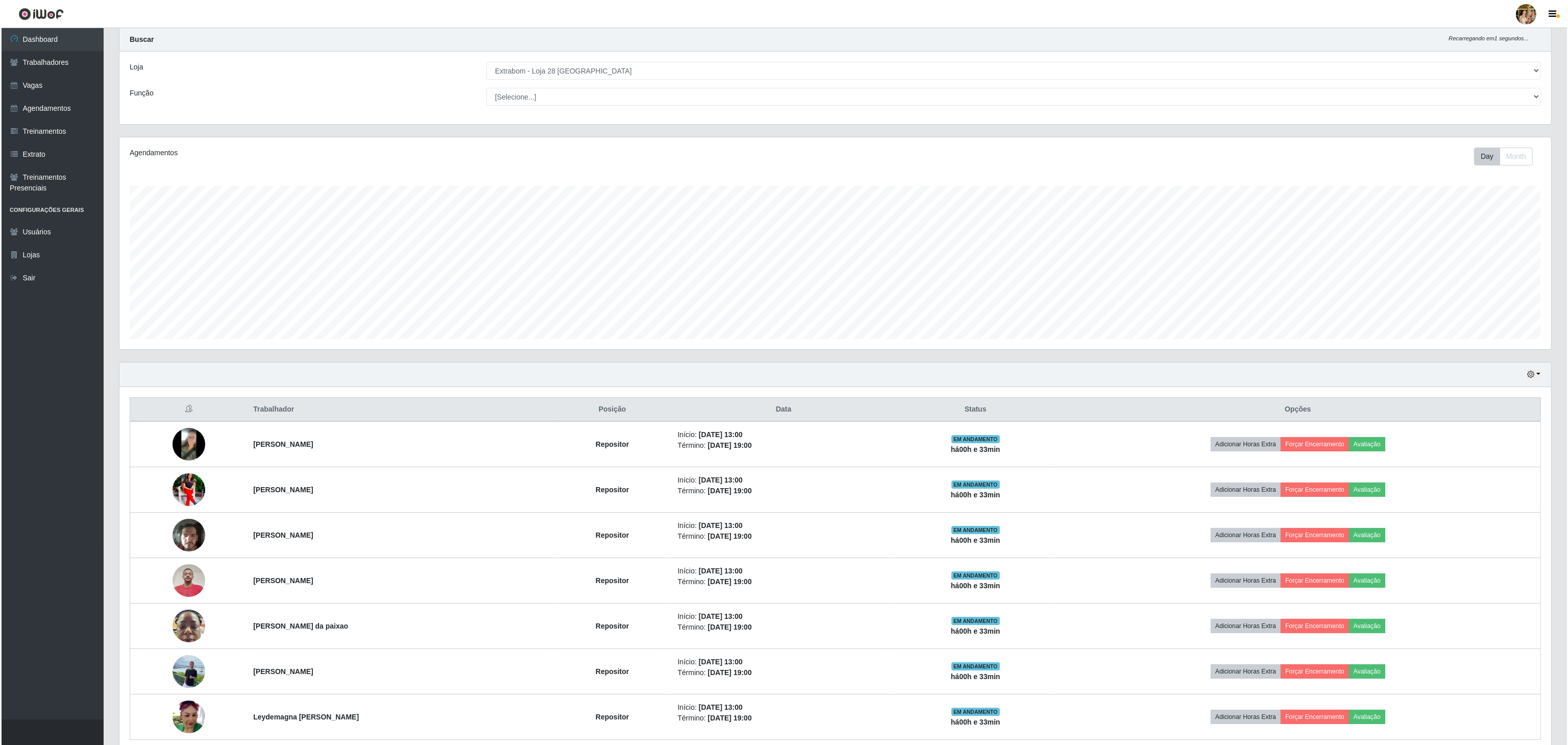
scroll to position [0, 0]
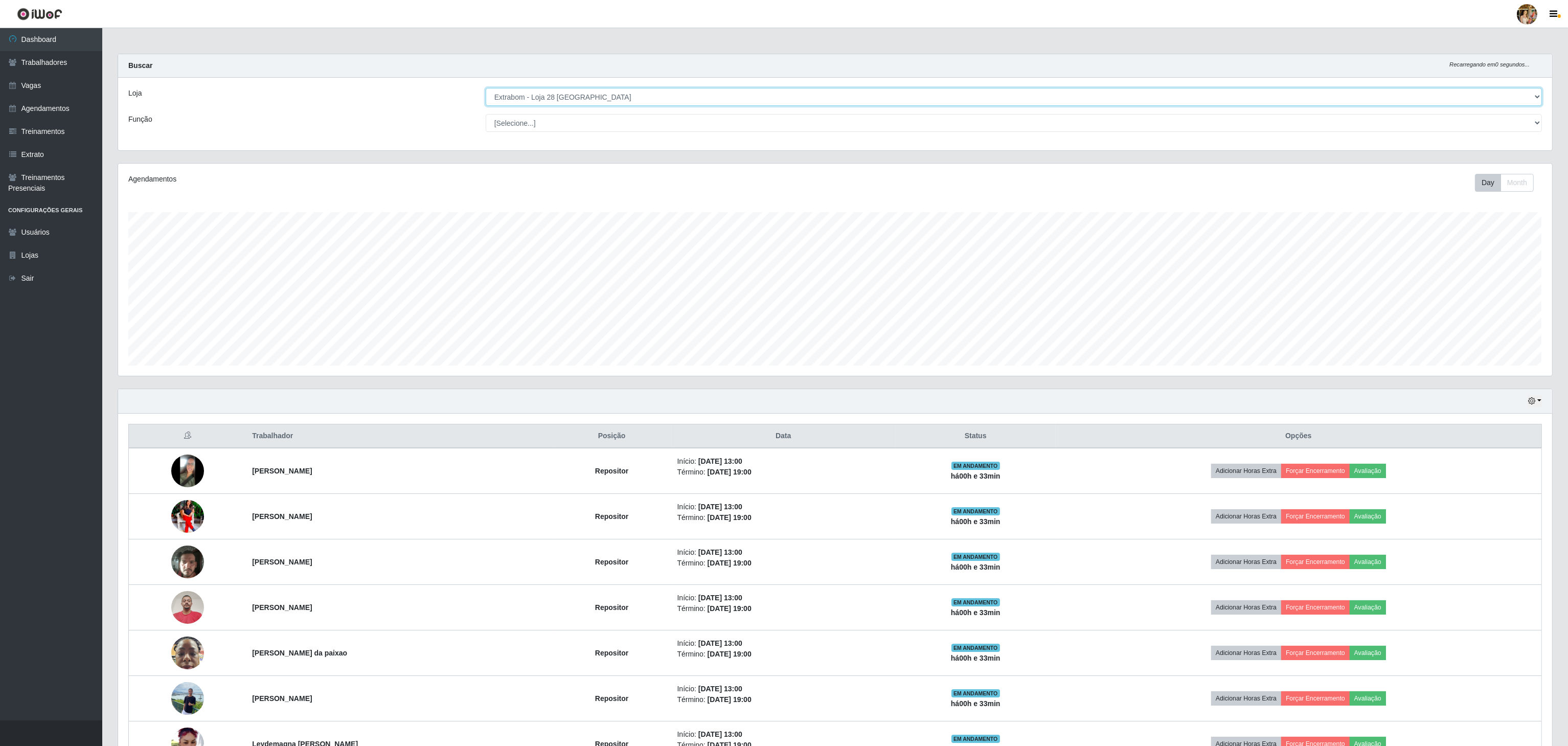
click at [598, 96] on select "[Selecione...] Atacado Vem - [GEOGRAPHIC_DATA] 30 Laranjeiras Velha Atacado Vem…" at bounding box center [1013, 97] width 1056 height 18
select select "470"
click at [486, 89] on select "[Selecione...] Atacado Vem - [GEOGRAPHIC_DATA] 30 Laranjeiras Velha Atacado Vem…" at bounding box center [1013, 97] width 1056 height 18
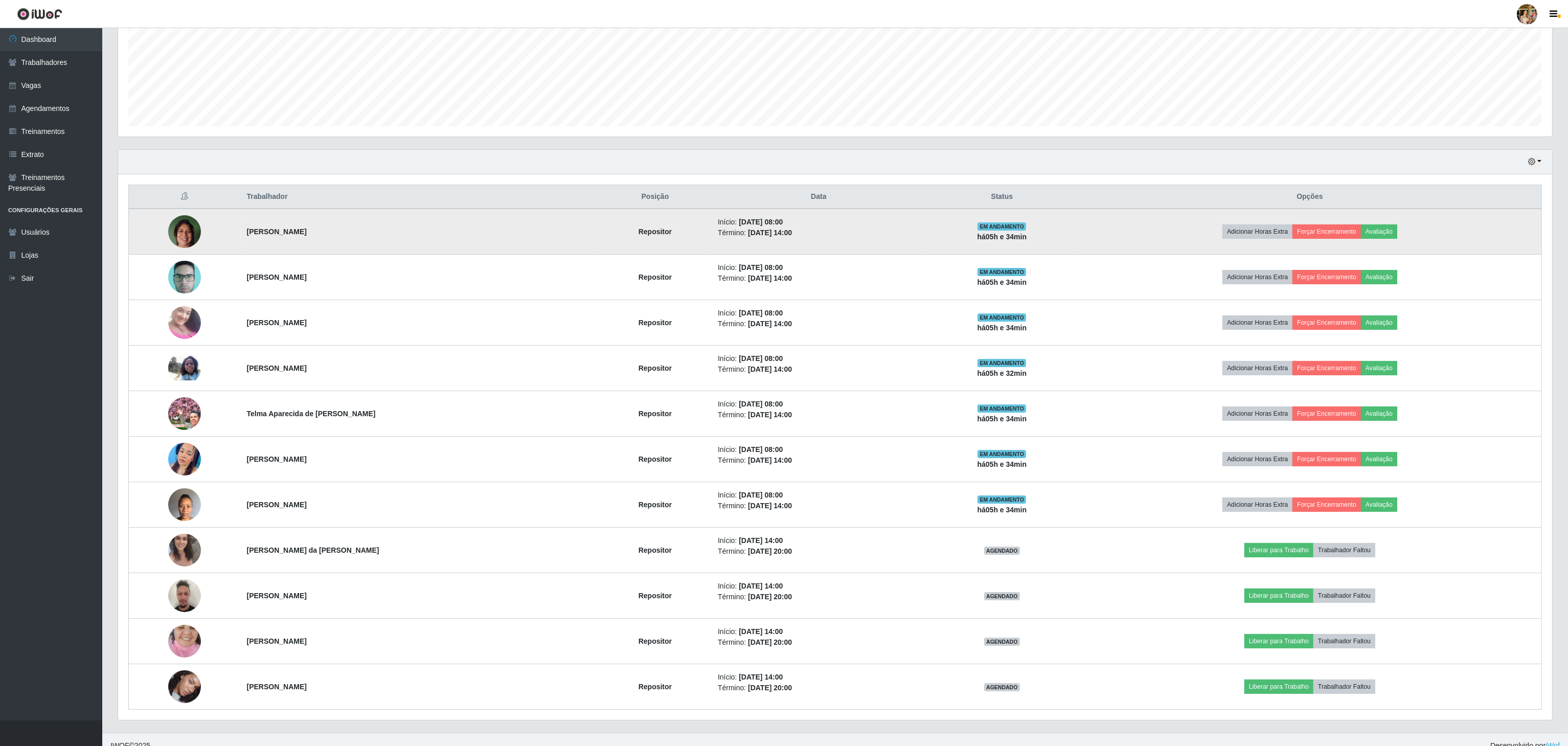
scroll to position [258, 0]
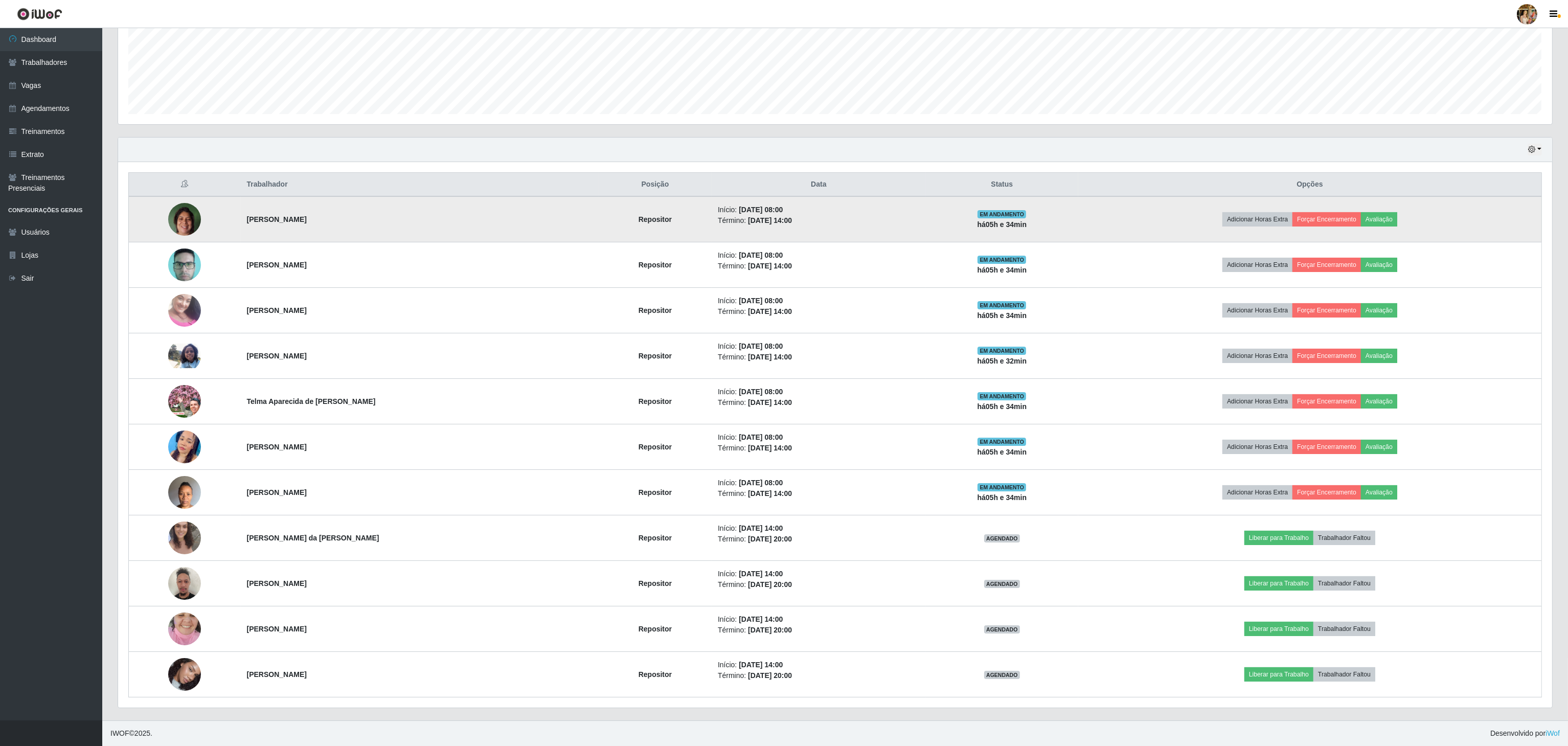
drag, startPoint x: 224, startPoint y: 216, endPoint x: 372, endPoint y: 216, distance: 148.0
click at [372, 216] on tr "[PERSON_NAME] Repositor Início: [DATE] 08:00 Término: [DATE] 14:00 EM ANDAMENTO…" at bounding box center [835, 218] width 1413 height 46
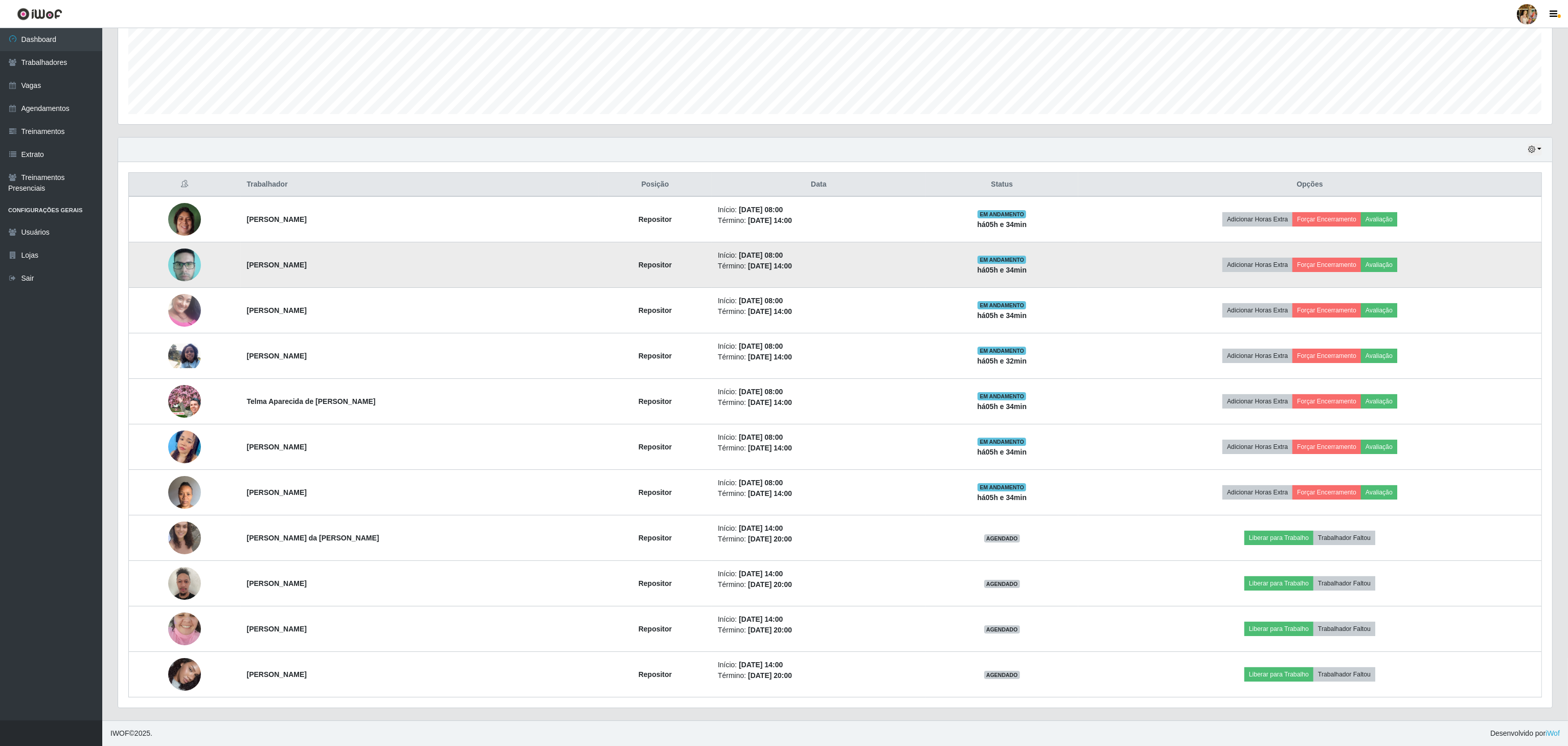
drag, startPoint x: 246, startPoint y: 255, endPoint x: 393, endPoint y: 249, distance: 147.1
click at [393, 249] on tr "[PERSON_NAME] Repositor Início: [DATE] 08:00 Término: [DATE] 14:00 EM ANDAMENTO…" at bounding box center [835, 265] width 1413 height 46
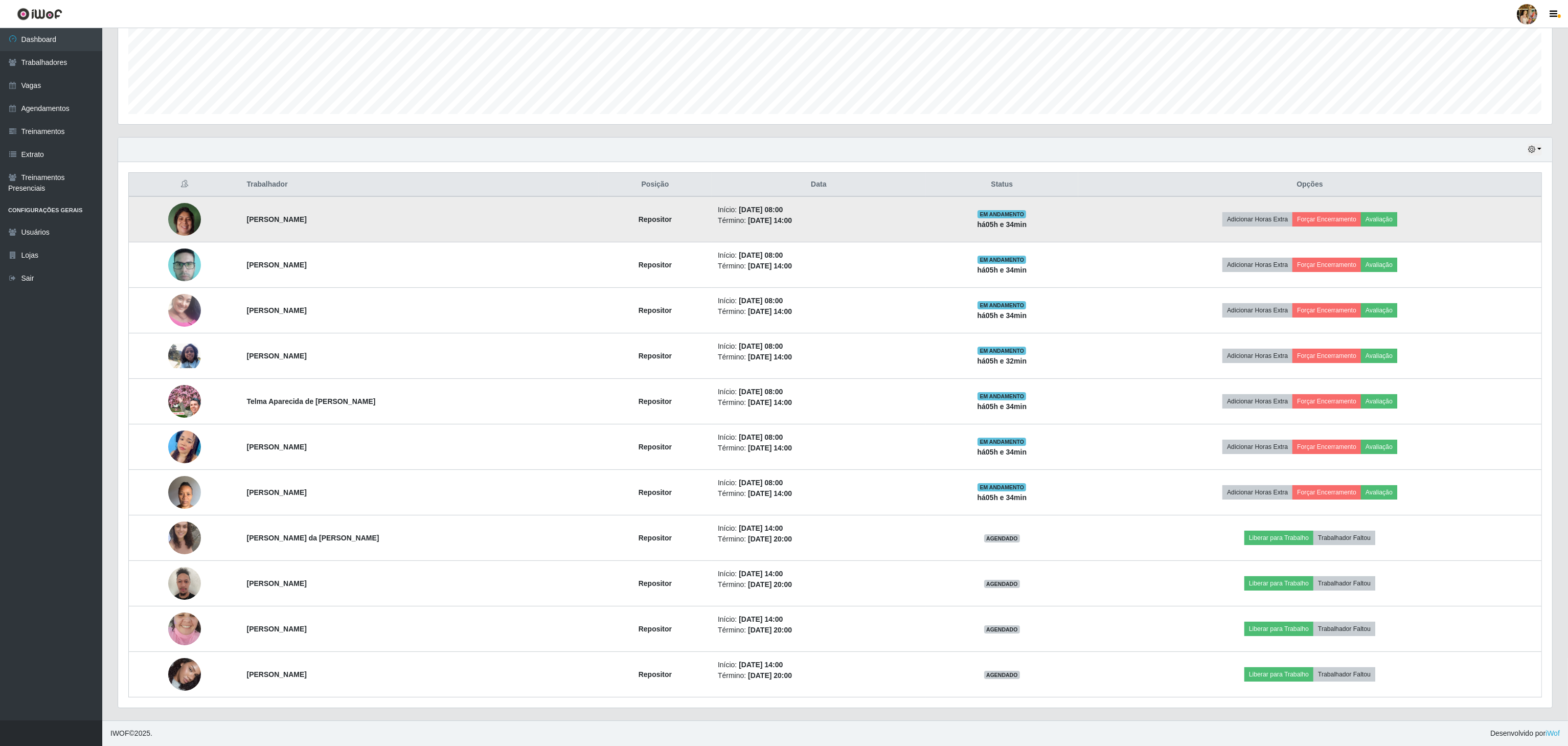
drag, startPoint x: 227, startPoint y: 306, endPoint x: 478, endPoint y: 202, distance: 271.7
click at [385, 295] on tr "[PERSON_NAME] Repositor Início: [DATE] 08:00 Término: [DATE] 14:00 EM ANDAMENTO…" at bounding box center [835, 310] width 1413 height 46
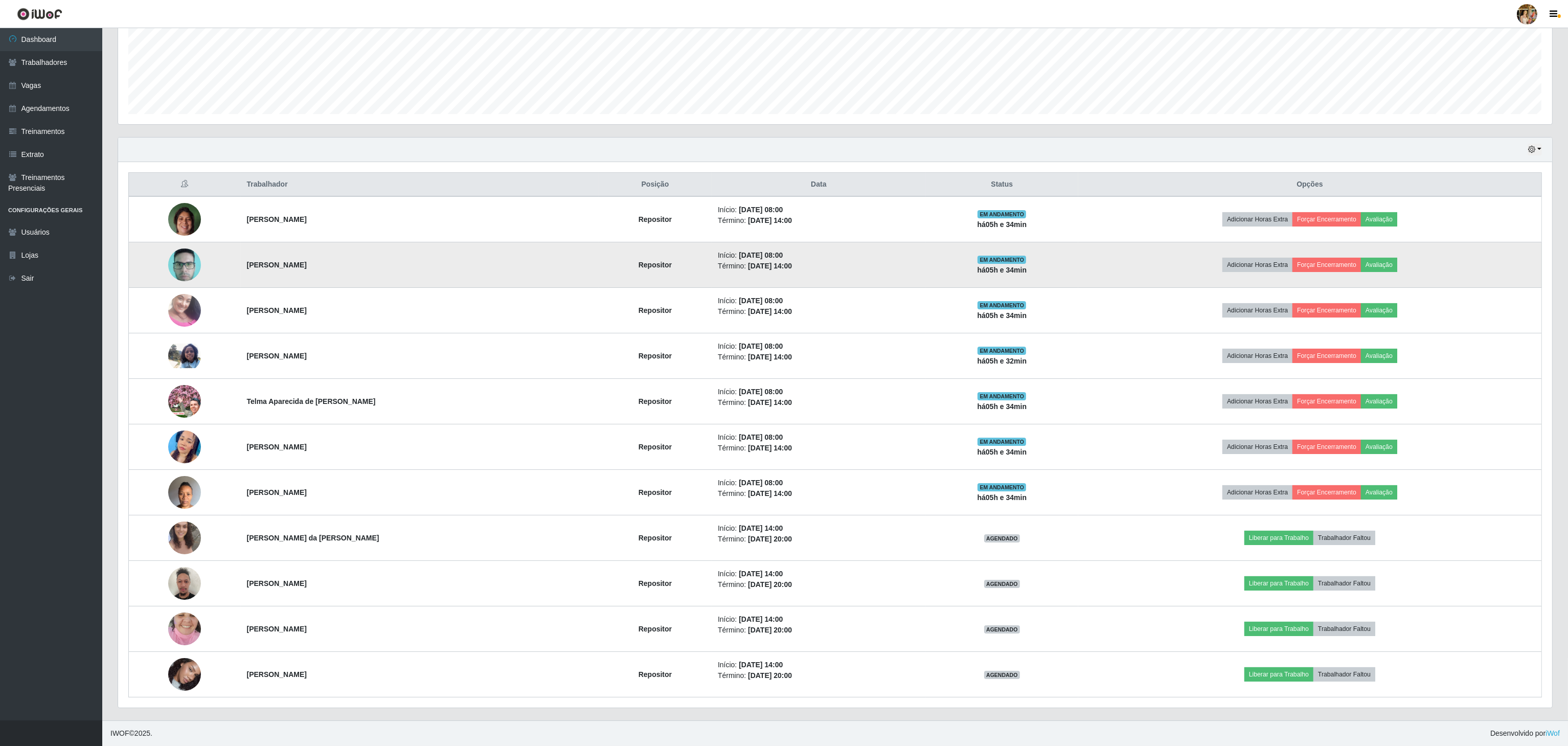
drag, startPoint x: 203, startPoint y: 349, endPoint x: 417, endPoint y: 252, distance: 235.0
click at [359, 336] on tr "[PERSON_NAME] de [DEMOGRAPHIC_DATA] Repositor Início: [DATE] 08:00 Término: [DA…" at bounding box center [835, 356] width 1413 height 46
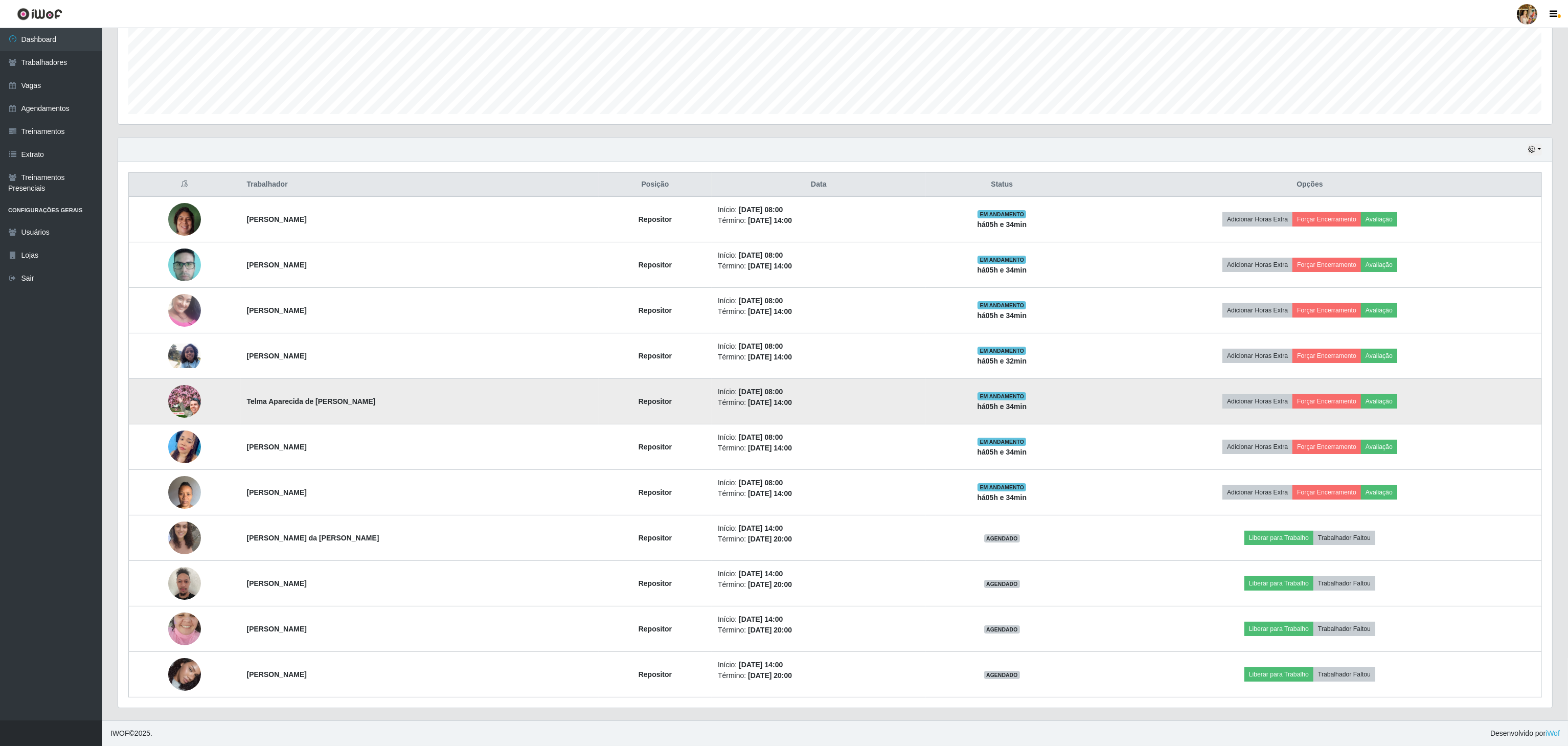
drag, startPoint x: 234, startPoint y: 403, endPoint x: 402, endPoint y: 393, distance: 168.3
click at [402, 393] on td "Telma Aparecida de [PERSON_NAME]" at bounding box center [419, 402] width 358 height 46
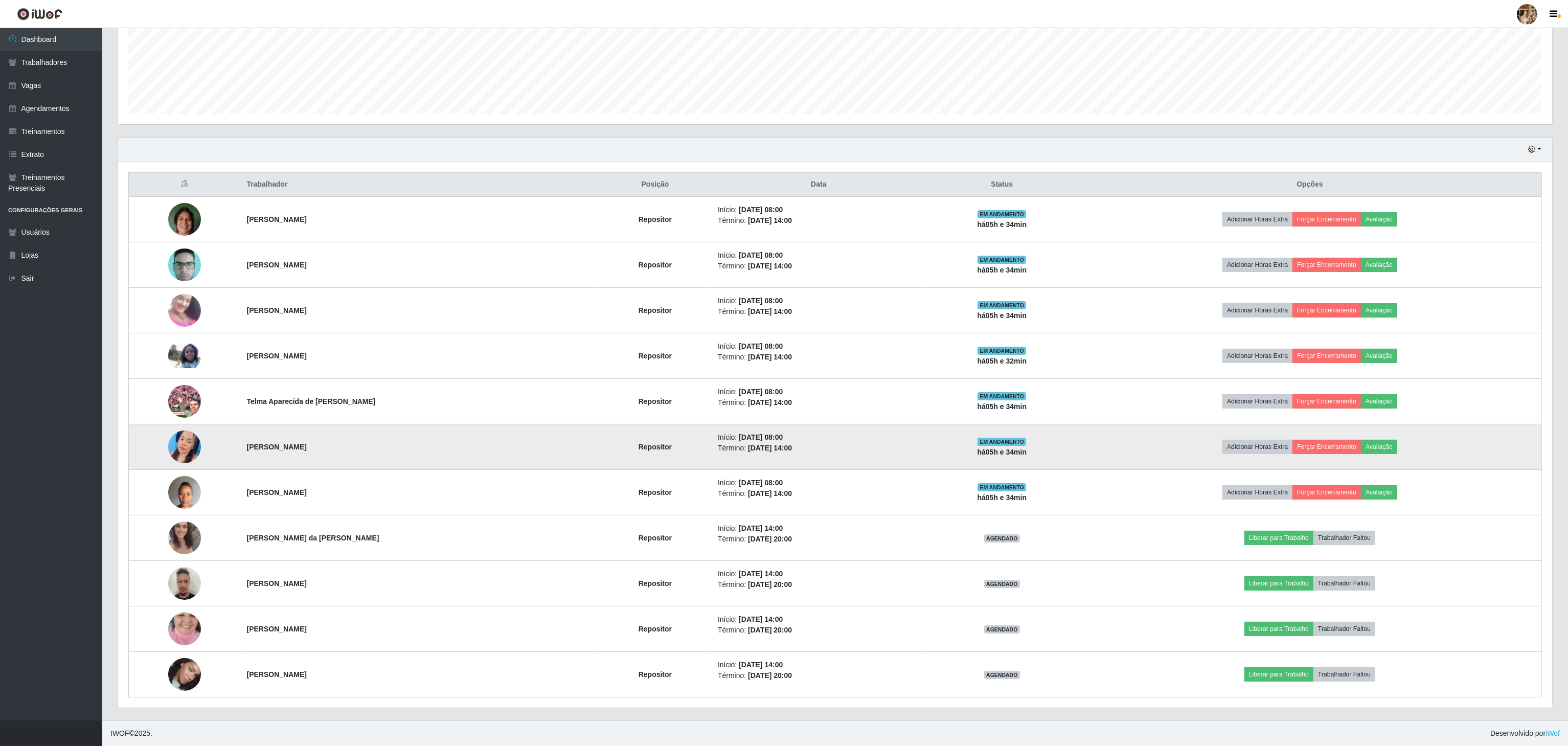
drag, startPoint x: 230, startPoint y: 423, endPoint x: 352, endPoint y: 436, distance: 122.7
click at [352, 436] on tr "[PERSON_NAME] Repositor Início: [DATE] 08:00 Término: [DATE] 14:00 EM ANDAMENTO…" at bounding box center [835, 447] width 1413 height 46
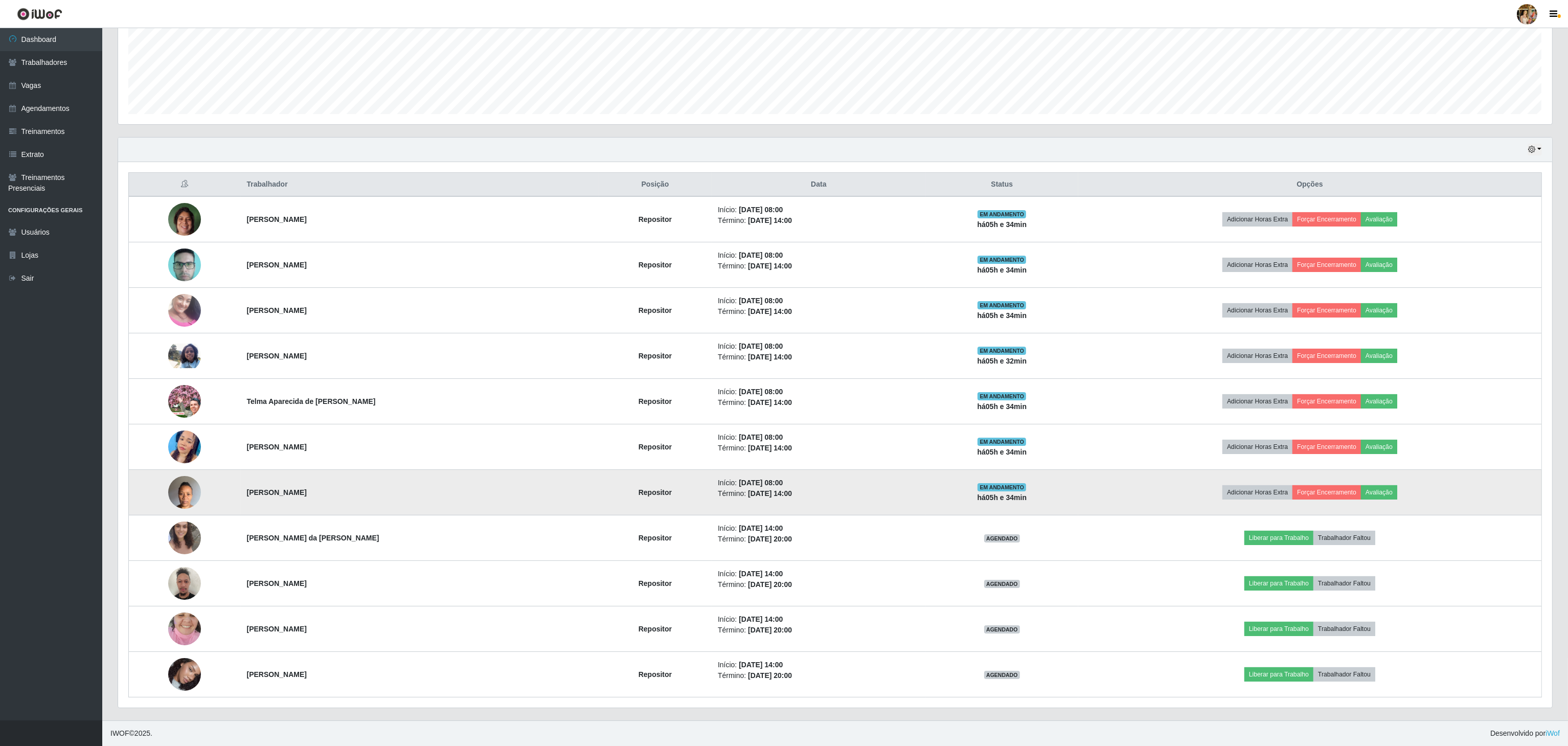
drag, startPoint x: 238, startPoint y: 491, endPoint x: 409, endPoint y: 485, distance: 171.1
click at [409, 485] on td "[PERSON_NAME]" at bounding box center [419, 492] width 358 height 46
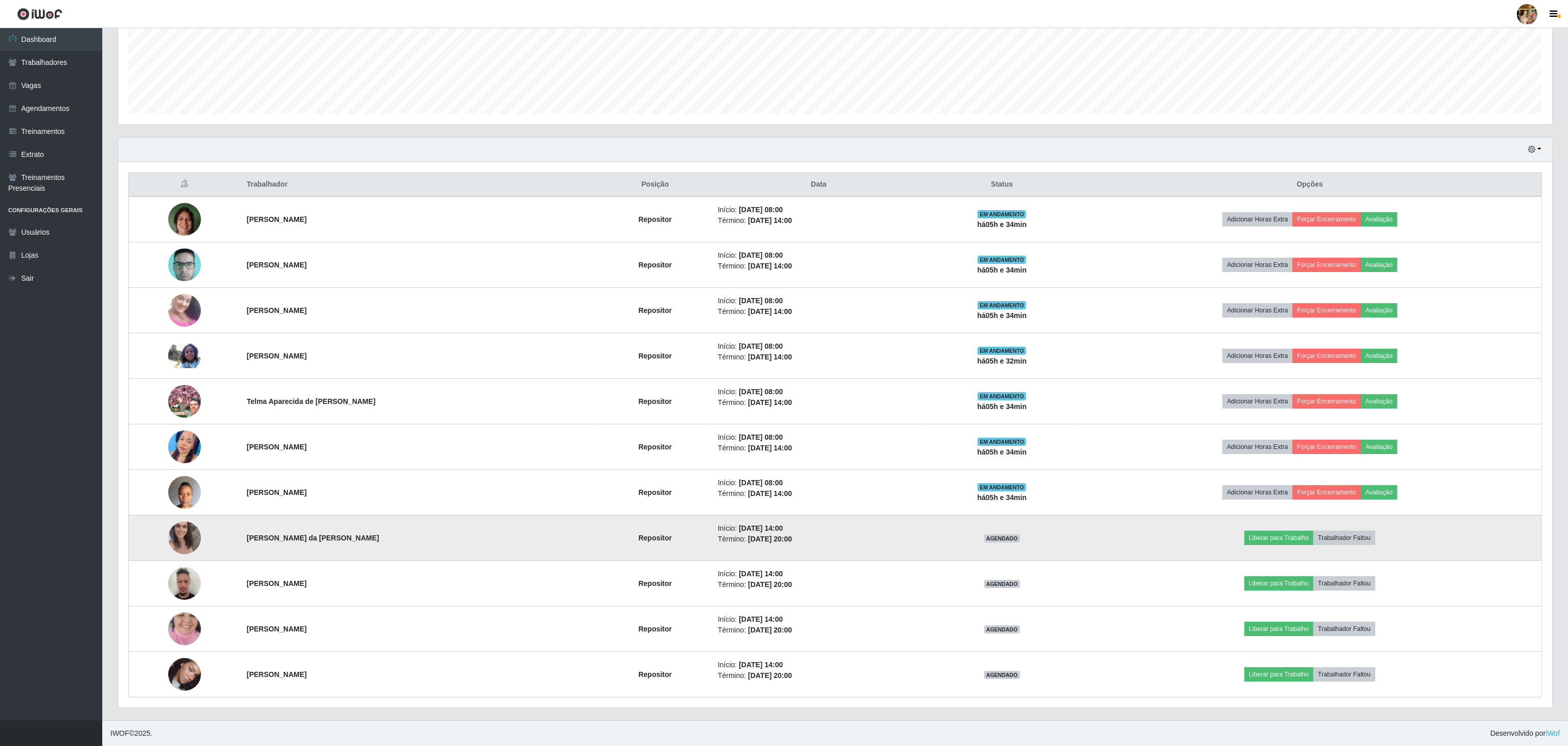
drag, startPoint x: 217, startPoint y: 543, endPoint x: 491, endPoint y: 534, distance: 274.1
click at [486, 543] on tr "[PERSON_NAME] da [PERSON_NAME] Repositor Início: [DATE] 14:00 Término: [DATE] 2…" at bounding box center [835, 538] width 1413 height 46
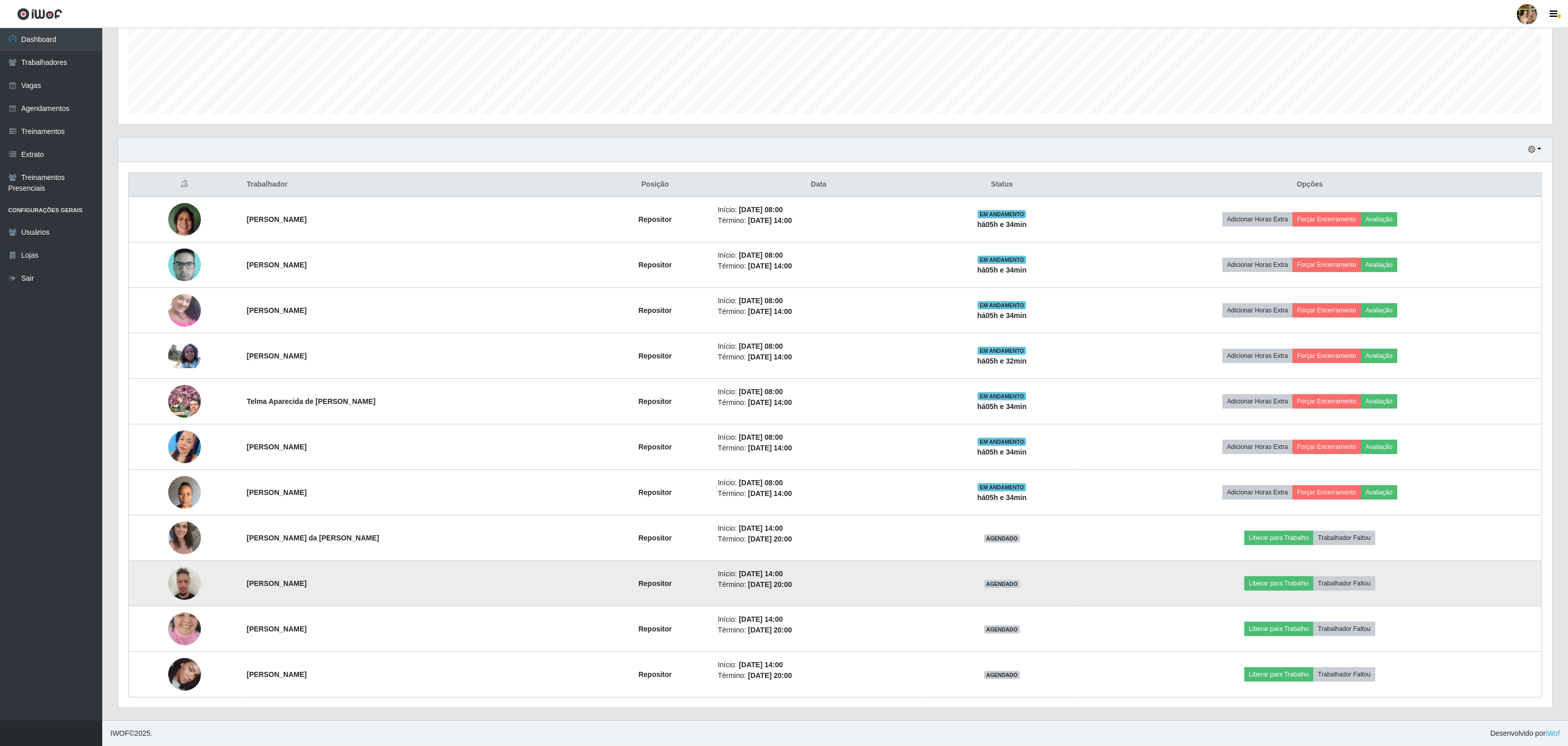
drag, startPoint x: 236, startPoint y: 579, endPoint x: 421, endPoint y: 592, distance: 185.5
click at [421, 592] on td "[PERSON_NAME]" at bounding box center [419, 583] width 358 height 46
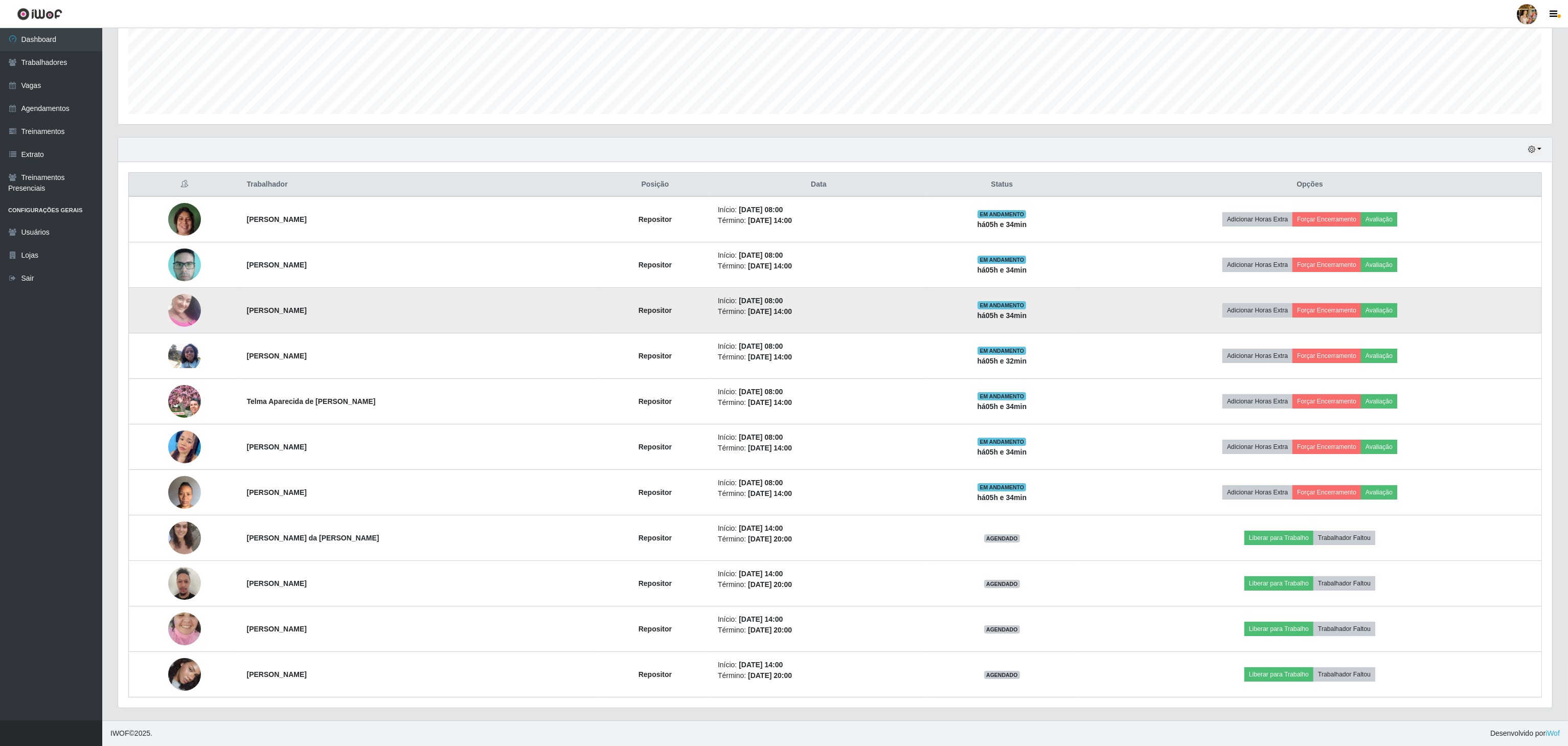
drag, startPoint x: 224, startPoint y: 626, endPoint x: 495, endPoint y: 311, distance: 415.5
click at [375, 627] on tr "[PERSON_NAME] Repositor Início: [DATE] 14:00 Término: [DATE] 20:00 AGENDADO Lib…" at bounding box center [835, 629] width 1413 height 46
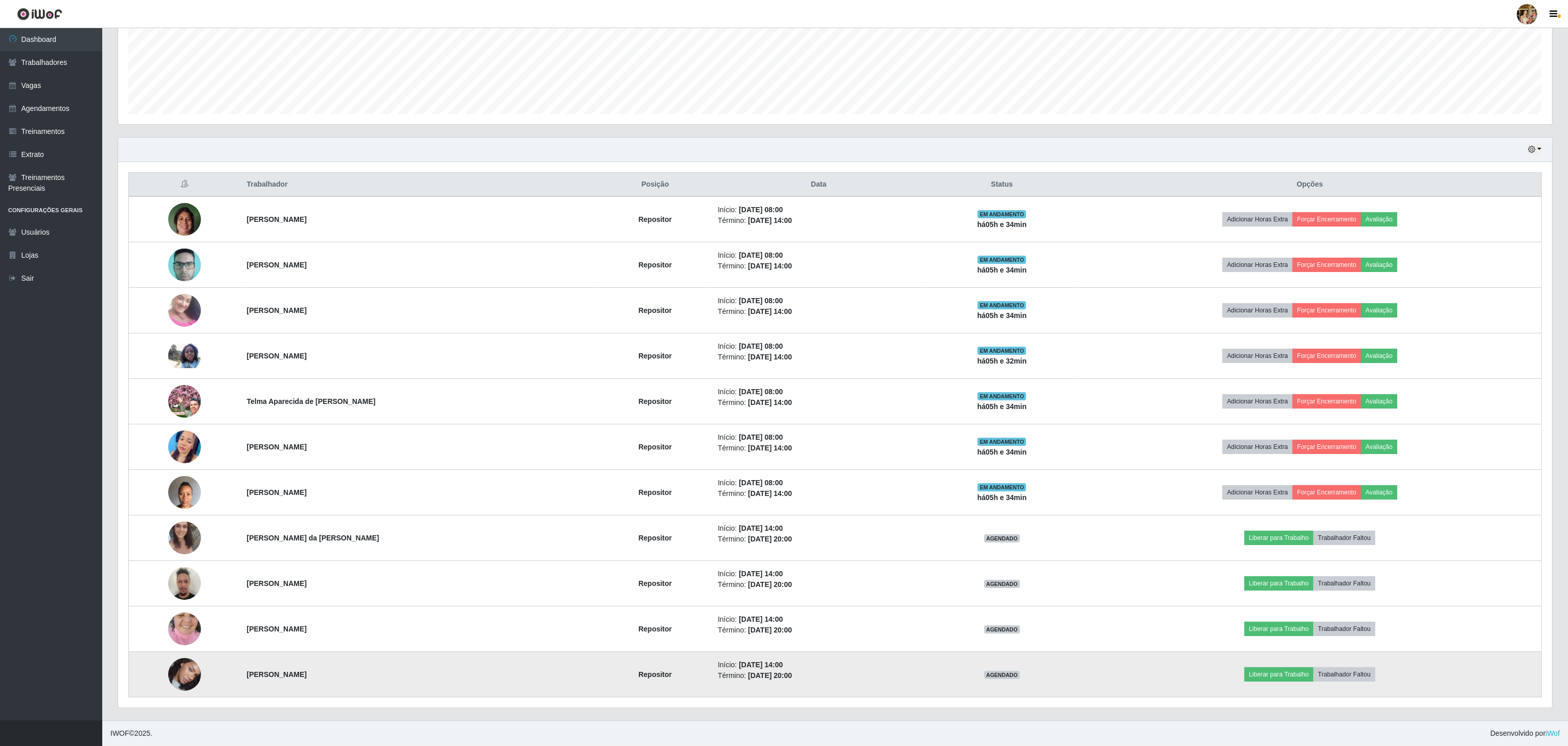
drag, startPoint x: 272, startPoint y: 674, endPoint x: 515, endPoint y: 678, distance: 243.0
click at [515, 678] on td "[PERSON_NAME]" at bounding box center [419, 675] width 358 height 46
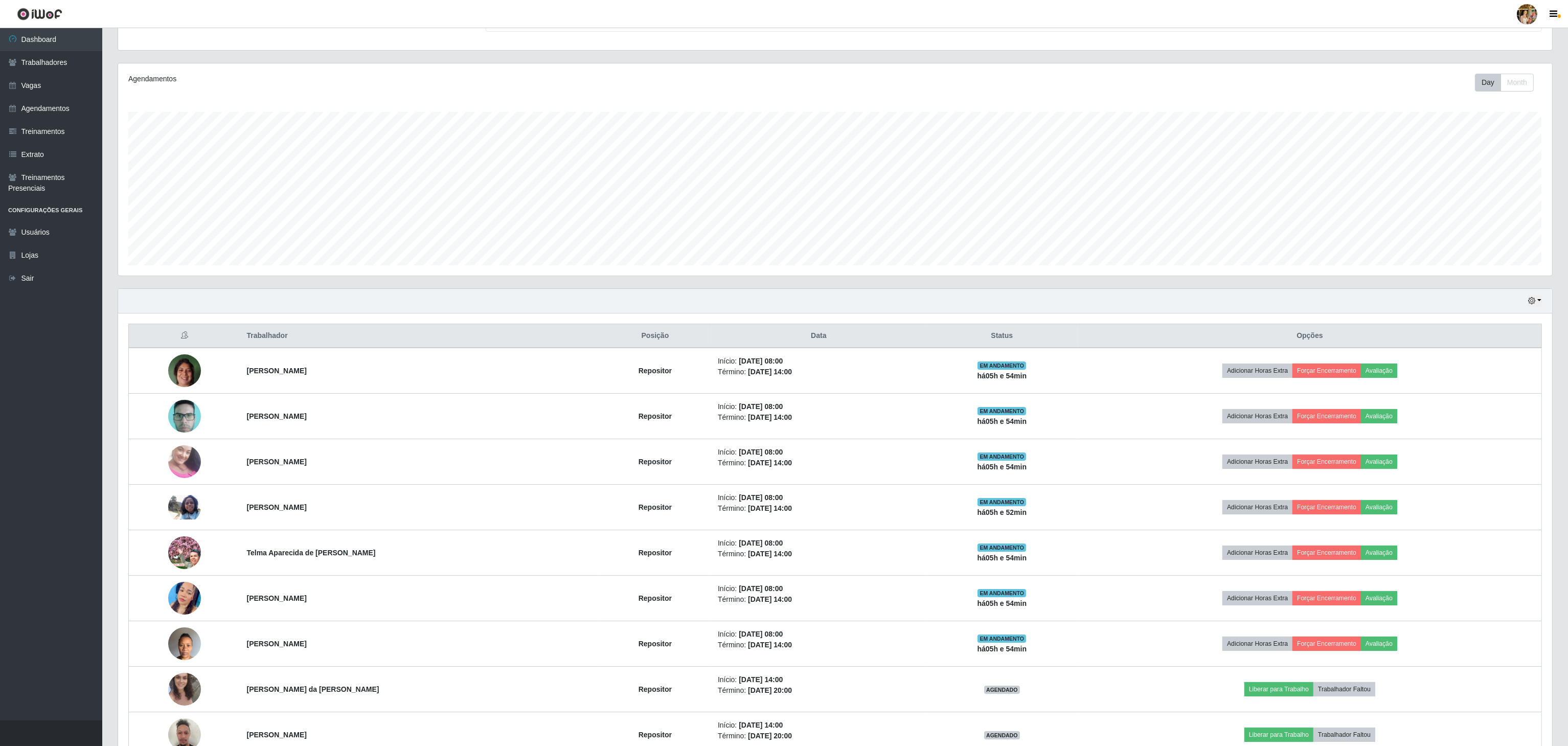
scroll to position [0, 0]
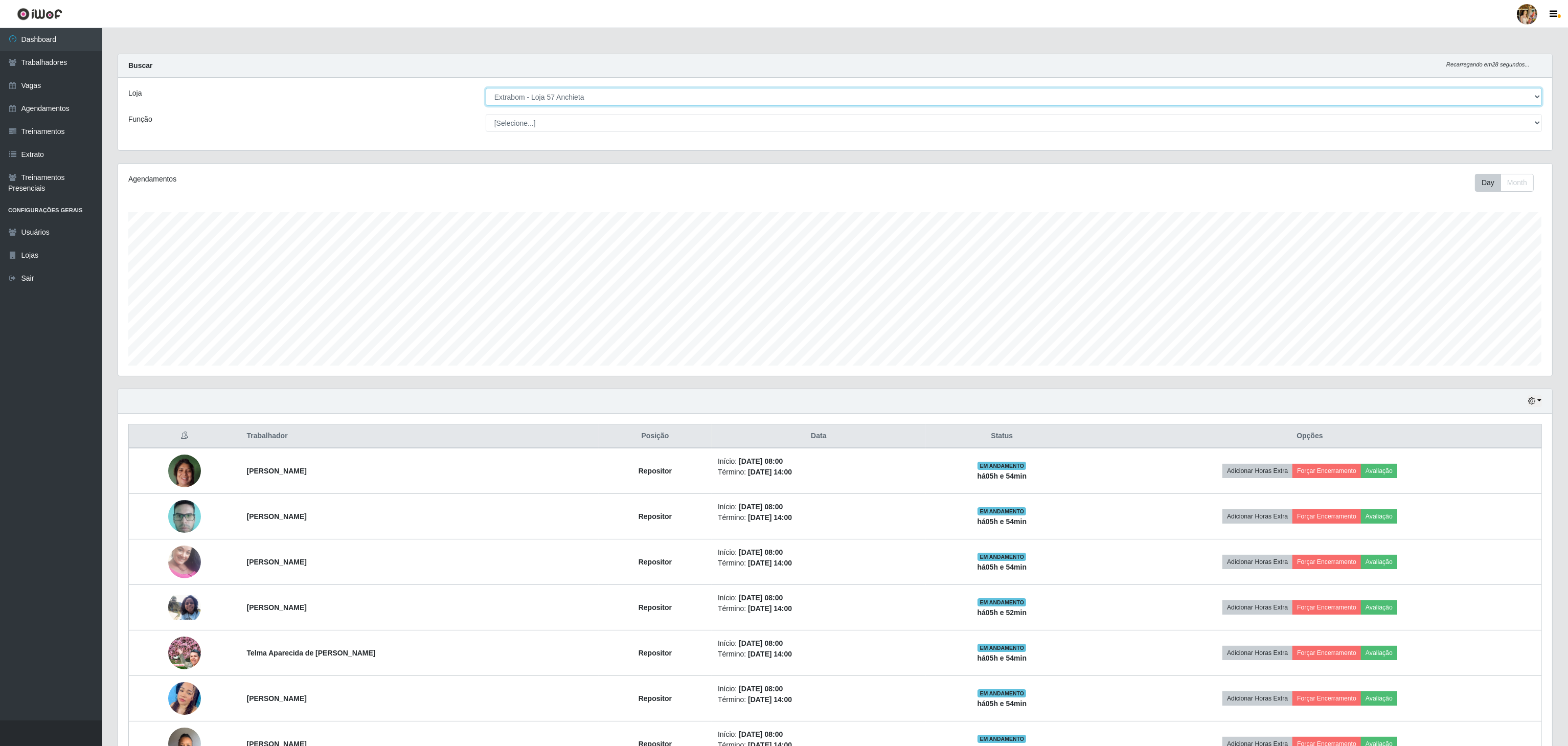
drag, startPoint x: 600, startPoint y: 98, endPoint x: 602, endPoint y: 109, distance: 11.2
click at [600, 98] on select "[Selecione...] Atacado Vem - [GEOGRAPHIC_DATA] 30 Laranjeiras Velha Atacado Vem…" at bounding box center [1013, 97] width 1056 height 18
click at [607, 98] on select "[Selecione...] Atacado Vem - [GEOGRAPHIC_DATA] 30 Laranjeiras Velha Atacado Vem…" at bounding box center [1013, 97] width 1056 height 18
